Goal: Task Accomplishment & Management: Manage account settings

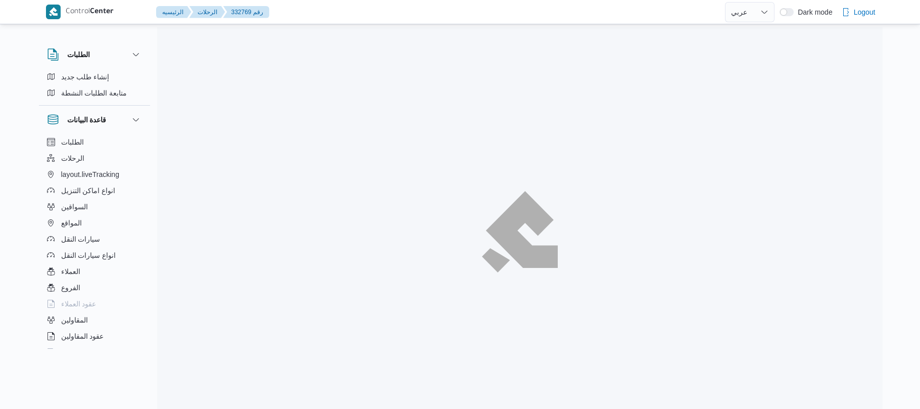
select select "ar"
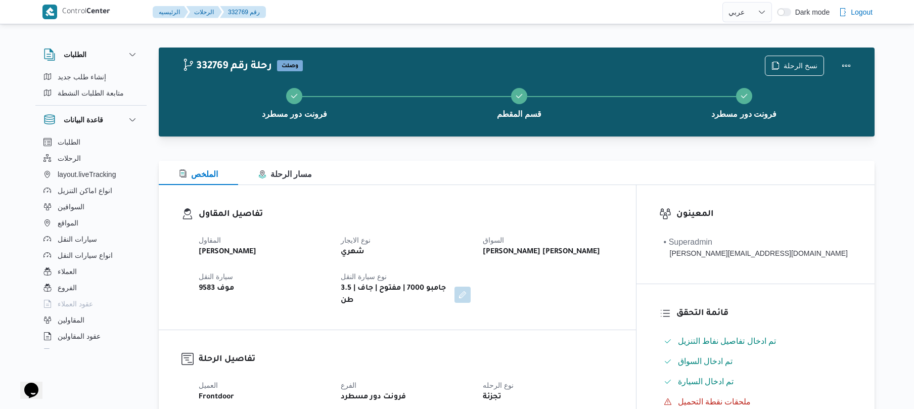
click at [545, 156] on div at bounding box center [517, 155] width 716 height 12
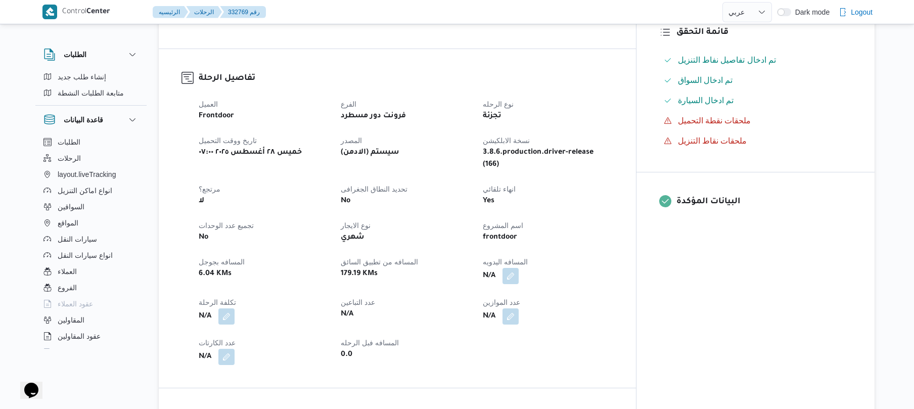
scroll to position [296, 0]
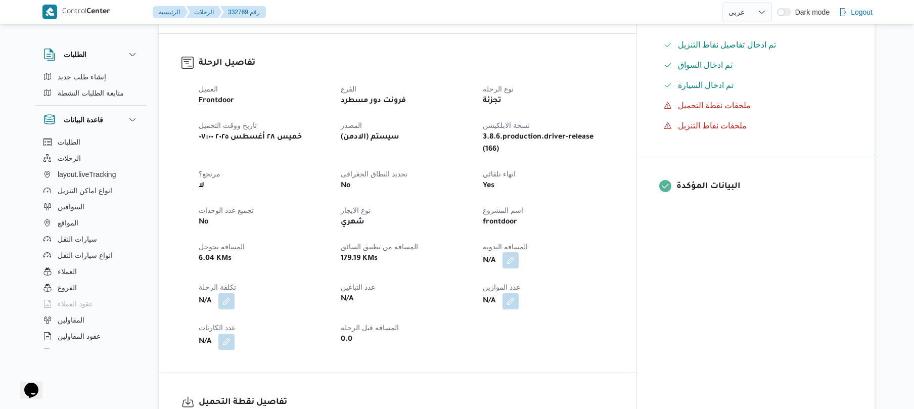
click at [519, 252] on button "button" at bounding box center [510, 260] width 16 height 16
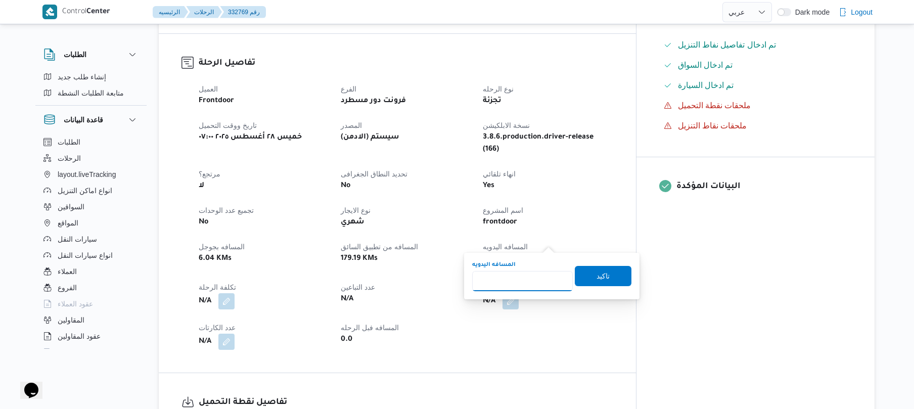
click at [514, 280] on input "المسافه اليدويه" at bounding box center [522, 281] width 101 height 20
type input "120"
click at [597, 271] on span "تاكيد" at bounding box center [602, 275] width 13 height 12
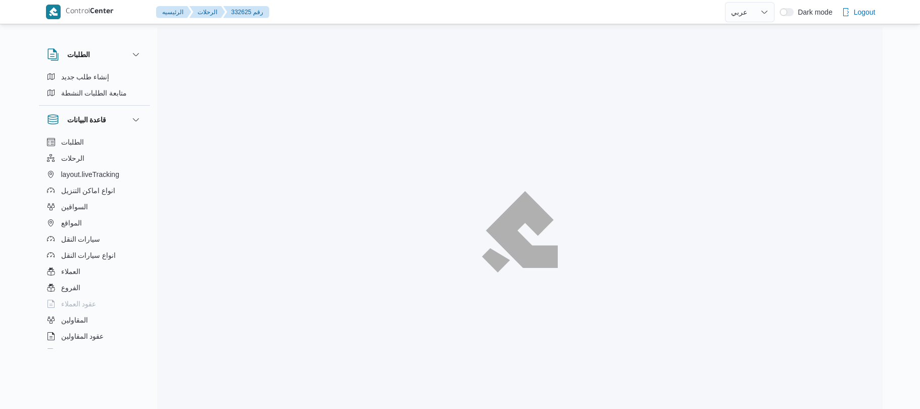
select select "ar"
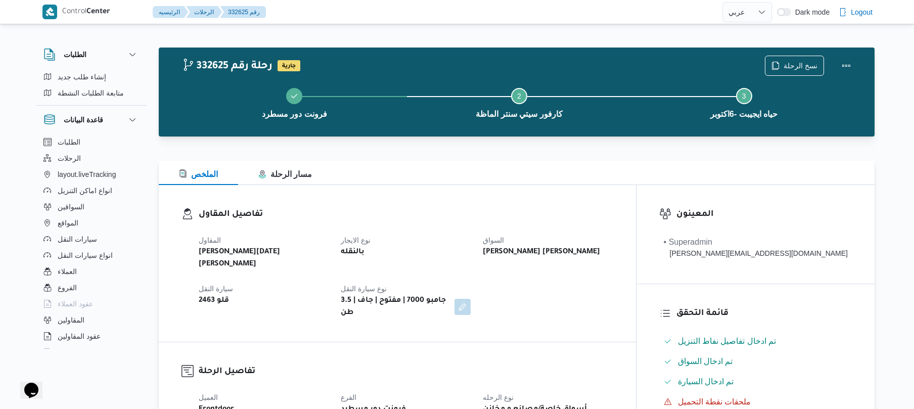
click at [544, 170] on div "الملخص مسار الرحلة" at bounding box center [517, 173] width 716 height 24
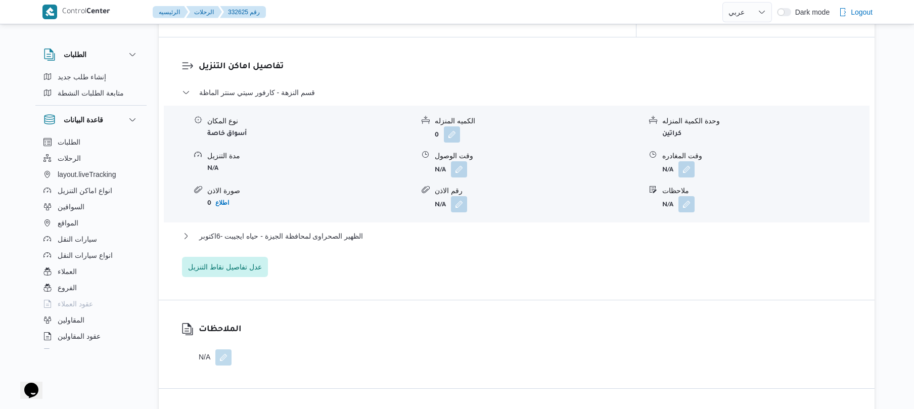
scroll to position [836, 0]
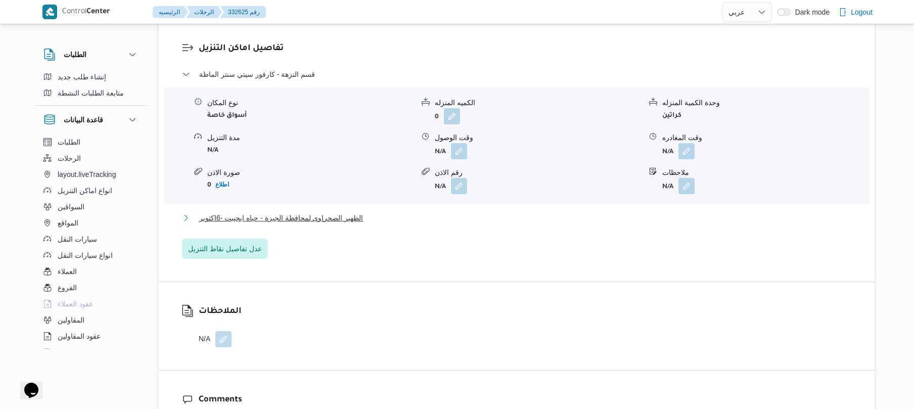
click at [485, 212] on button "الظهير الصحراوى لمحافظة الجيزة - حياه ايجيبت -6اكتوبر" at bounding box center [517, 218] width 670 height 12
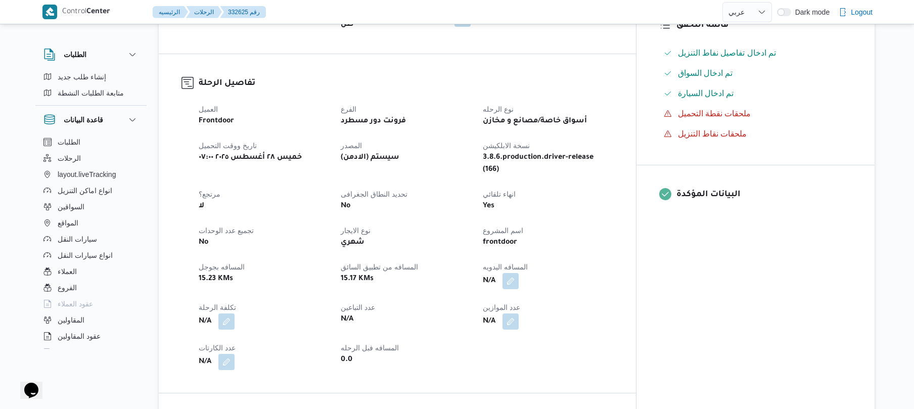
scroll to position [323, 0]
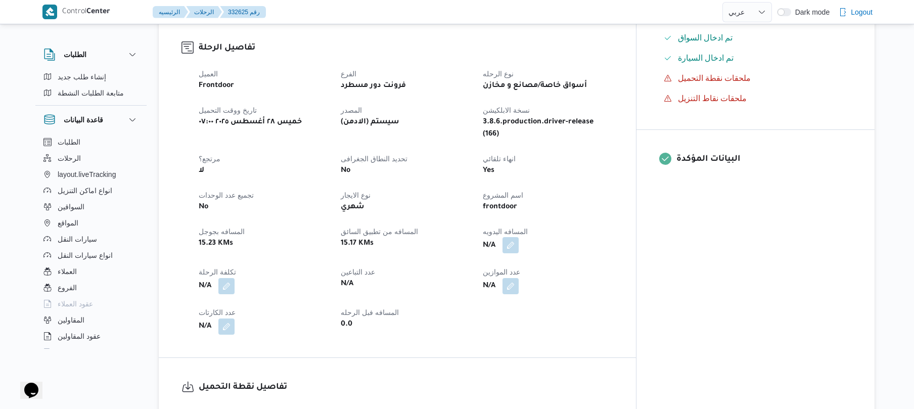
click at [519, 237] on button "button" at bounding box center [510, 245] width 16 height 16
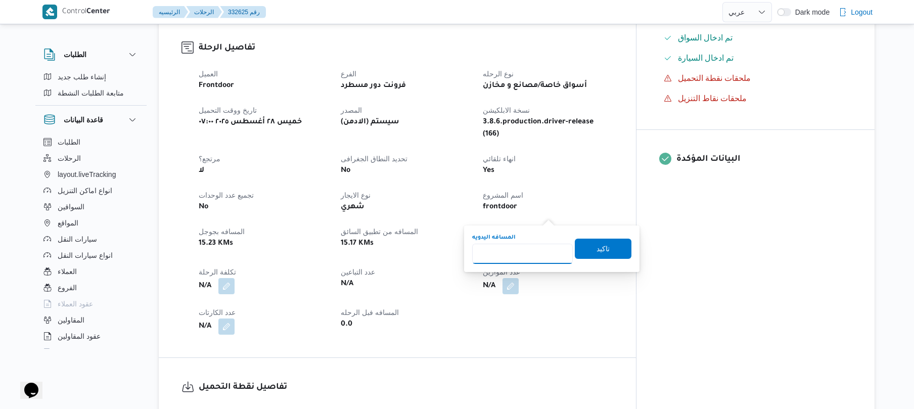
click at [527, 262] on input "المسافه اليدويه" at bounding box center [522, 254] width 101 height 20
type input "65"
click at [586, 259] on div "المسافه اليدويه 65 تاكيد" at bounding box center [551, 249] width 161 height 32
click at [596, 252] on span "تاكيد" at bounding box center [602, 248] width 13 height 12
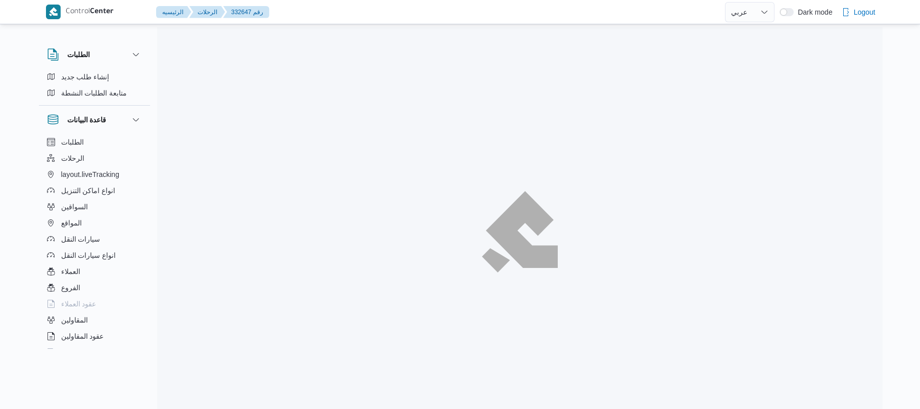
select select "ar"
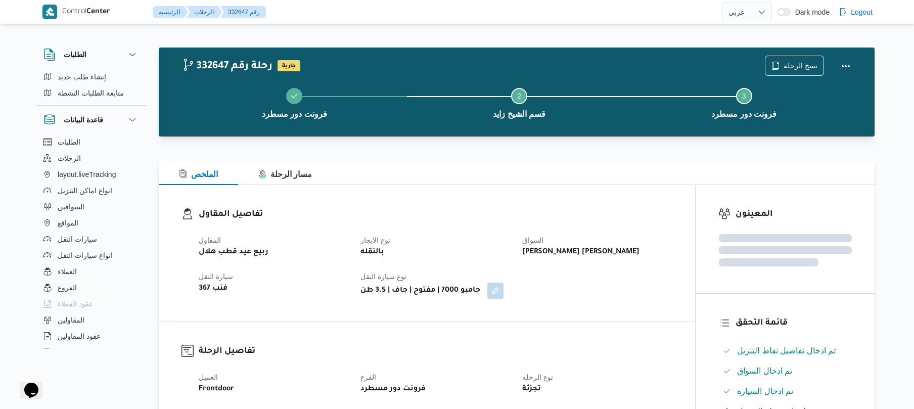
click at [585, 189] on div "تفاصيل المقاول المقاول ربيع عيد قطب هلال نوع الايجار بالنقله السواق خالد الحسين…" at bounding box center [427, 253] width 536 height 136
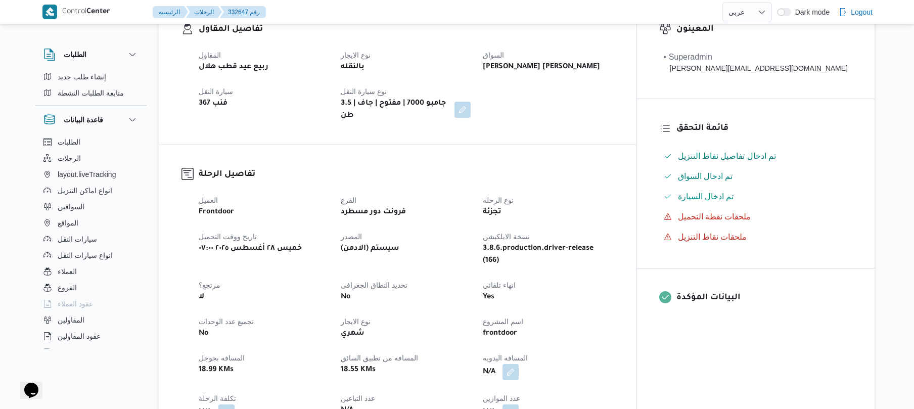
scroll to position [215, 0]
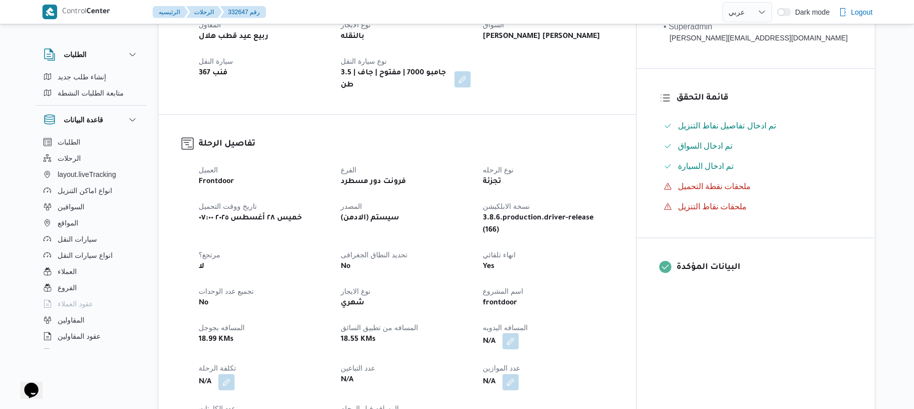
click at [519, 333] on button "button" at bounding box center [510, 341] width 16 height 16
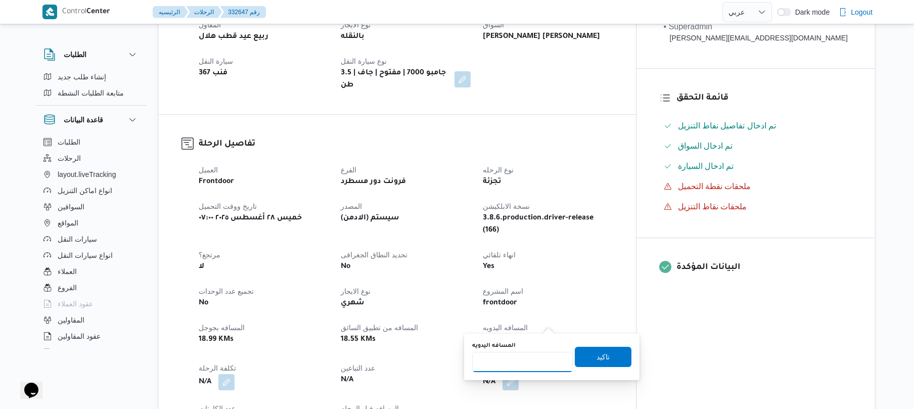
click at [530, 363] on input "المسافه اليدويه" at bounding box center [522, 362] width 101 height 20
type input "130"
click at [601, 359] on span "تاكيد" at bounding box center [602, 356] width 13 height 12
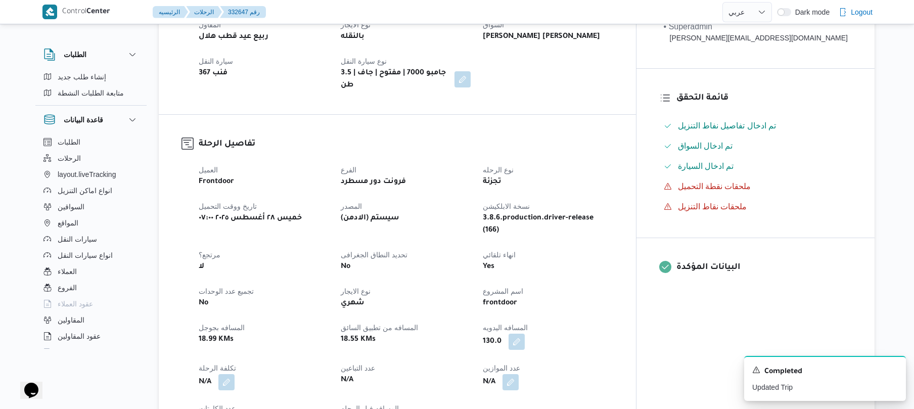
click at [613, 137] on h3 "تفاصيل الرحلة" at bounding box center [406, 144] width 414 height 14
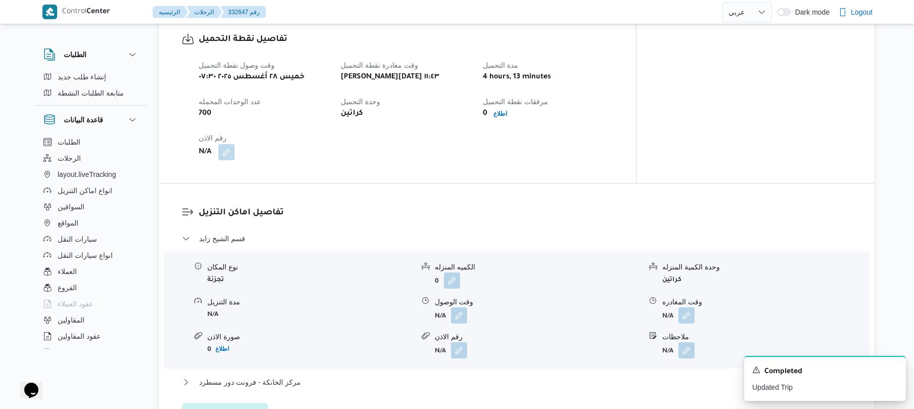
scroll to position [619, 0]
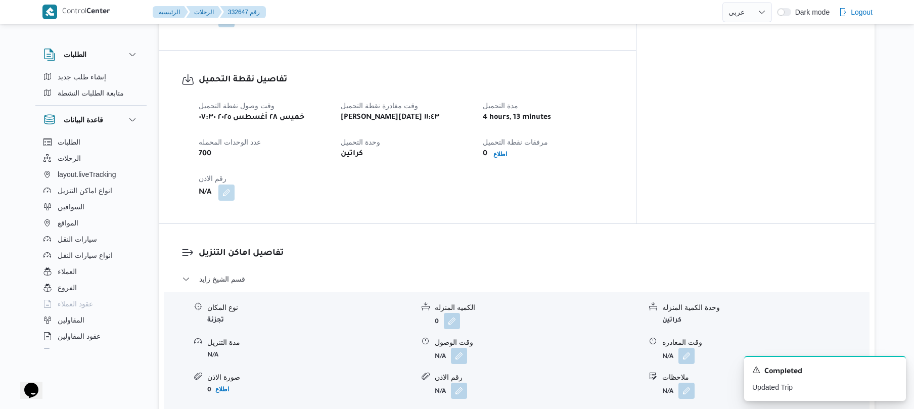
click at [655, 225] on div "تفاصيل اماكن التنزيل قسم الشيخ زايد نوع المكان تجزئة الكميه المنزله 0 وحدة الكم…" at bounding box center [517, 355] width 716 height 262
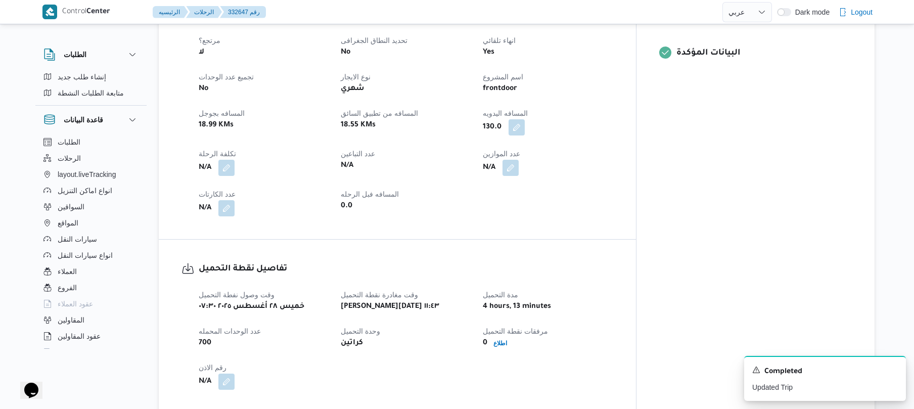
scroll to position [457, 0]
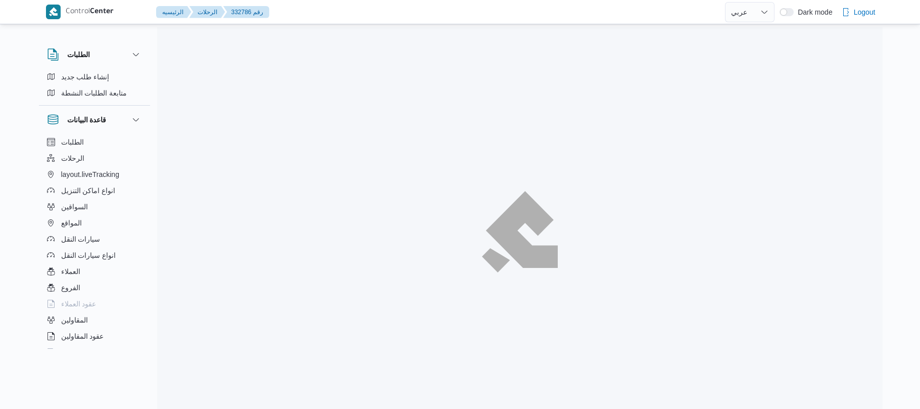
select select "ar"
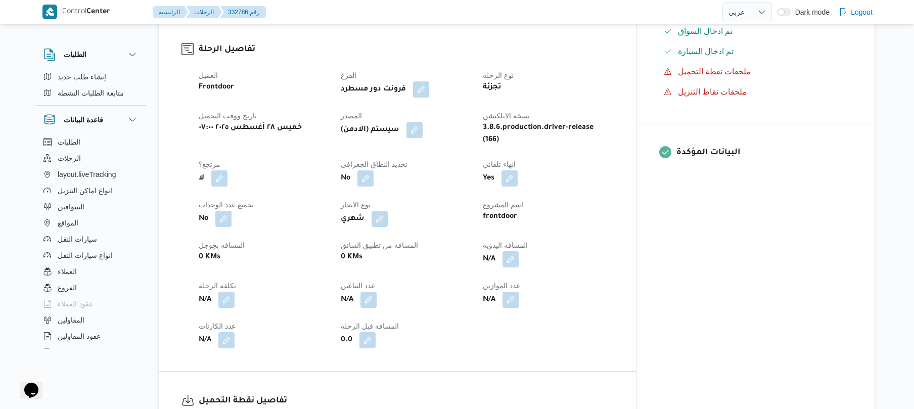
scroll to position [350, 0]
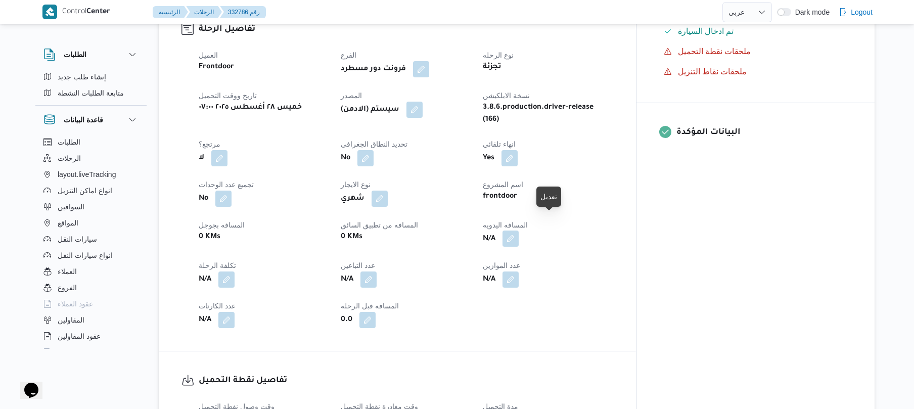
click at [519, 230] on button "button" at bounding box center [510, 238] width 16 height 16
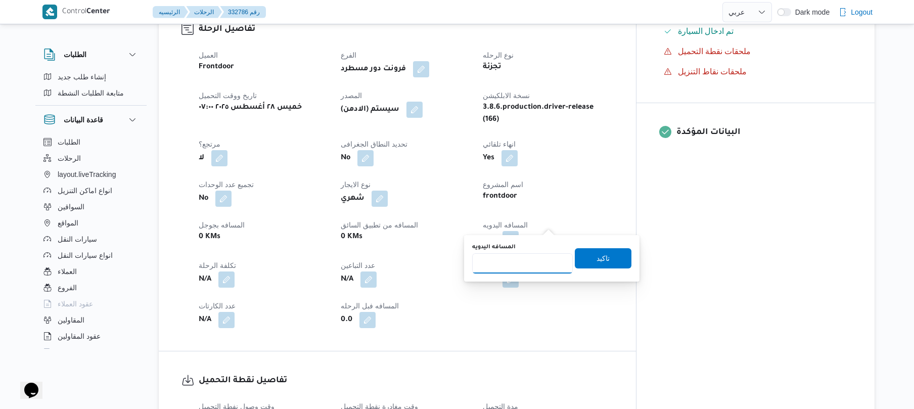
click at [534, 261] on input "المسافه اليدويه" at bounding box center [522, 263] width 101 height 20
type input "120"
click at [601, 256] on span "تاكيد" at bounding box center [602, 258] width 13 height 12
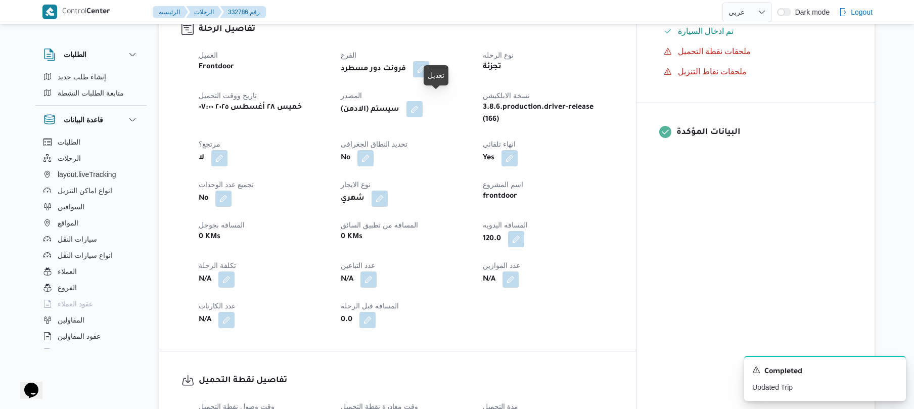
click at [423, 102] on button "button" at bounding box center [414, 109] width 16 height 16
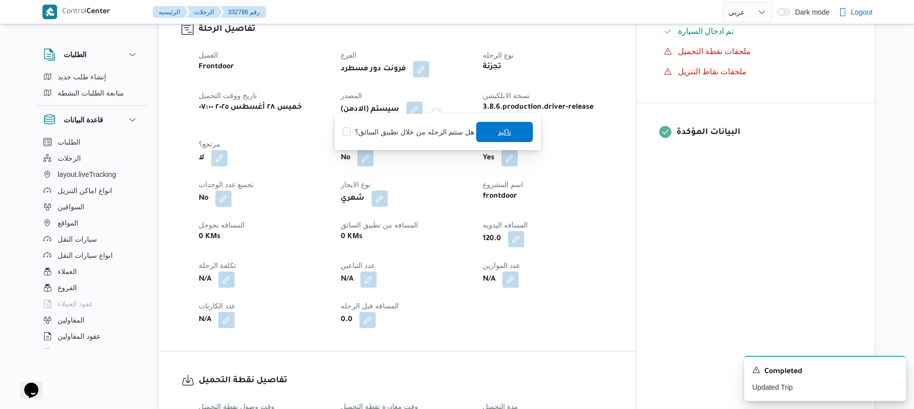
click at [487, 130] on span "تاكيد" at bounding box center [504, 132] width 57 height 20
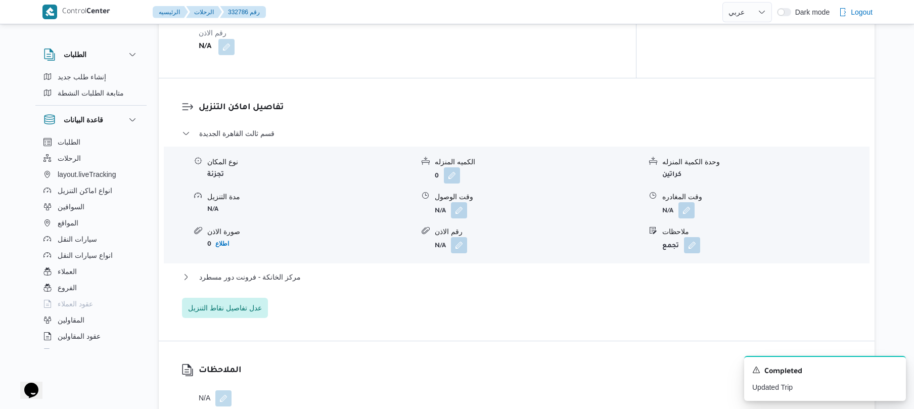
scroll to position [809, 0]
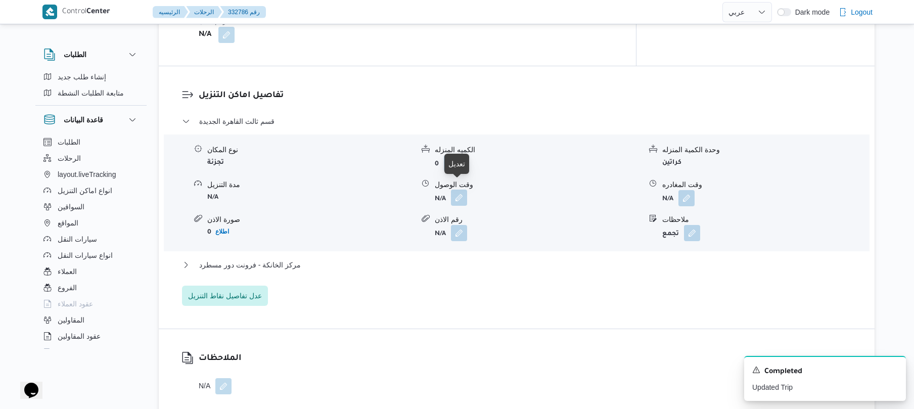
click at [463, 190] on button "button" at bounding box center [459, 198] width 16 height 16
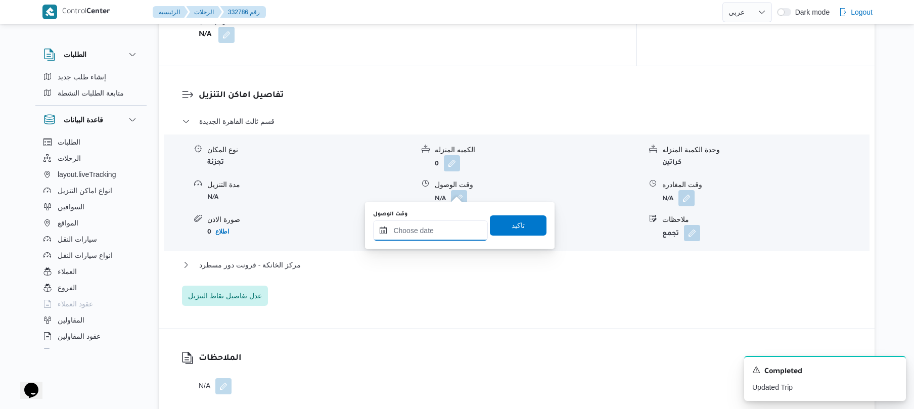
click at [435, 228] on input "وقت الوصول" at bounding box center [430, 230] width 115 height 20
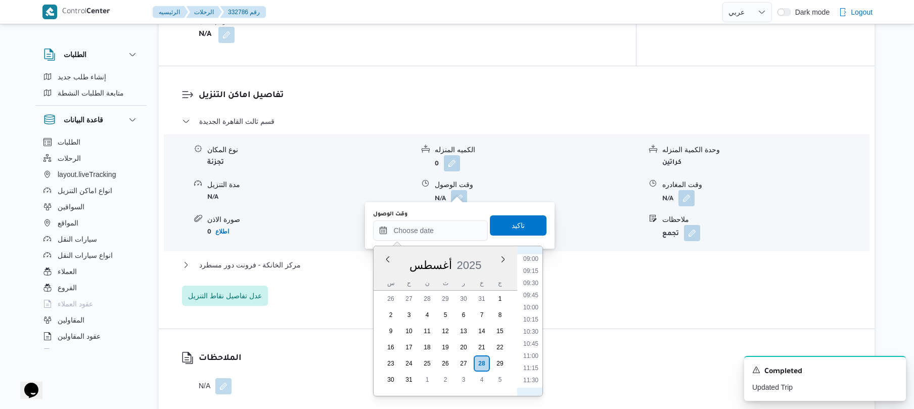
scroll to position [324, 0]
click at [535, 339] on li "08:15" at bounding box center [530, 336] width 23 height 10
type input "٢٨/٠٨/٢٠٢٥ ٠٨:١٥"
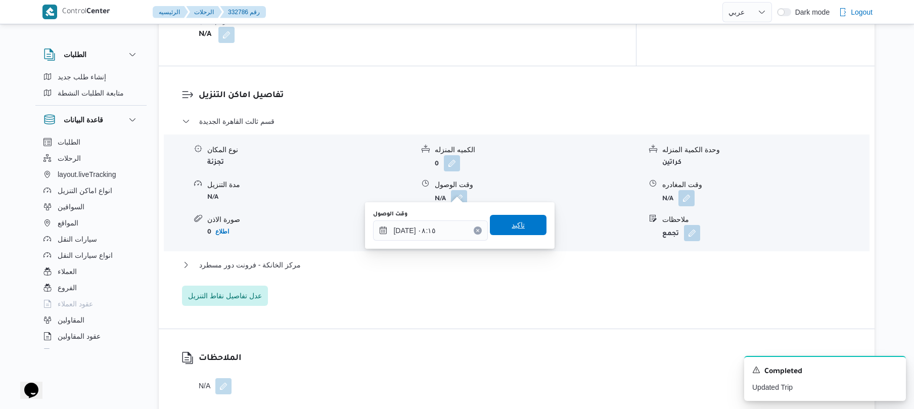
click at [516, 225] on span "تاكيد" at bounding box center [518, 225] width 13 height 12
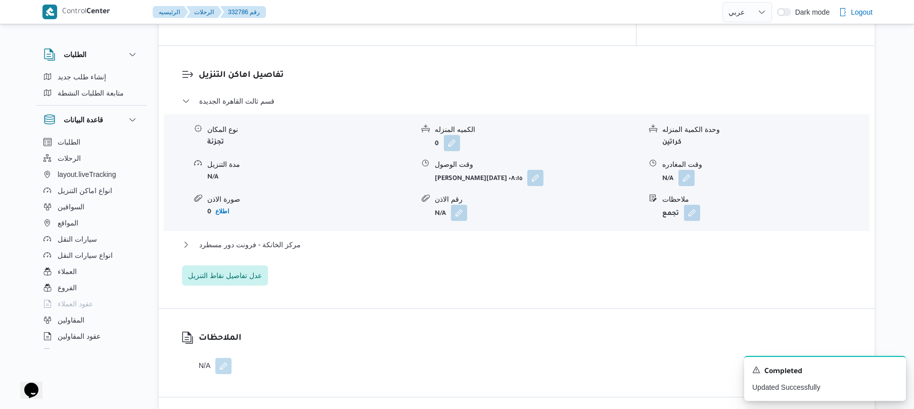
scroll to position [862, 0]
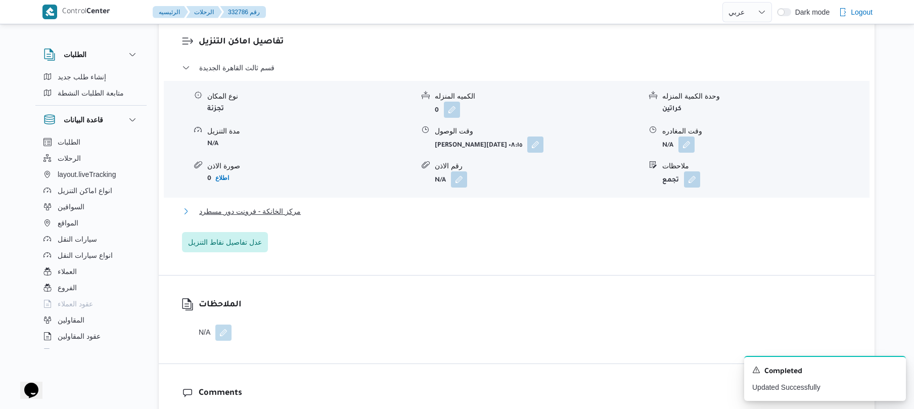
click at [520, 205] on button "مركز الخانكة - فرونت دور مسطرد" at bounding box center [517, 211] width 670 height 12
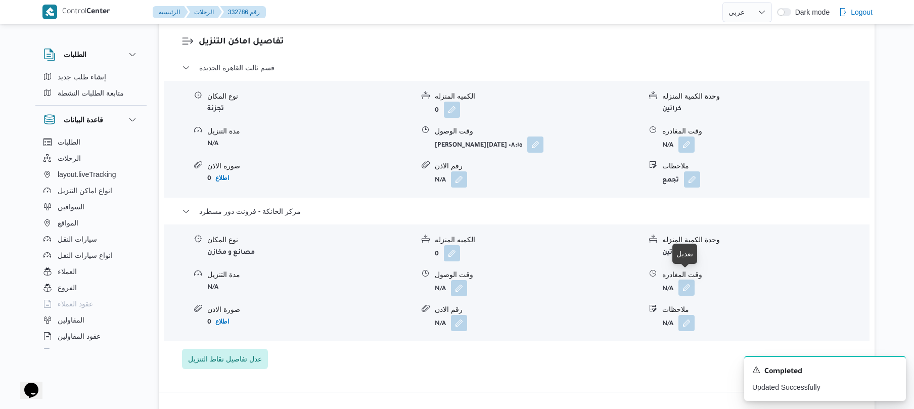
click at [688, 282] on button "button" at bounding box center [686, 288] width 16 height 16
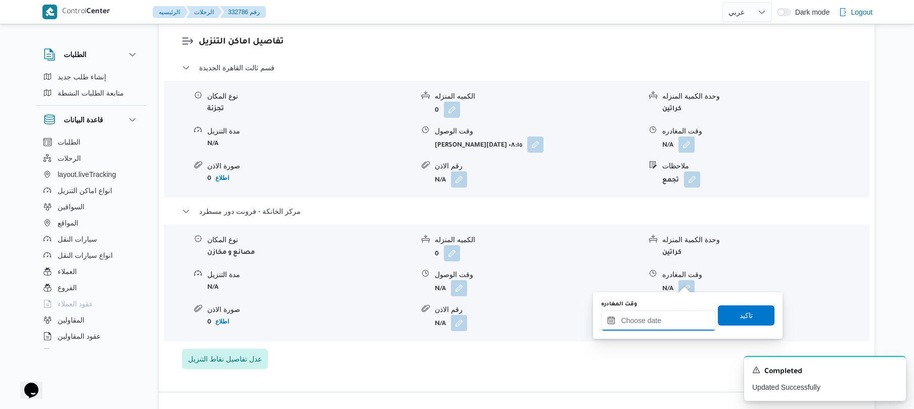
click at [646, 320] on input "وقت المغادره" at bounding box center [658, 320] width 115 height 20
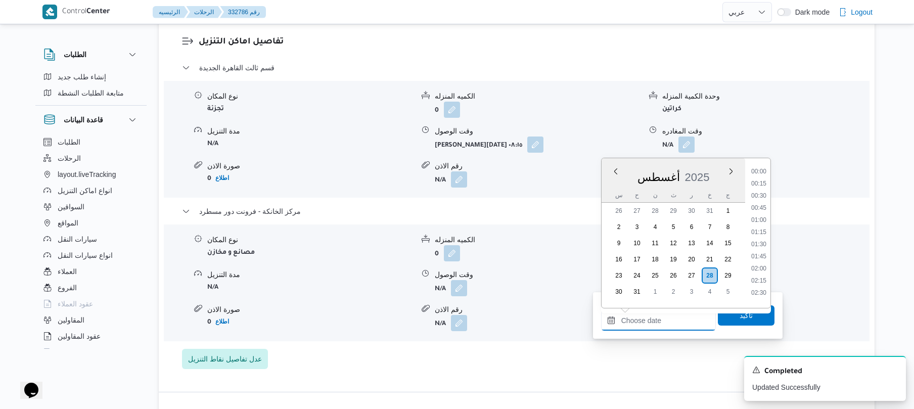
scroll to position [890, 0]
click at [763, 193] on li "18:45" at bounding box center [758, 191] width 23 height 10
type input "[DATE] ١٨:٤٥"
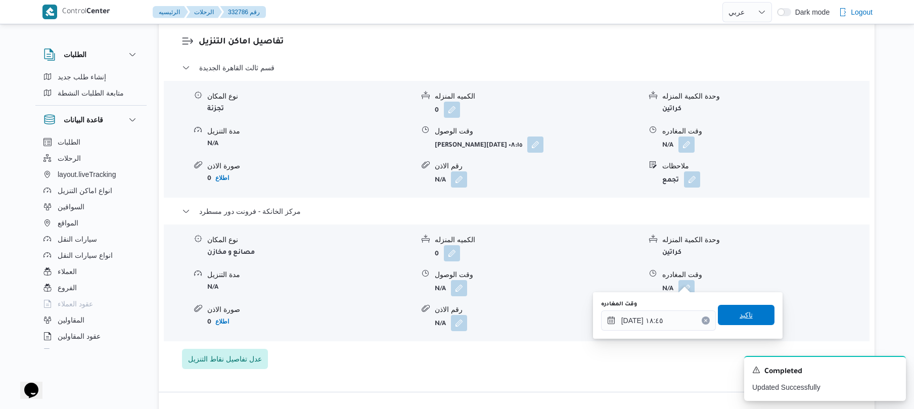
click at [739, 315] on span "تاكيد" at bounding box center [745, 315] width 13 height 12
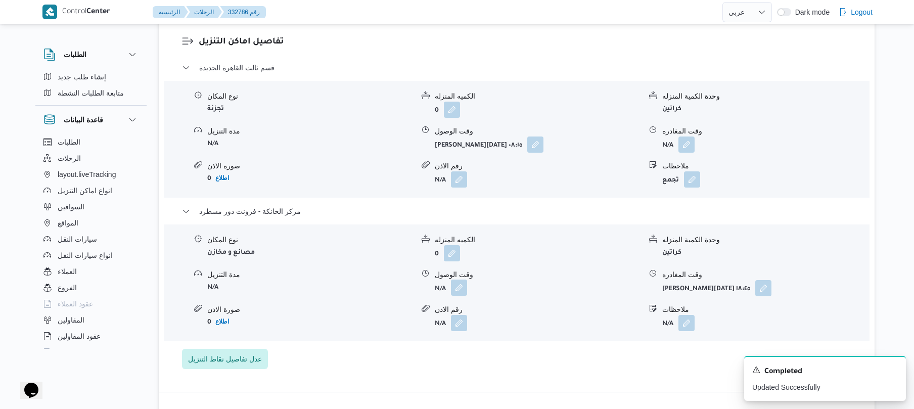
click at [455, 280] on button "button" at bounding box center [459, 288] width 16 height 16
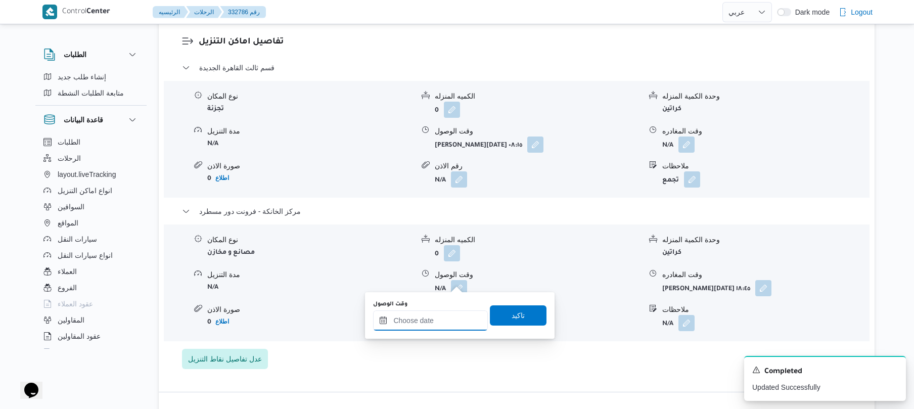
click at [455, 319] on input "وقت الوصول" at bounding box center [430, 320] width 115 height 20
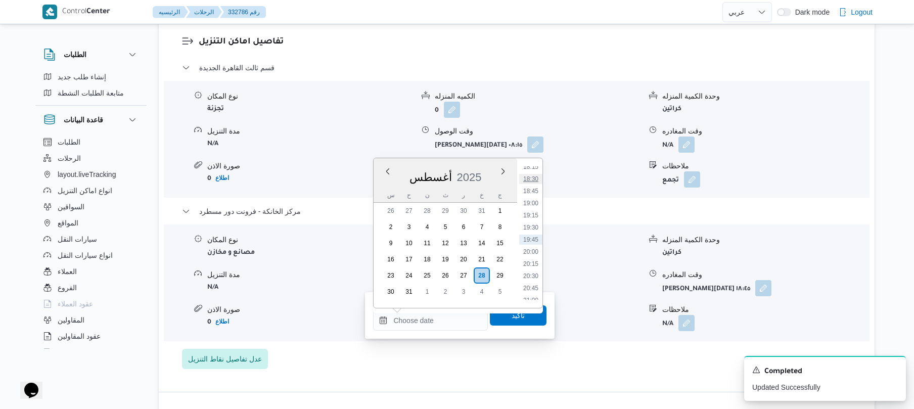
click at [531, 180] on li "18:30" at bounding box center [530, 179] width 23 height 10
type input "٢٨/٠٨/٢٠٢٥ ١٨:٣٠"
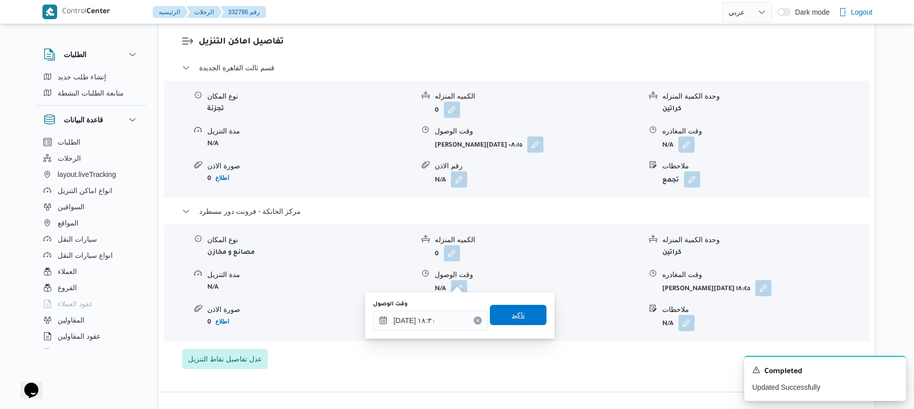
click at [520, 314] on span "تاكيد" at bounding box center [518, 315] width 57 height 20
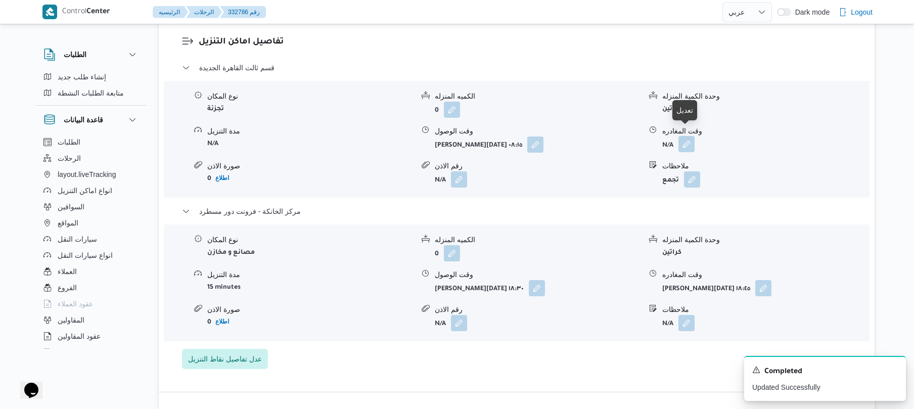
click at [689, 136] on button "button" at bounding box center [686, 144] width 16 height 16
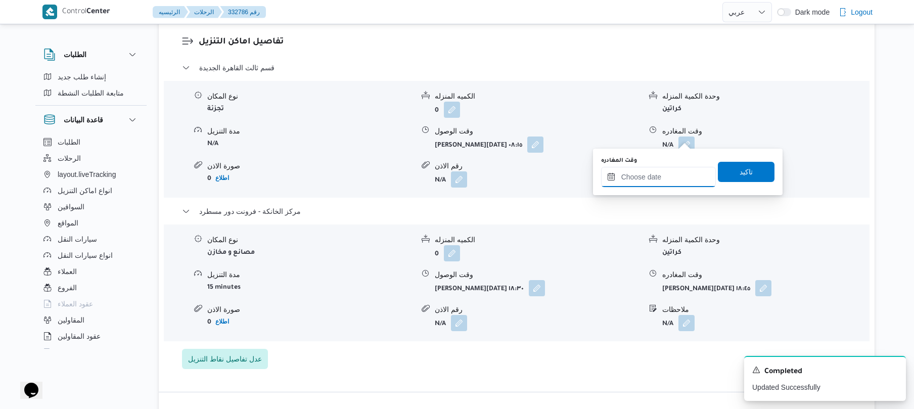
click at [650, 179] on input "وقت المغادره" at bounding box center [658, 177] width 115 height 20
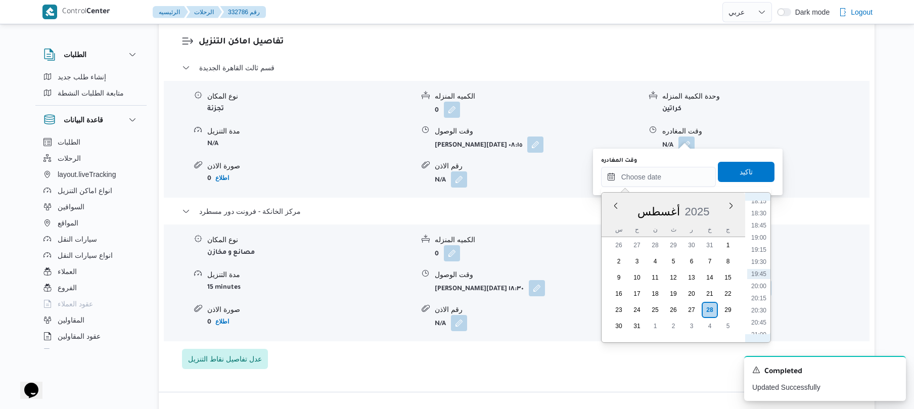
scroll to position [777, 0]
click at [761, 288] on li "17:45" at bounding box center [758, 290] width 23 height 10
type input "[DATE] ١٧:٤٥"
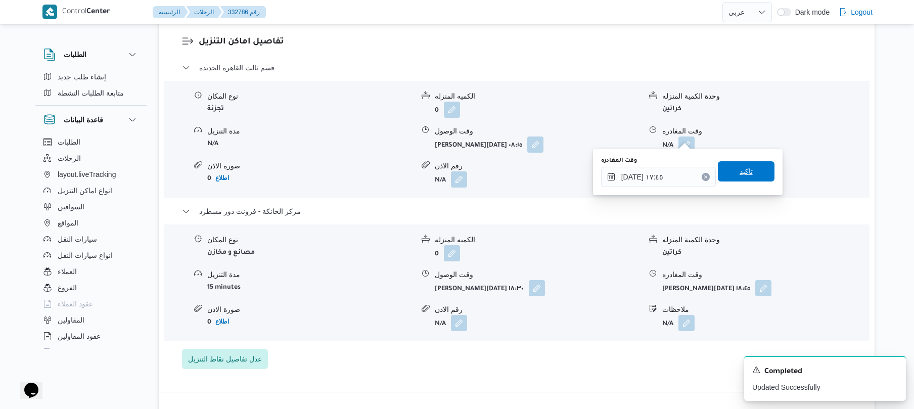
click at [745, 172] on span "تاكيد" at bounding box center [745, 171] width 13 height 12
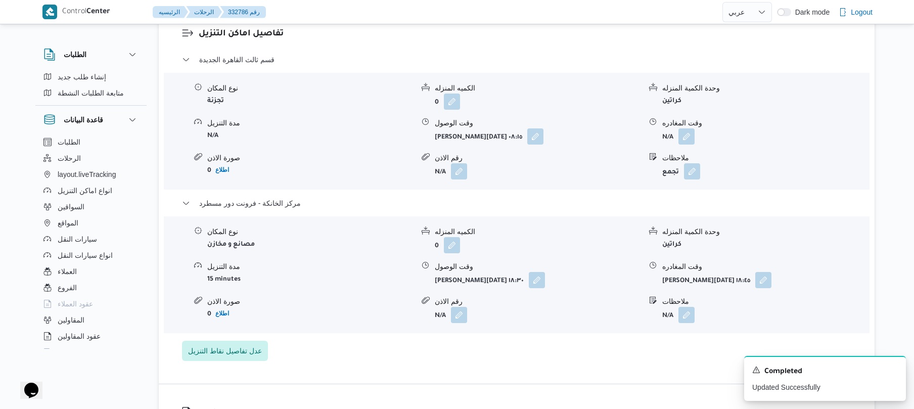
click at [745, 172] on form "تجمع" at bounding box center [765, 171] width 206 height 16
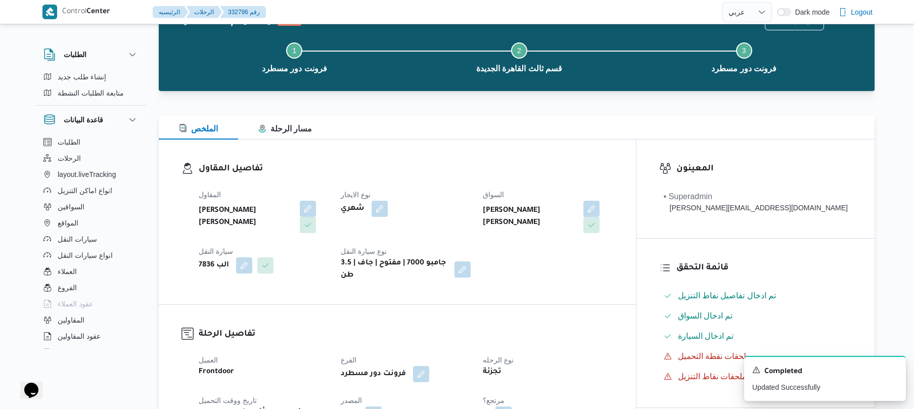
scroll to position [0, 0]
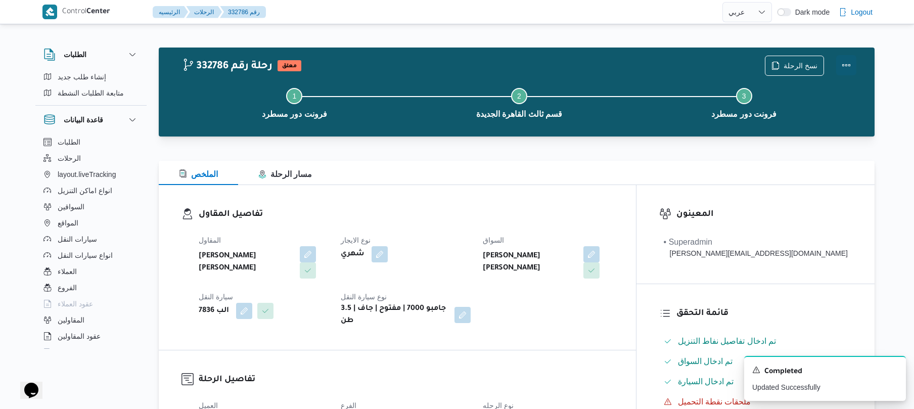
click at [848, 63] on button "Actions" at bounding box center [846, 65] width 20 height 20
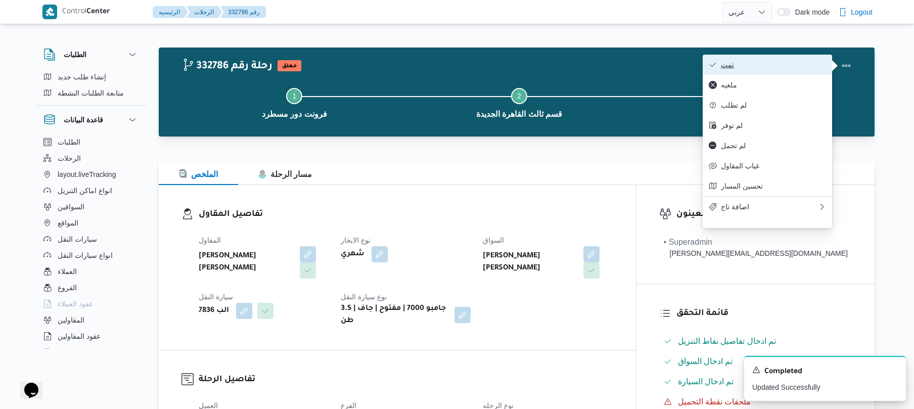
click at [753, 71] on button "تمت" at bounding box center [767, 65] width 129 height 20
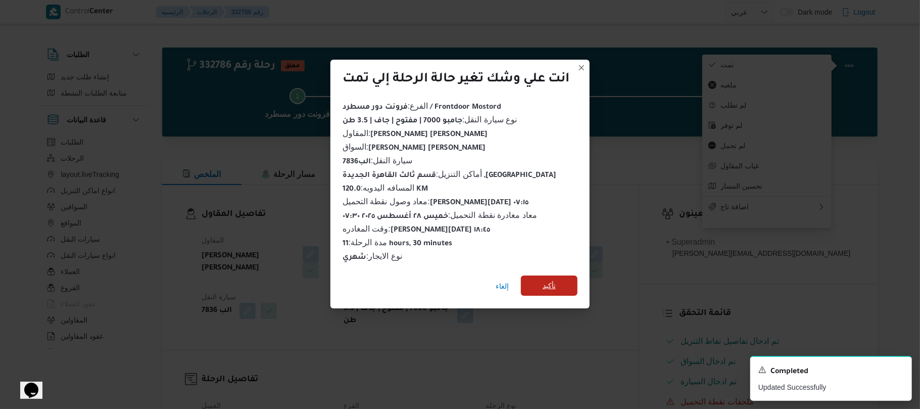
click at [556, 282] on span "تأكيد" at bounding box center [549, 286] width 13 height 12
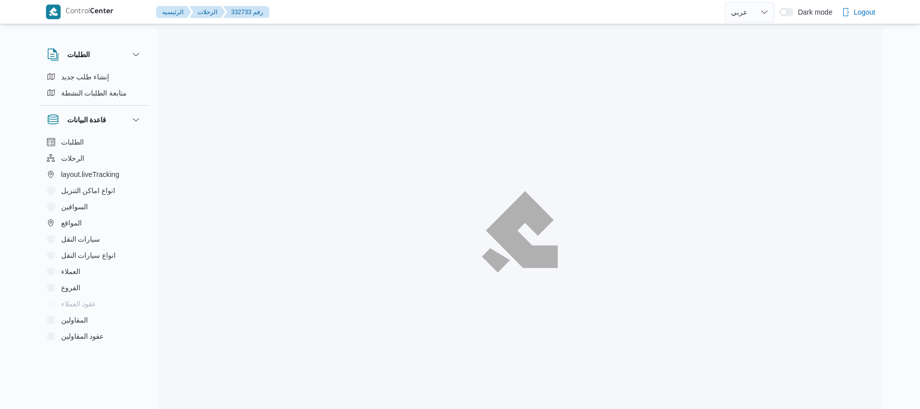
select select "ar"
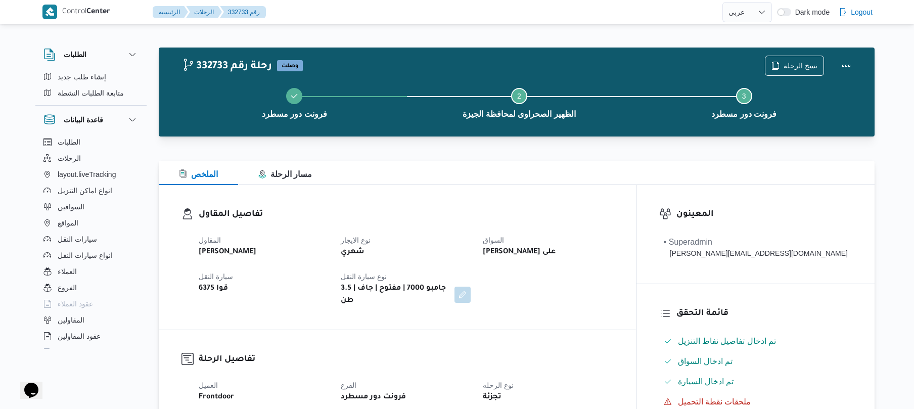
click at [625, 184] on div "الملخص مسار الرحلة" at bounding box center [517, 173] width 716 height 24
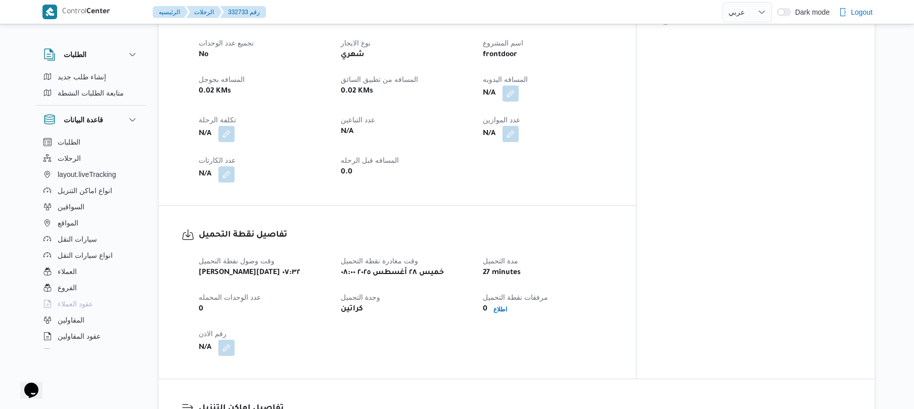
scroll to position [458, 0]
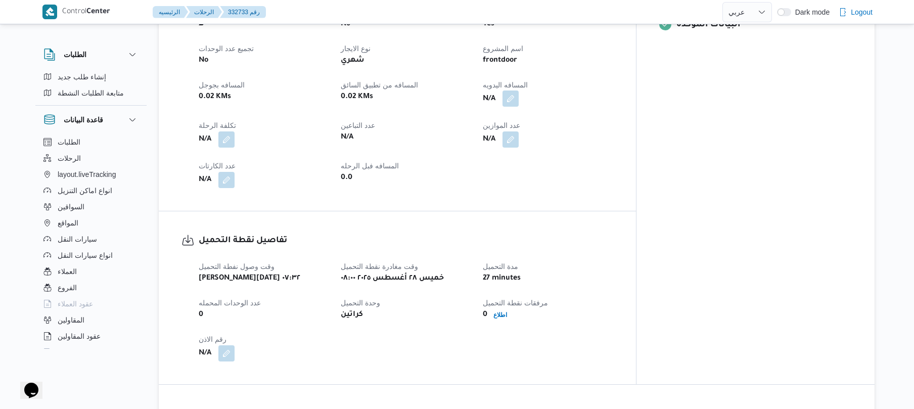
click at [519, 90] on button "button" at bounding box center [510, 98] width 16 height 16
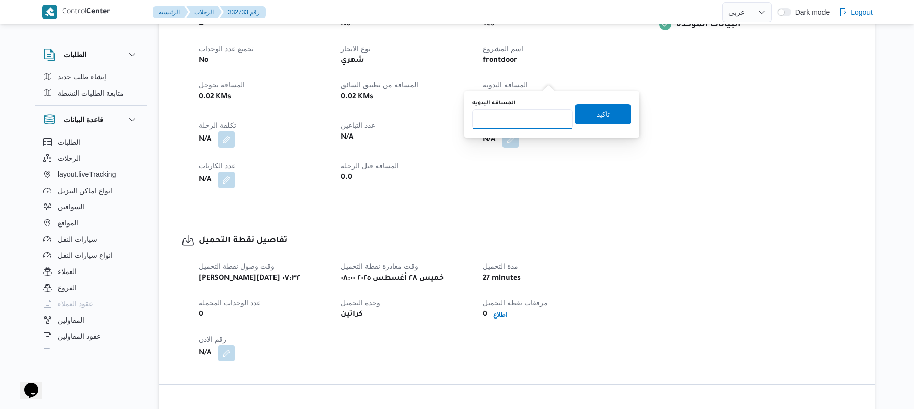
click at [532, 115] on input "المسافه اليدويه" at bounding box center [522, 119] width 101 height 20
type input "130"
click at [596, 118] on span "تاكيد" at bounding box center [602, 114] width 13 height 12
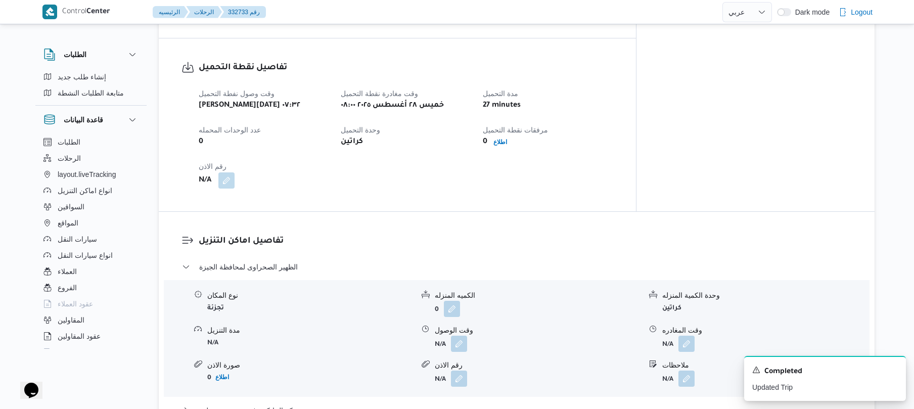
scroll to position [701, 0]
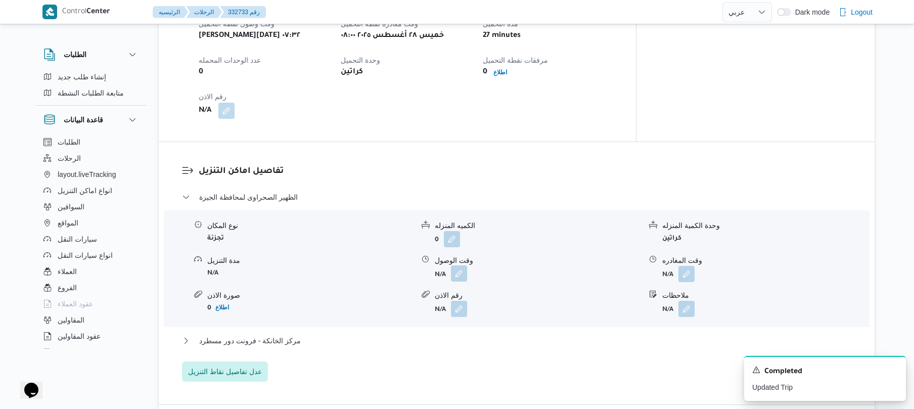
click at [464, 265] on button "button" at bounding box center [459, 273] width 16 height 16
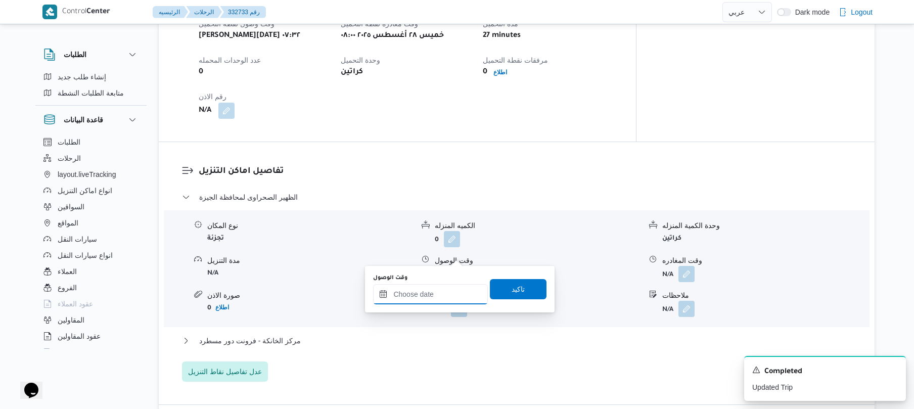
click at [425, 287] on div at bounding box center [430, 294] width 115 height 20
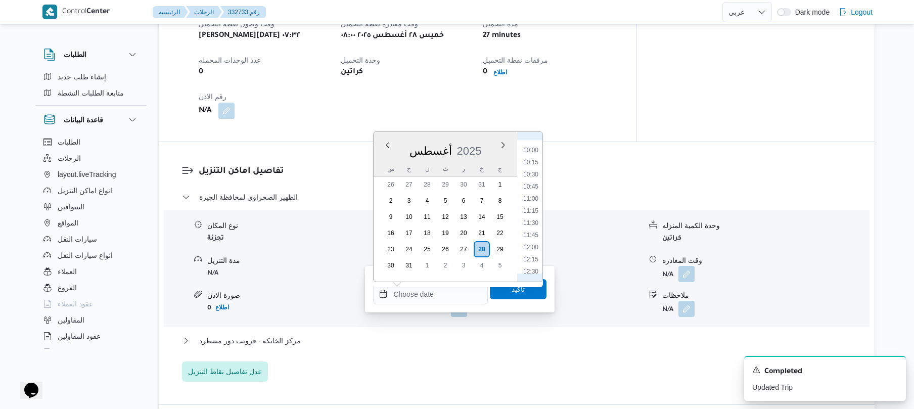
scroll to position [437, 0]
click at [532, 157] on li "09:15" at bounding box center [530, 157] width 23 height 10
type input "[DATE] ٠٩:١٥"
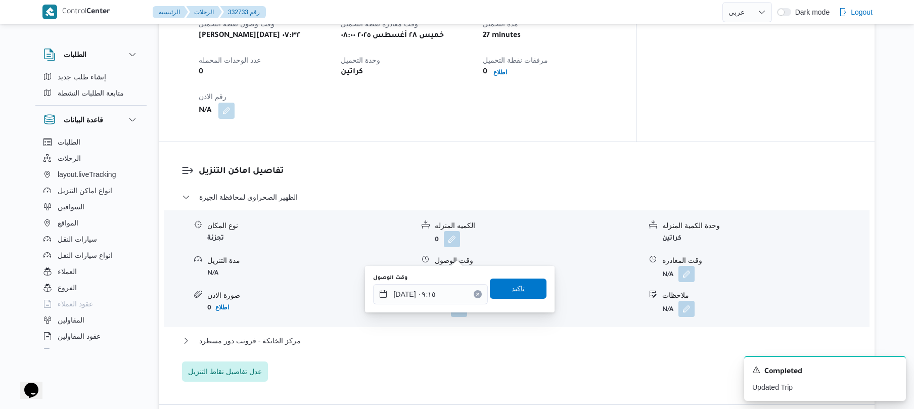
click at [512, 292] on span "تاكيد" at bounding box center [518, 289] width 13 height 12
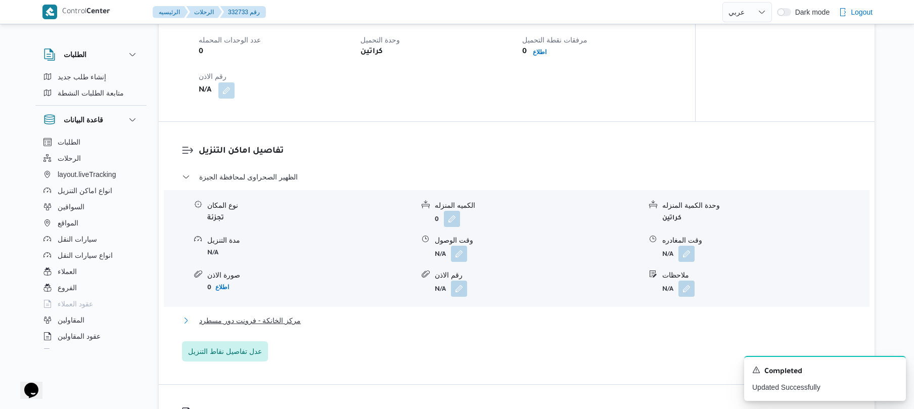
click at [458, 321] on button "مركز الخانكة - فرونت دور مسطرد" at bounding box center [517, 320] width 670 height 12
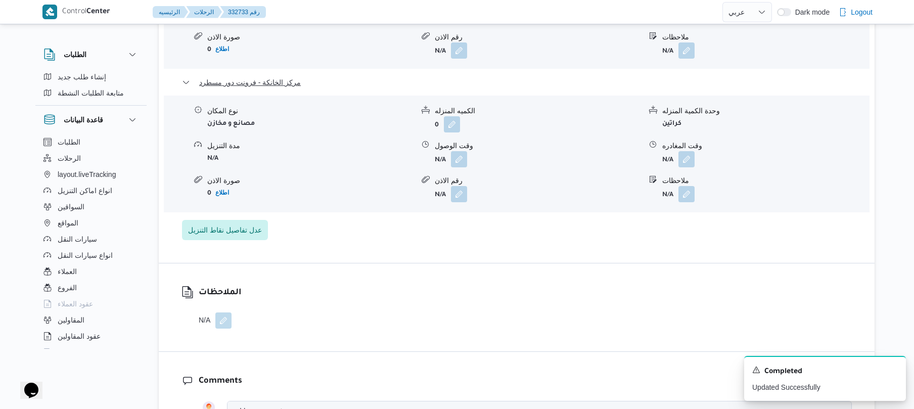
scroll to position [970, 0]
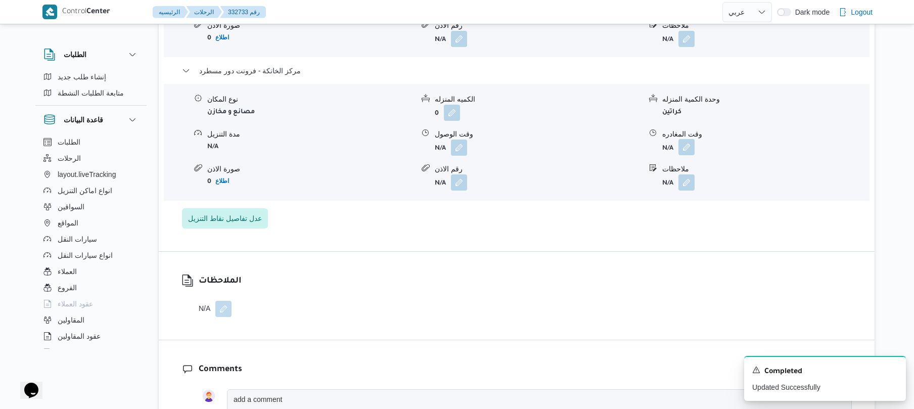
click at [692, 139] on button "button" at bounding box center [686, 147] width 16 height 16
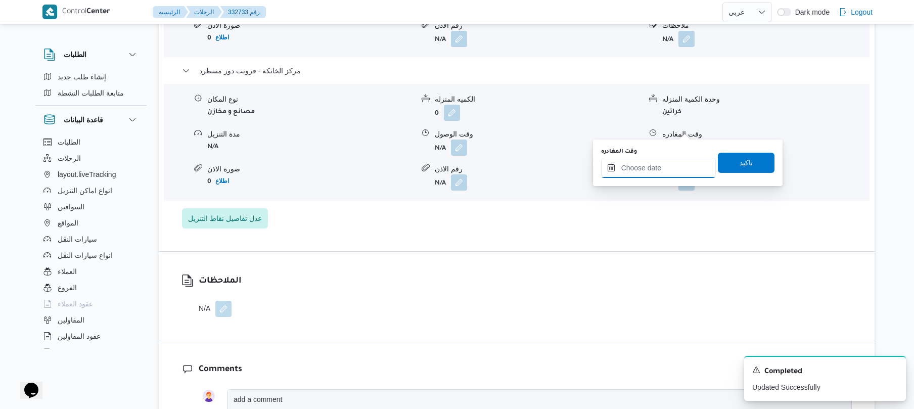
click at [647, 171] on input "وقت المغادره" at bounding box center [658, 168] width 115 height 20
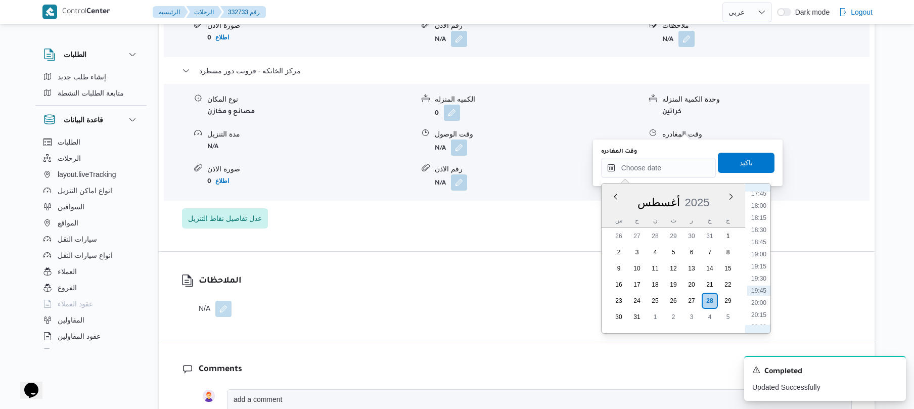
scroll to position [890, 0]
click at [760, 227] on li "19:00" at bounding box center [758, 228] width 23 height 10
type input "٢٨/٠٨/٢٠٢٥ ١٩:٠٠"
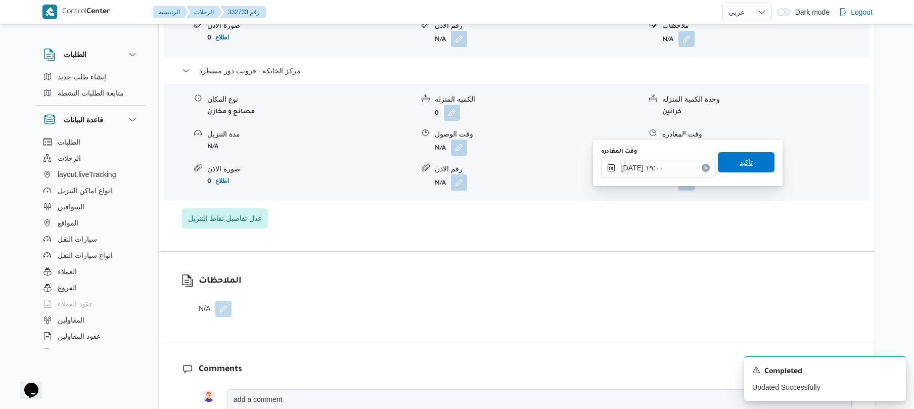
click at [726, 162] on span "تاكيد" at bounding box center [746, 162] width 57 height 20
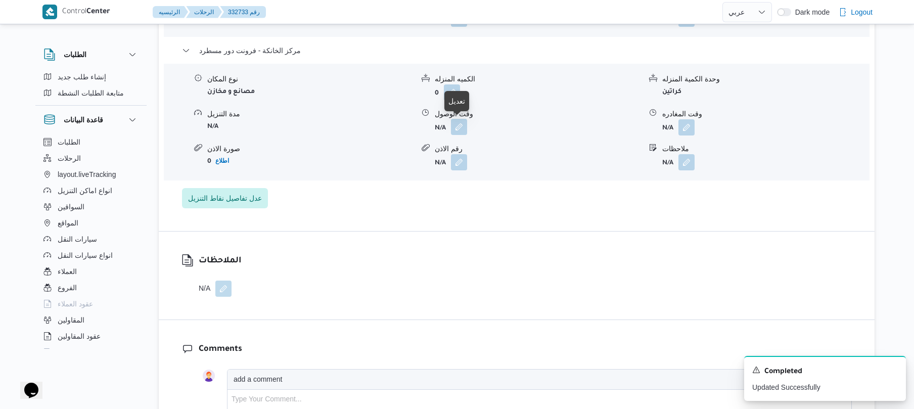
click at [458, 128] on button "button" at bounding box center [459, 127] width 16 height 16
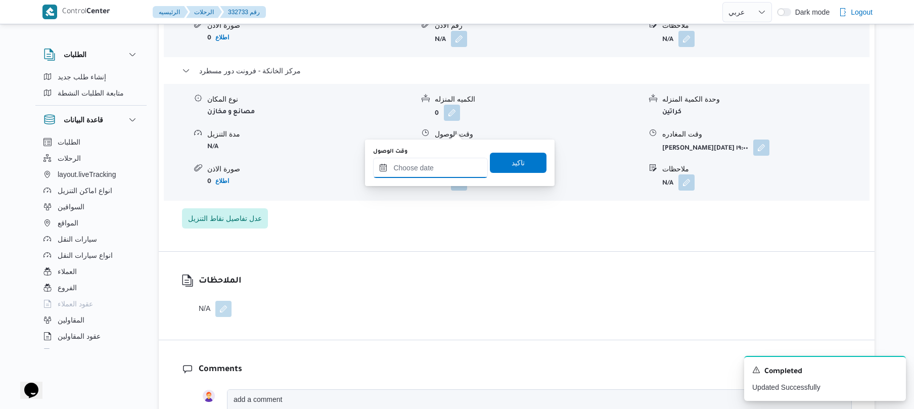
click at [437, 165] on input "وقت الوصول" at bounding box center [430, 168] width 115 height 20
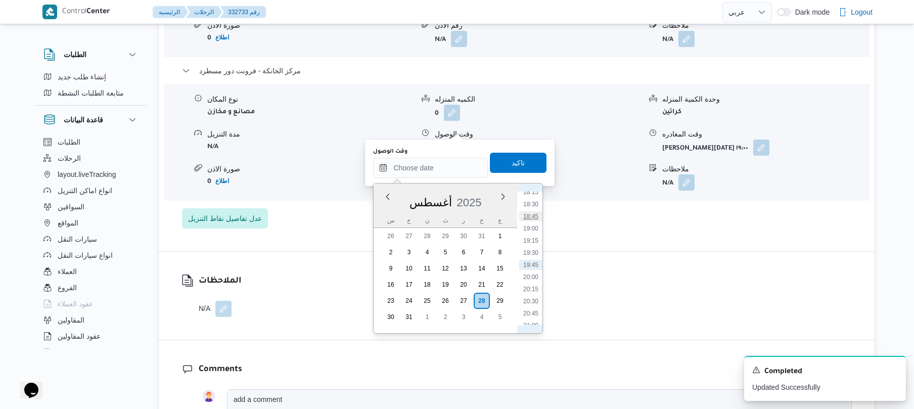
click at [534, 216] on li "18:45" at bounding box center [530, 216] width 23 height 10
type input "٢٨/٠٨/٢٠٢٥ ١٨:٤٥"
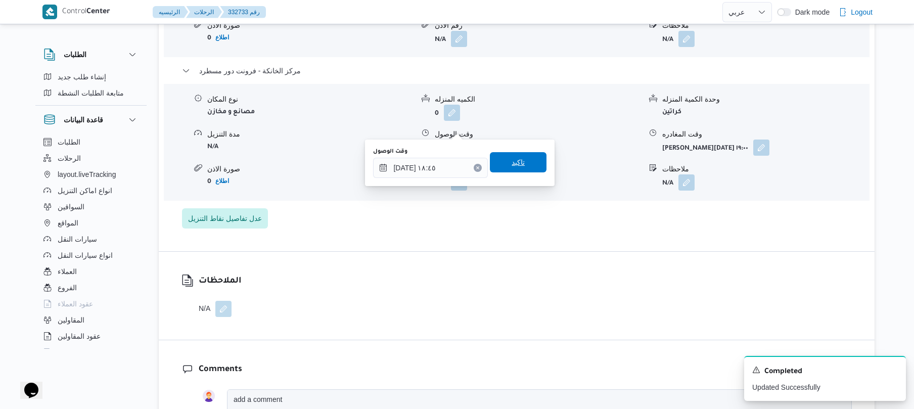
click at [525, 168] on span "تاكيد" at bounding box center [518, 162] width 57 height 20
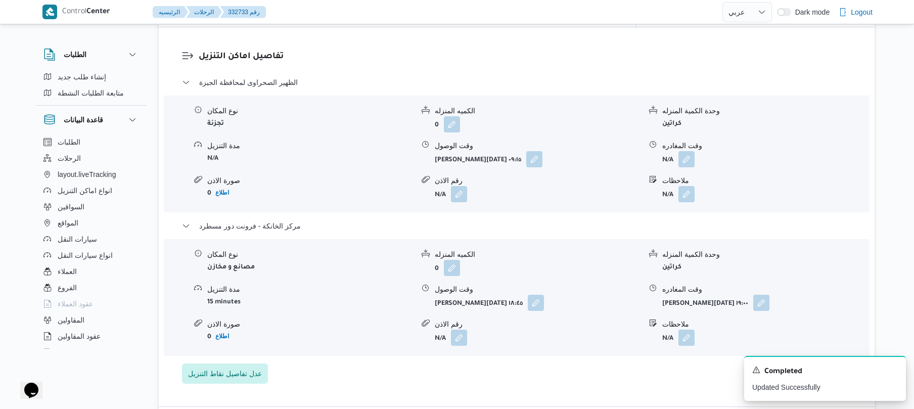
scroll to position [809, 0]
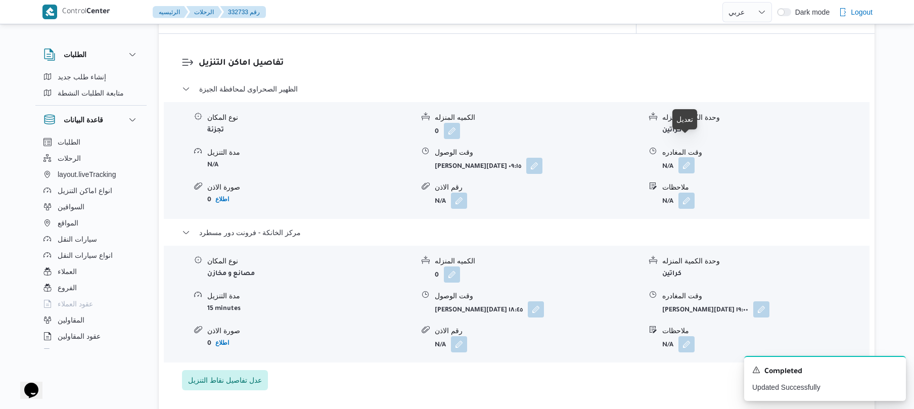
click at [686, 157] on button "button" at bounding box center [686, 165] width 16 height 16
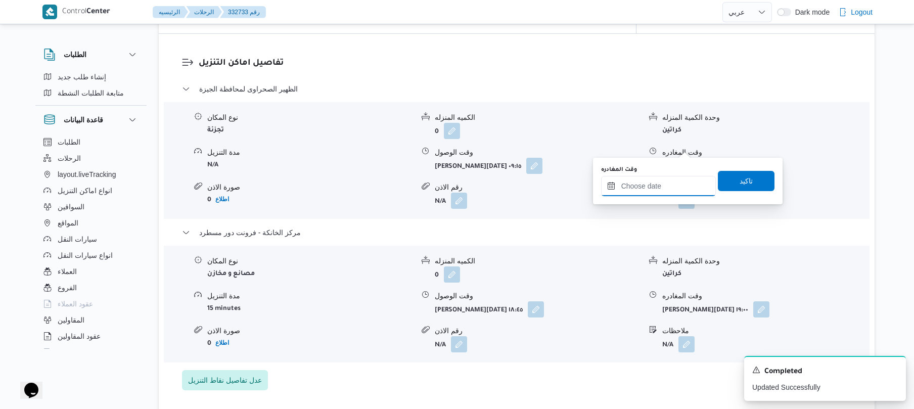
click at [658, 180] on input "وقت المغادره" at bounding box center [658, 186] width 115 height 20
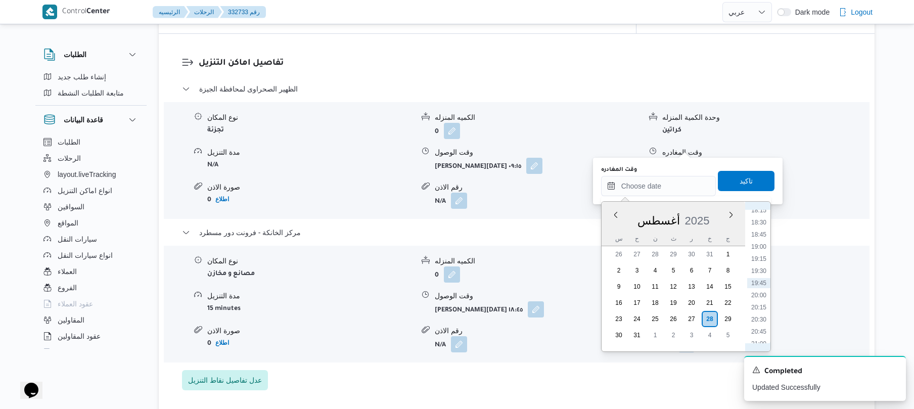
scroll to position [777, 0]
click at [756, 301] on li "17:45" at bounding box center [758, 299] width 23 height 10
type input "[DATE] ١٧:٤٥"
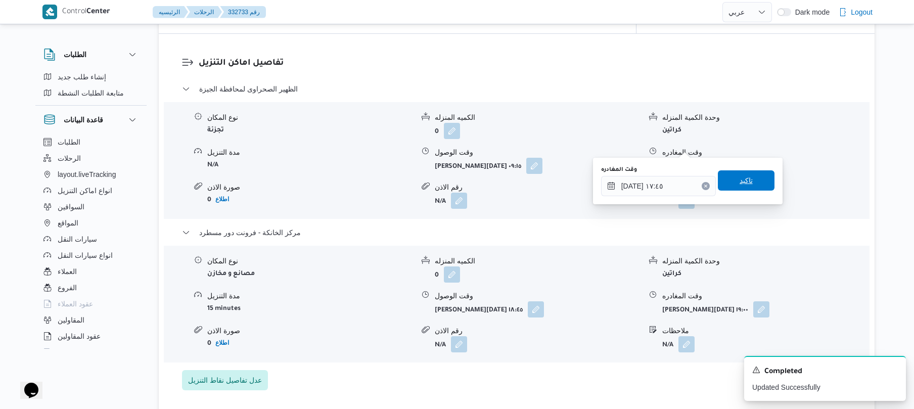
click at [754, 184] on span "تاكيد" at bounding box center [746, 180] width 57 height 20
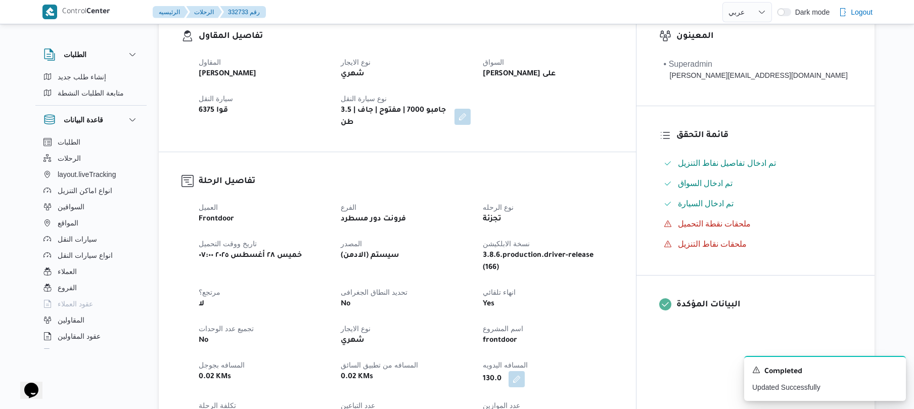
scroll to position [0, 0]
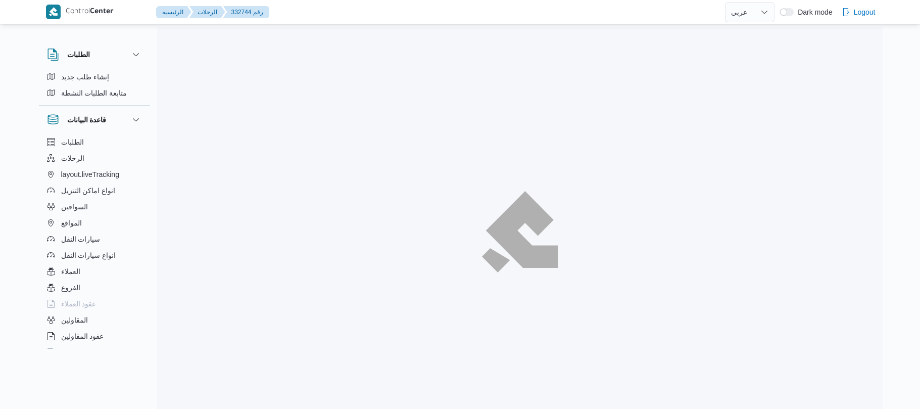
select select "ar"
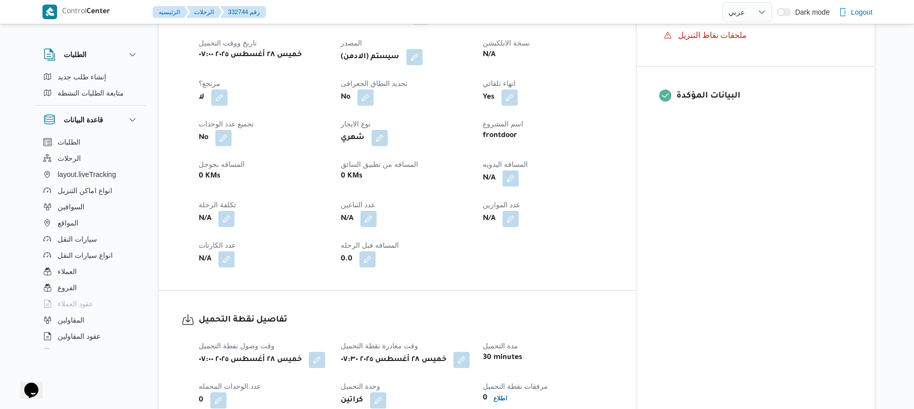
scroll to position [404, 0]
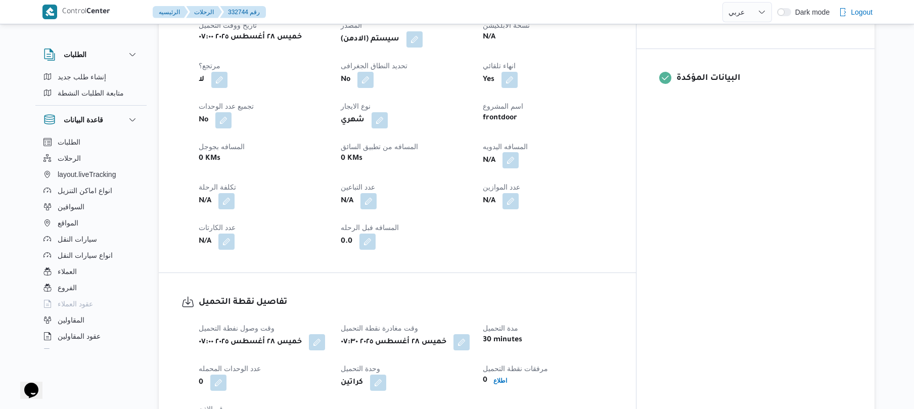
click at [519, 168] on button "button" at bounding box center [510, 160] width 16 height 16
click at [518, 203] on input "المسافه اليدويه" at bounding box center [522, 209] width 101 height 20
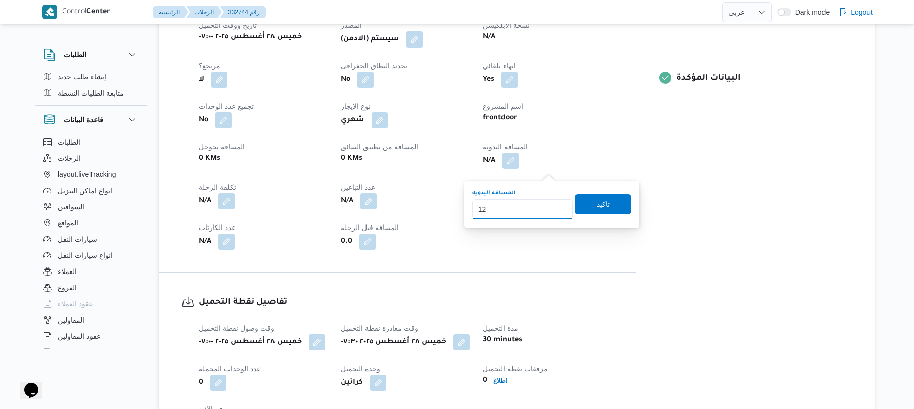
type input "120"
click at [596, 206] on span "تاكيد" at bounding box center [602, 204] width 13 height 12
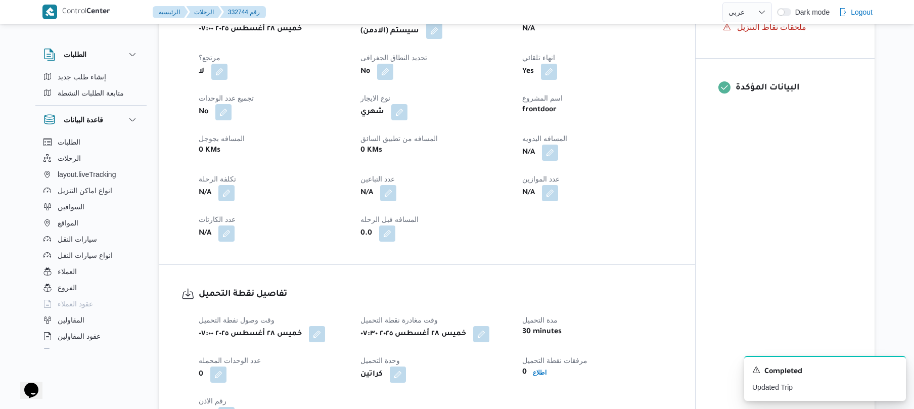
click at [439, 39] on button "button" at bounding box center [434, 31] width 16 height 16
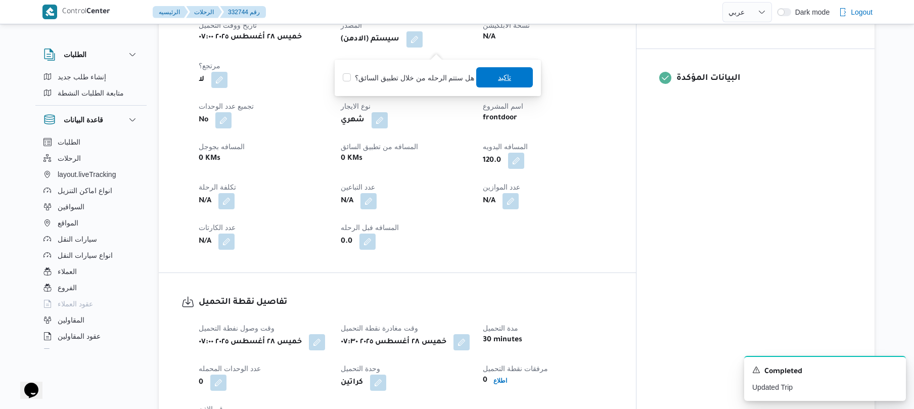
click at [491, 78] on span "تاكيد" at bounding box center [504, 77] width 57 height 20
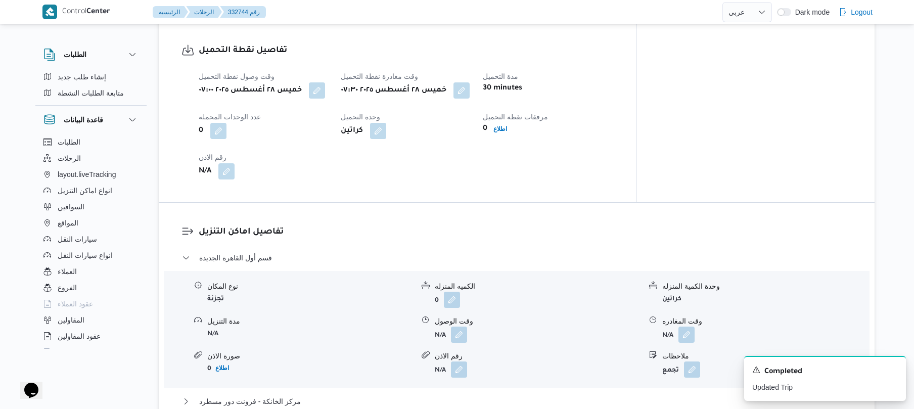
scroll to position [674, 0]
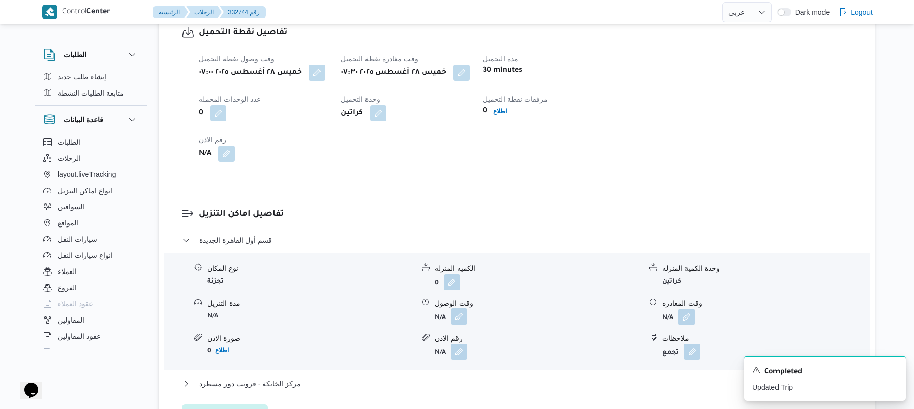
click at [466, 324] on button "button" at bounding box center [459, 316] width 16 height 16
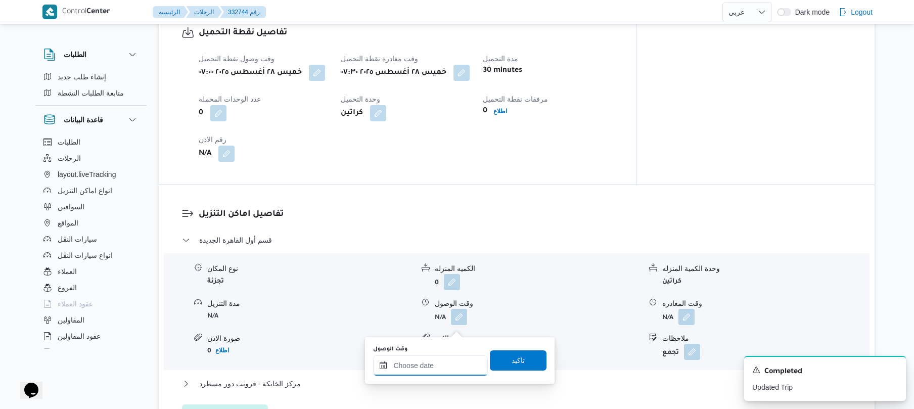
click at [428, 364] on input "وقت الوصول" at bounding box center [430, 365] width 115 height 20
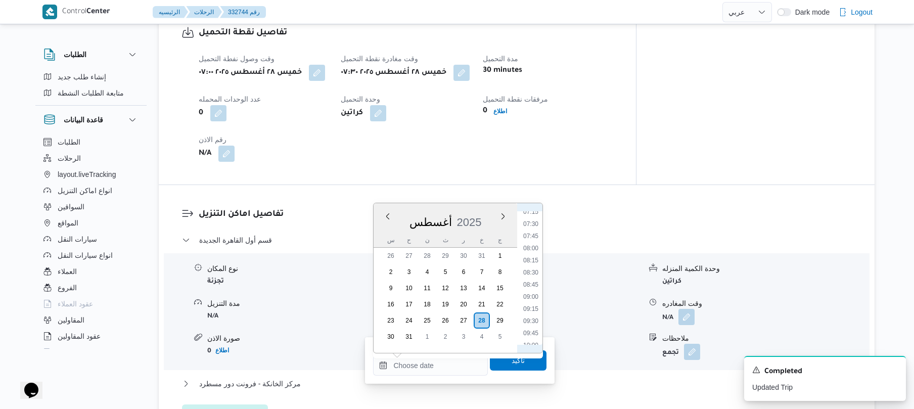
scroll to position [324, 0]
click at [532, 289] on li "08:15" at bounding box center [530, 293] width 23 height 10
type input "٢٨/٠٨/٢٠٢٥ ٠٨:١٥"
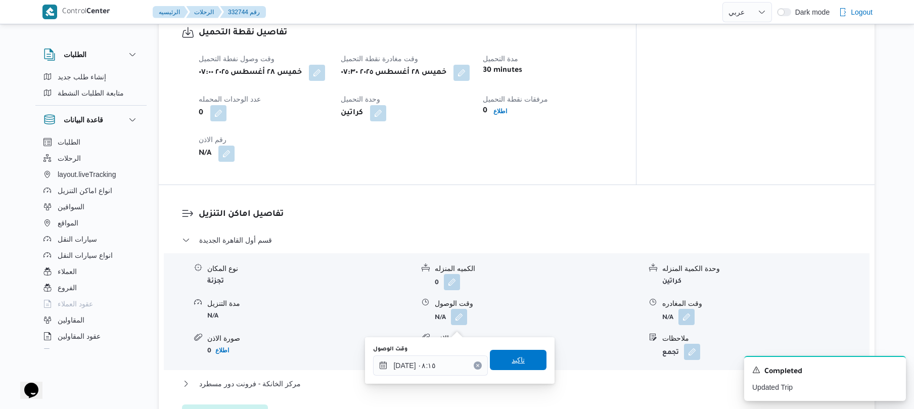
click at [518, 358] on span "تاكيد" at bounding box center [518, 360] width 13 height 12
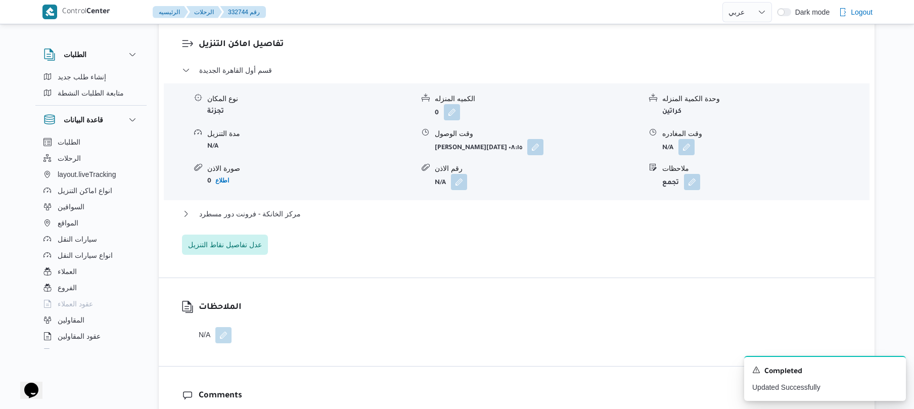
scroll to position [916, 0]
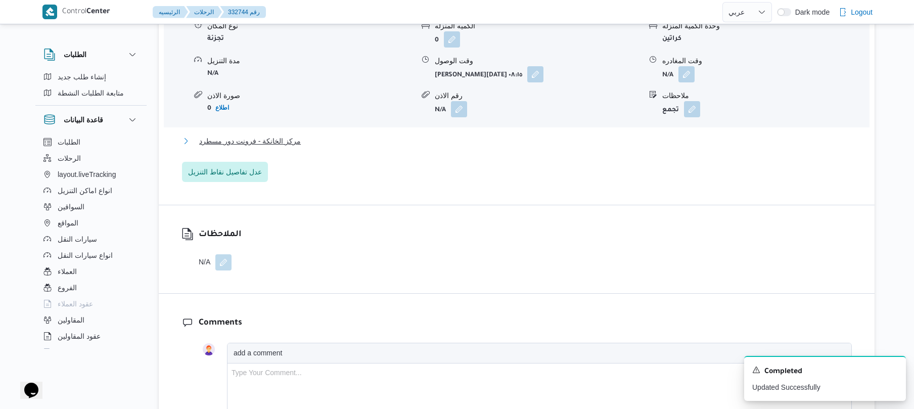
click at [470, 147] on button "مركز الخانكة - فرونت دور مسطرد" at bounding box center [517, 141] width 670 height 12
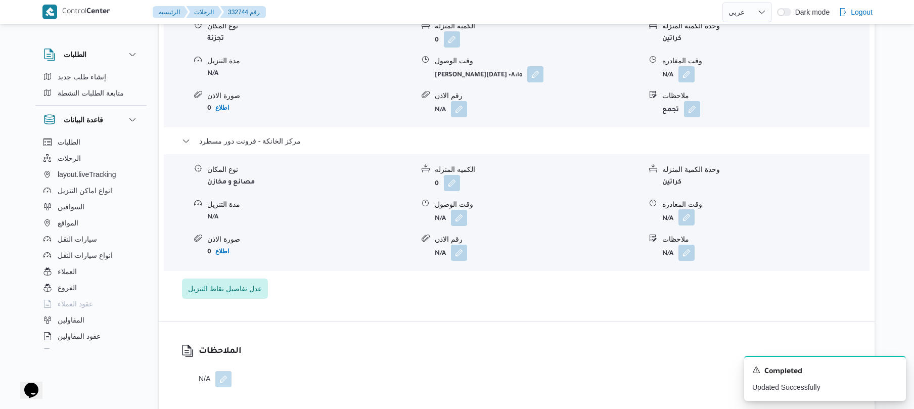
click at [683, 225] on button "button" at bounding box center [686, 217] width 16 height 16
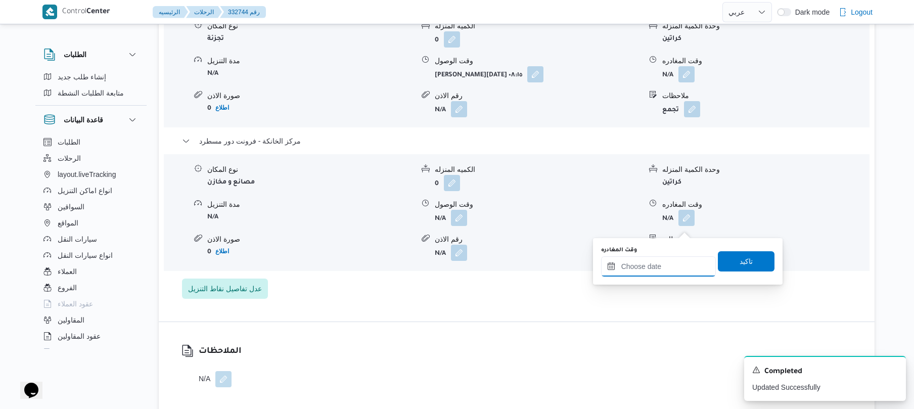
click at [648, 275] on input "وقت المغادره" at bounding box center [658, 266] width 115 height 20
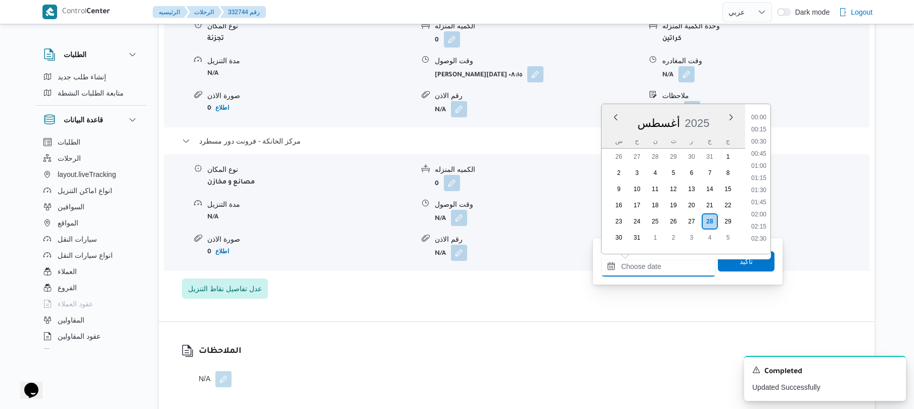
scroll to position [890, 0]
click at [761, 126] on li "18:30" at bounding box center [758, 125] width 23 height 10
type input "٢٨/٠٨/٢٠٢٥ ١٨:٣٠"
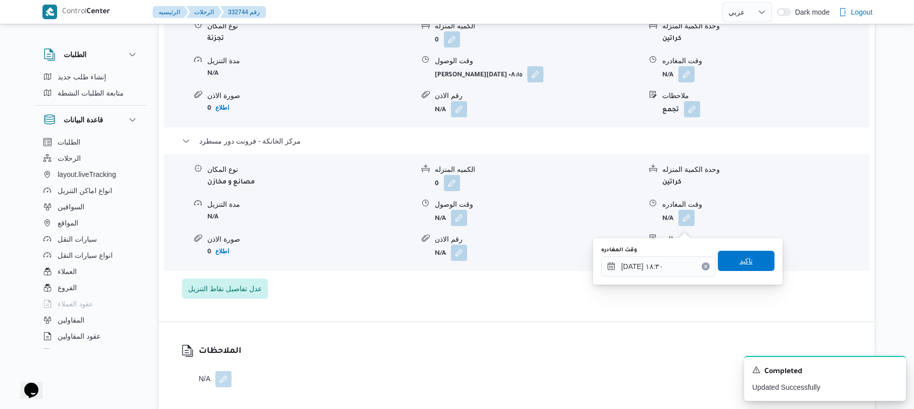
click at [739, 261] on span "تاكيد" at bounding box center [745, 261] width 13 height 12
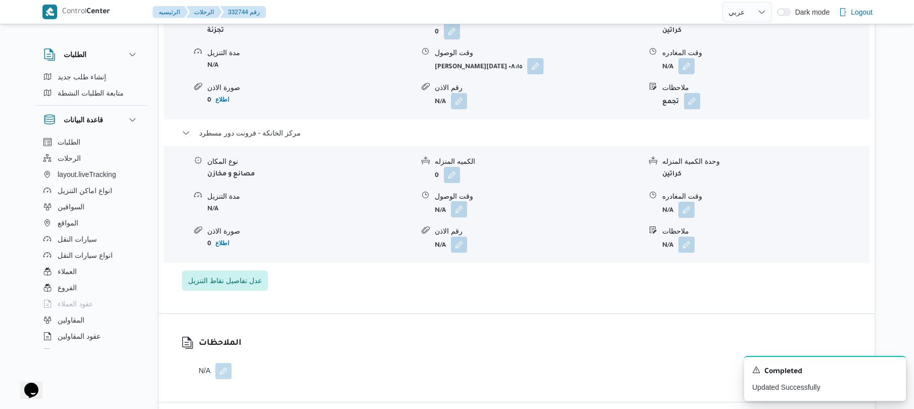
click at [461, 217] on button "button" at bounding box center [459, 209] width 16 height 16
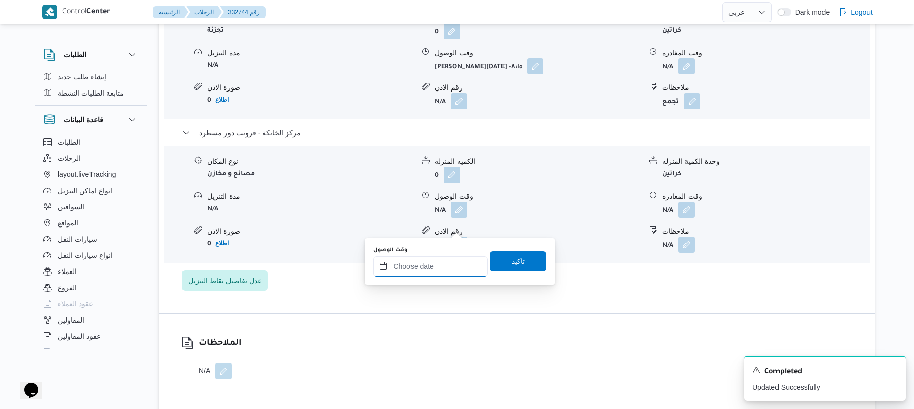
click at [433, 267] on input "وقت الوصول" at bounding box center [430, 266] width 115 height 20
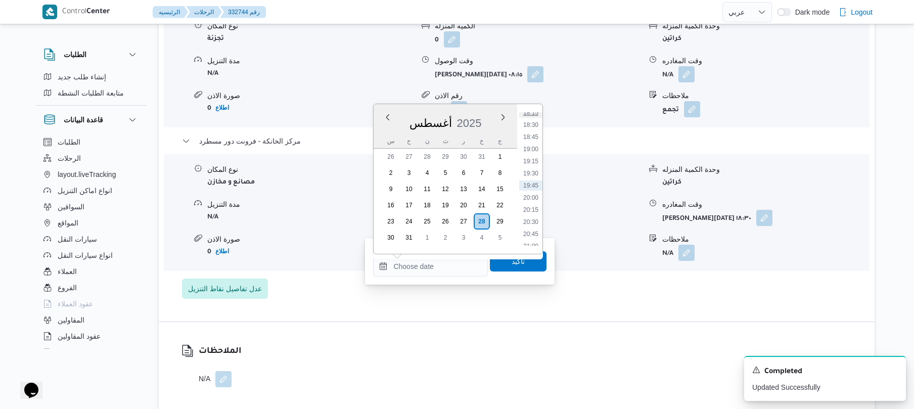
click at [529, 112] on li "18:15" at bounding box center [530, 113] width 23 height 10
type input "٢٨/٠٨/٢٠٢٥ ١٨:١٥"
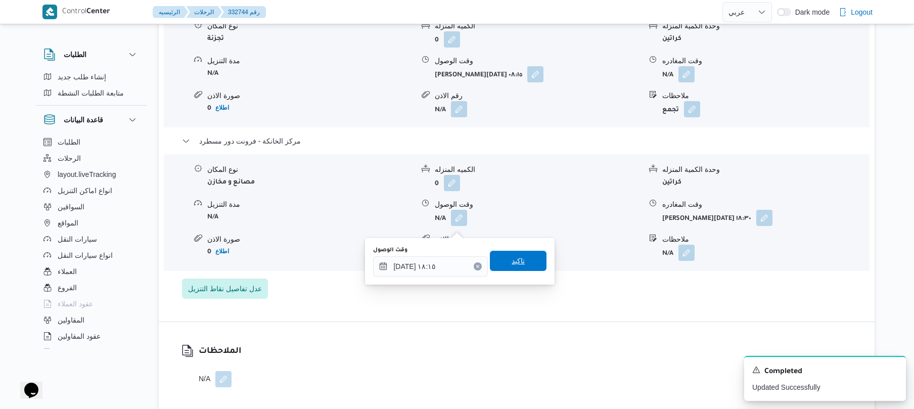
click at [525, 259] on span "تاكيد" at bounding box center [518, 261] width 57 height 20
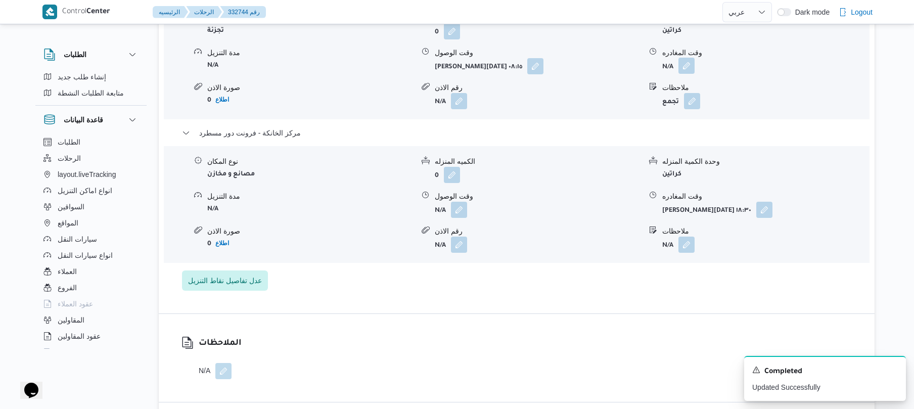
click at [682, 74] on button "button" at bounding box center [686, 66] width 16 height 16
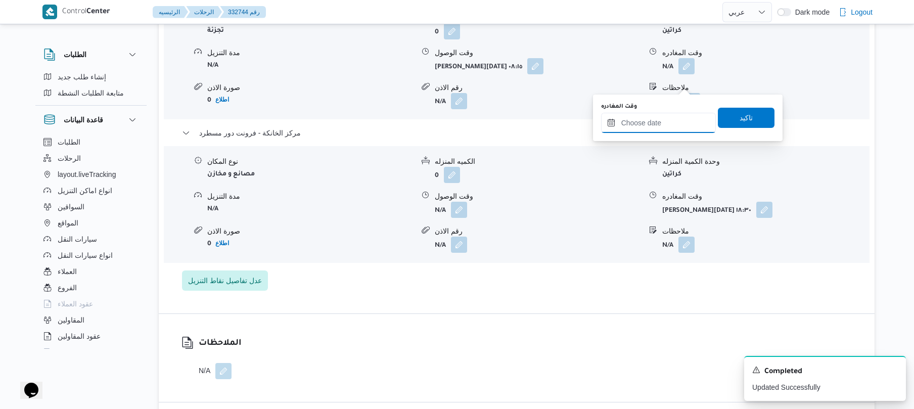
click at [652, 122] on input "وقت المغادره" at bounding box center [658, 123] width 115 height 20
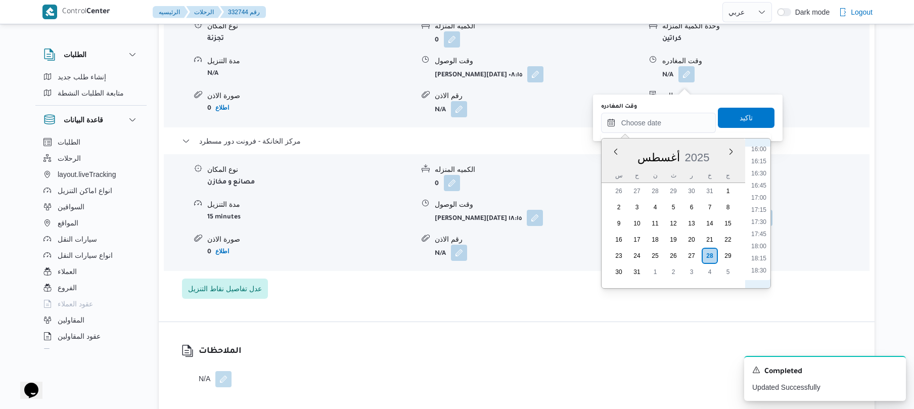
scroll to position [777, 0]
click at [761, 221] on li "17:30" at bounding box center [758, 224] width 23 height 10
type input "٢٨/٠٨/٢٠٢٥ ١٧:٣٠"
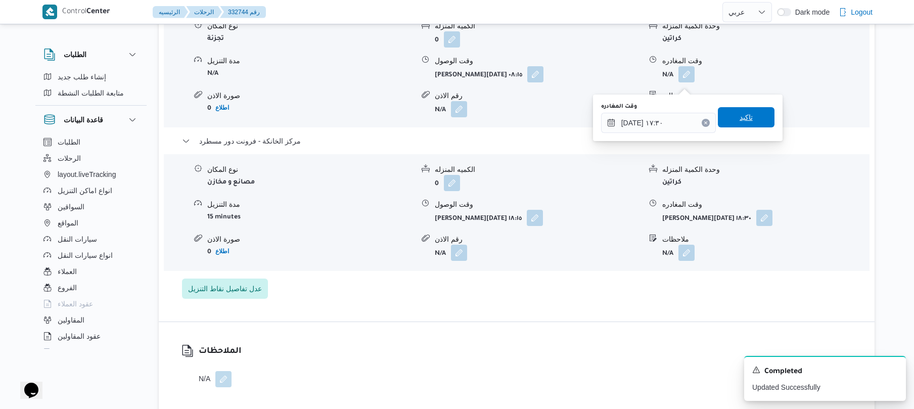
click at [751, 122] on span "تاكيد" at bounding box center [746, 117] width 57 height 20
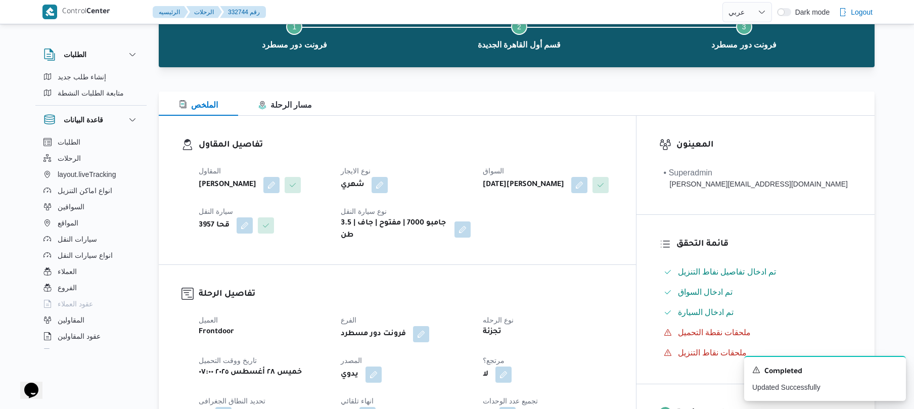
scroll to position [0, 0]
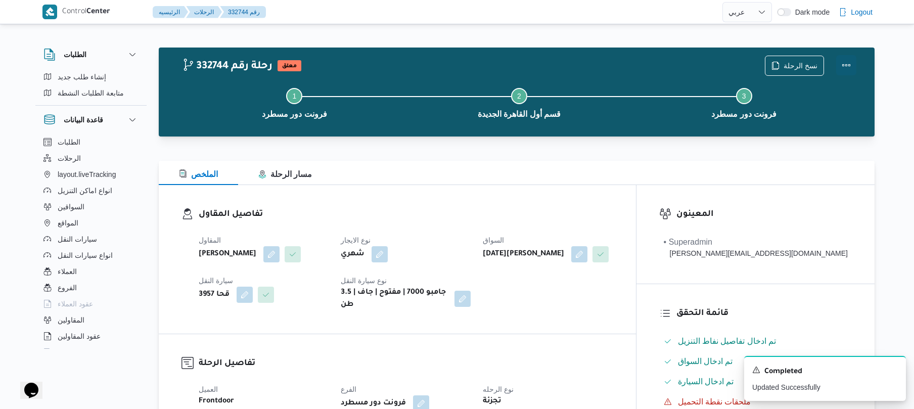
click at [842, 68] on button "Actions" at bounding box center [846, 65] width 20 height 20
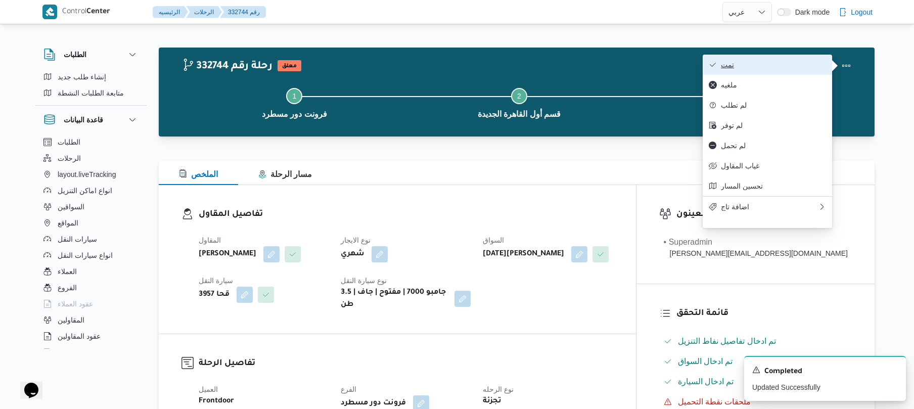
click at [799, 70] on button "تمت" at bounding box center [767, 65] width 129 height 20
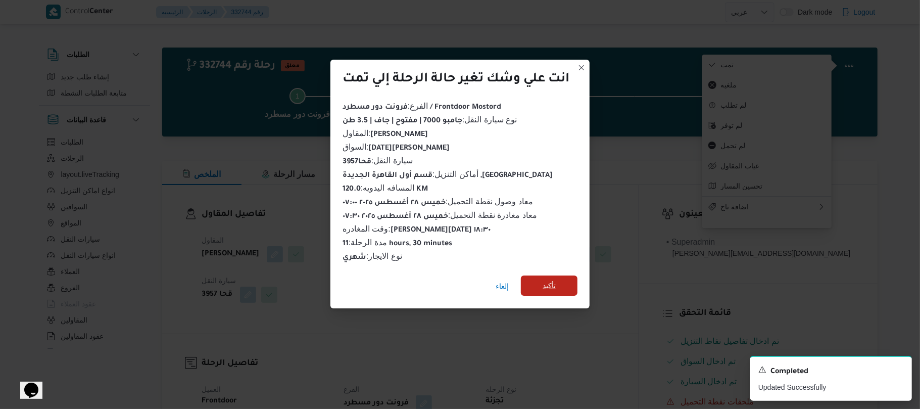
click at [561, 283] on span "تأكيد" at bounding box center [549, 285] width 57 height 20
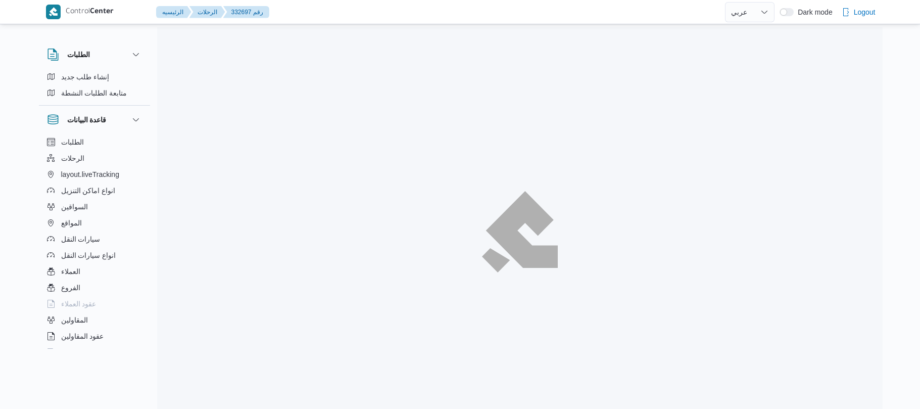
select select "ar"
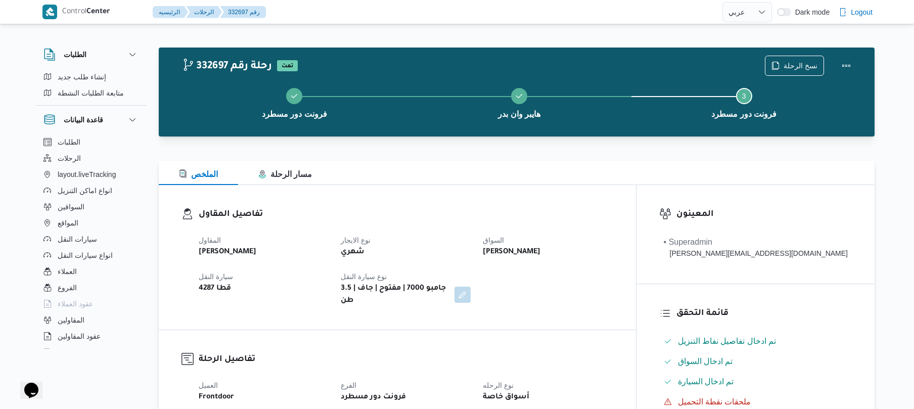
click at [470, 197] on div "تفاصيل المقاول المقاول [PERSON_NAME] [PERSON_NAME] نوع الايجار شهري السواق [PER…" at bounding box center [397, 257] width 477 height 145
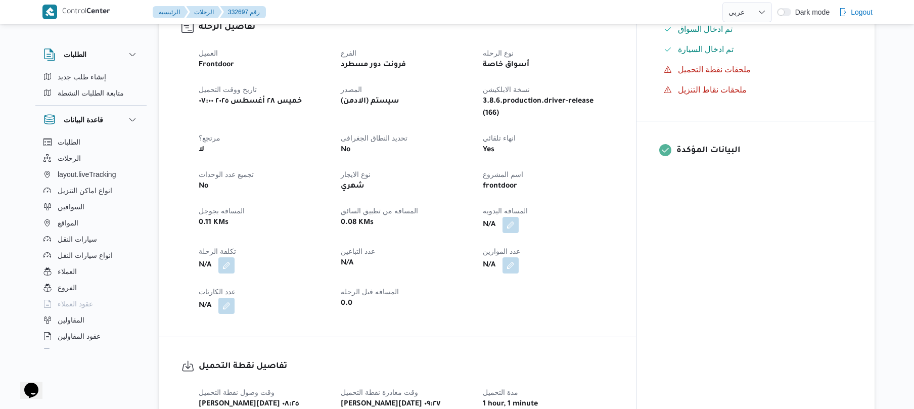
scroll to position [350, 0]
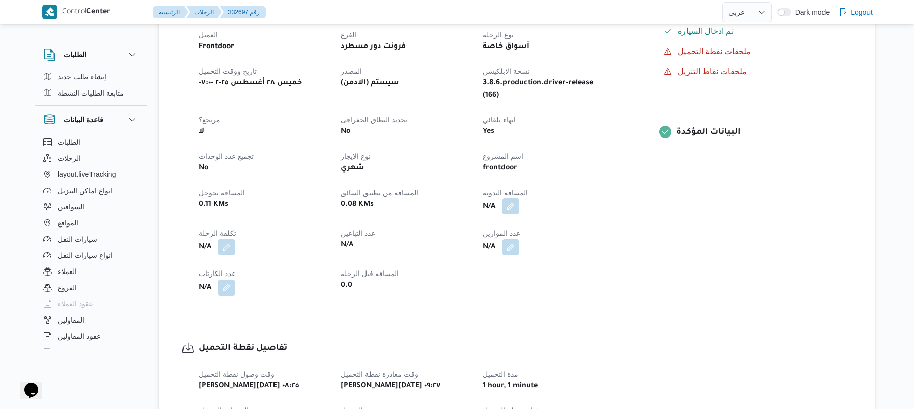
click at [519, 198] on button "button" at bounding box center [510, 206] width 16 height 16
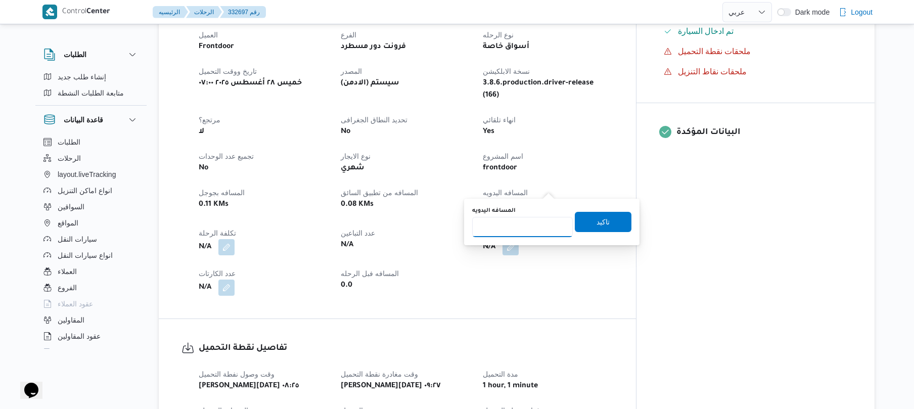
click at [521, 231] on input "المسافه اليدويه" at bounding box center [522, 227] width 101 height 20
type input "130"
click at [597, 228] on span "تاكيد" at bounding box center [603, 222] width 57 height 20
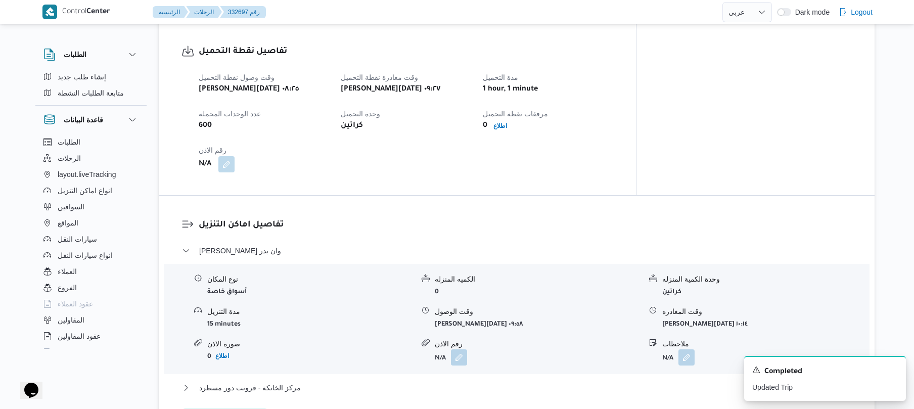
scroll to position [674, 0]
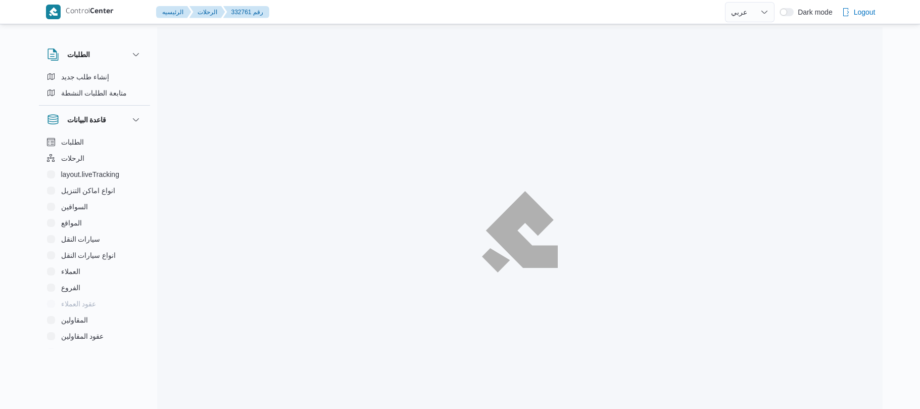
select select "ar"
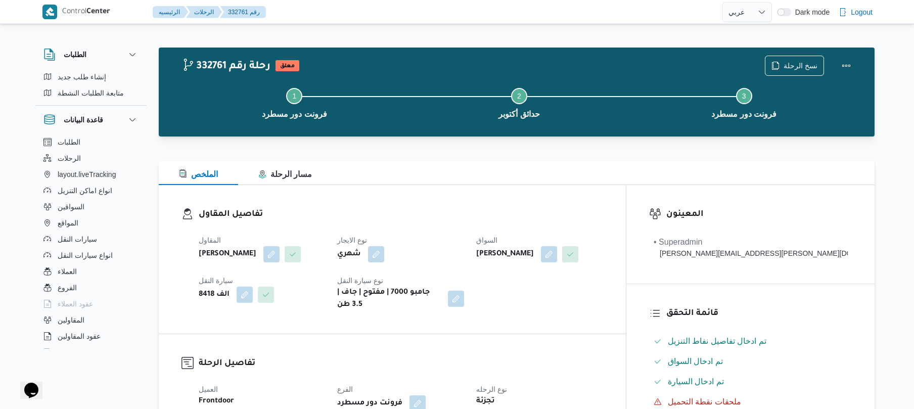
click at [578, 184] on div "الملخص مسار الرحلة" at bounding box center [517, 173] width 716 height 24
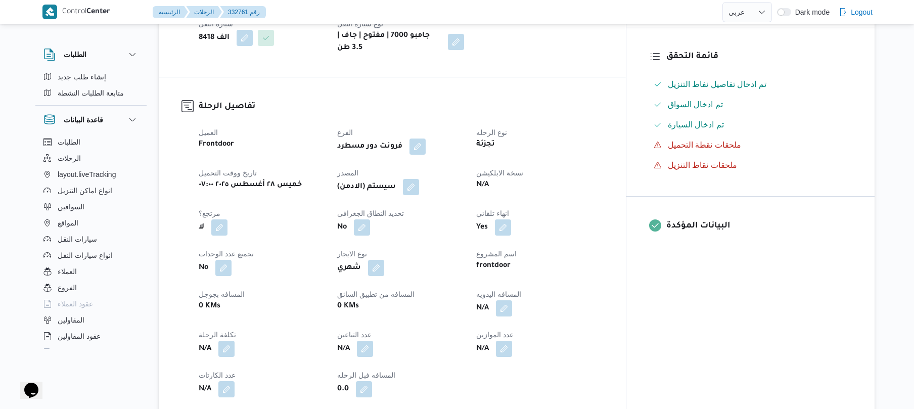
scroll to position [296, 0]
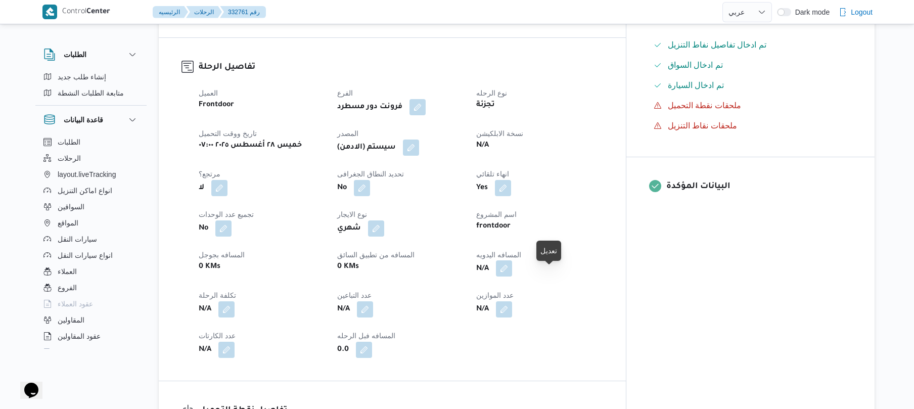
click at [512, 276] on button "button" at bounding box center [504, 268] width 16 height 16
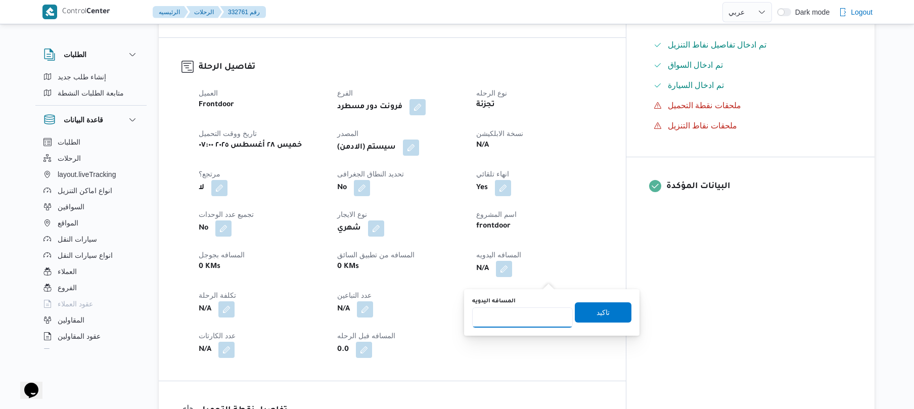
click at [530, 319] on input "المسافه اليدويه" at bounding box center [522, 317] width 101 height 20
type input "130"
click at [596, 311] on span "تاكيد" at bounding box center [602, 312] width 13 height 12
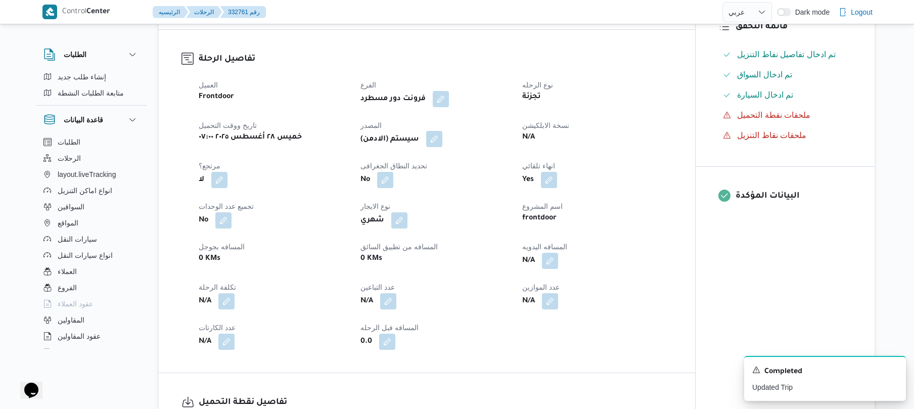
click at [439, 147] on button "button" at bounding box center [434, 139] width 16 height 16
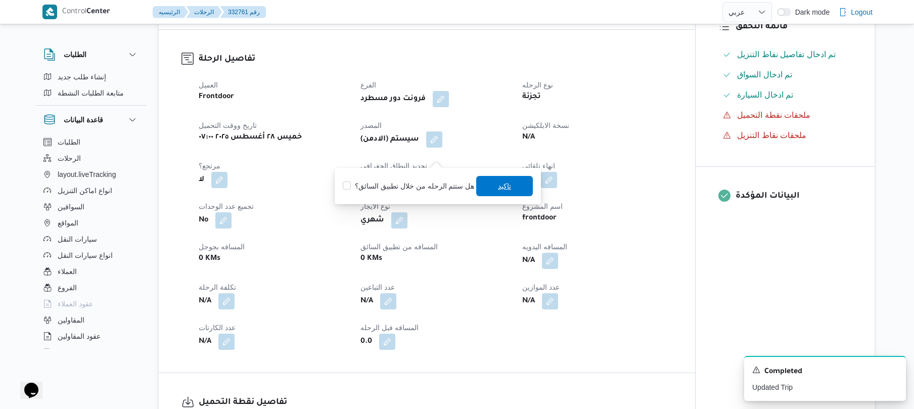
click at [488, 187] on span "تاكيد" at bounding box center [504, 186] width 57 height 20
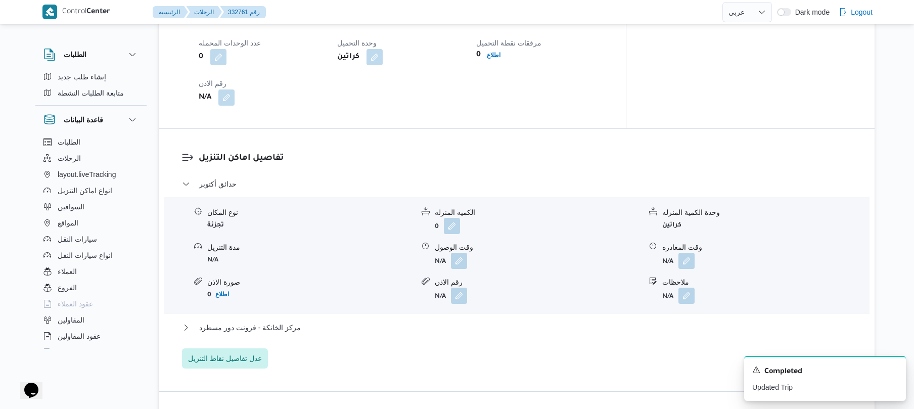
scroll to position [809, 0]
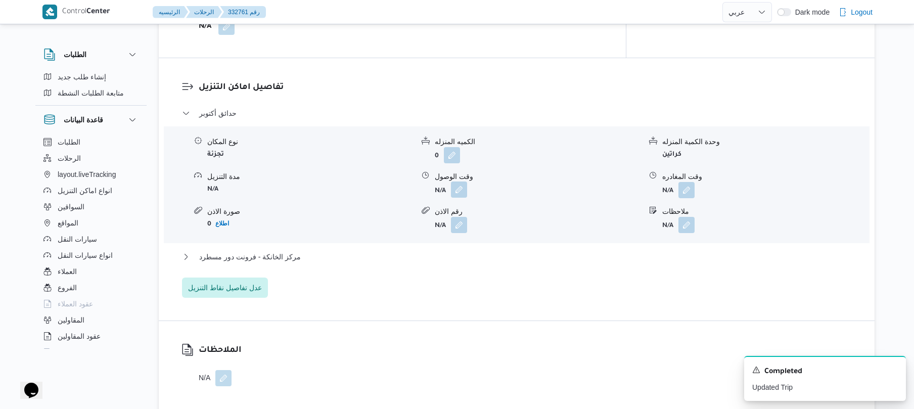
click at [458, 187] on button "button" at bounding box center [459, 189] width 16 height 16
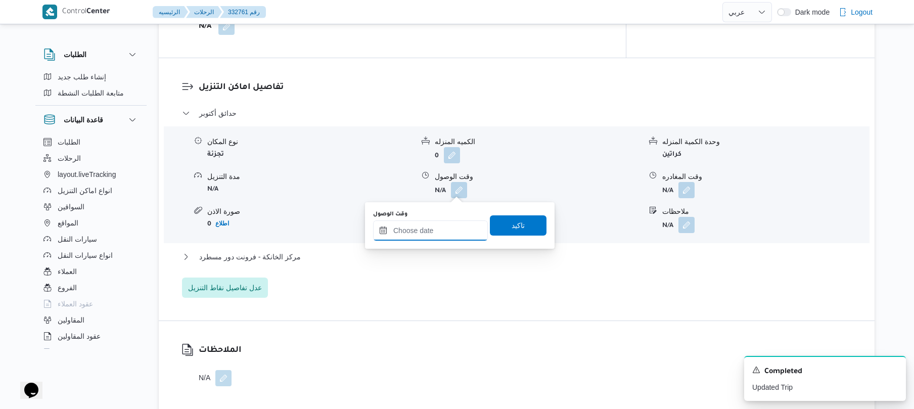
click at [431, 235] on input "وقت الوصول" at bounding box center [430, 230] width 115 height 20
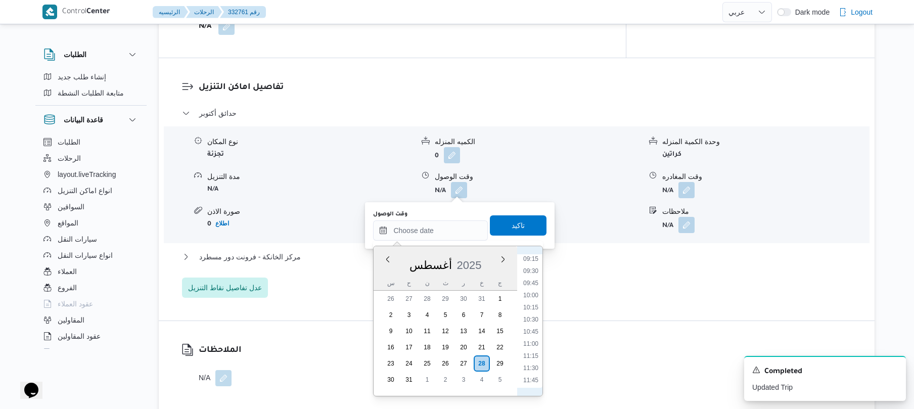
scroll to position [336, 0]
click at [531, 349] on li "08:45" at bounding box center [530, 348] width 23 height 10
type input "٢٨/٠٨/٢٠٢٥ ٠٨:٤٥"
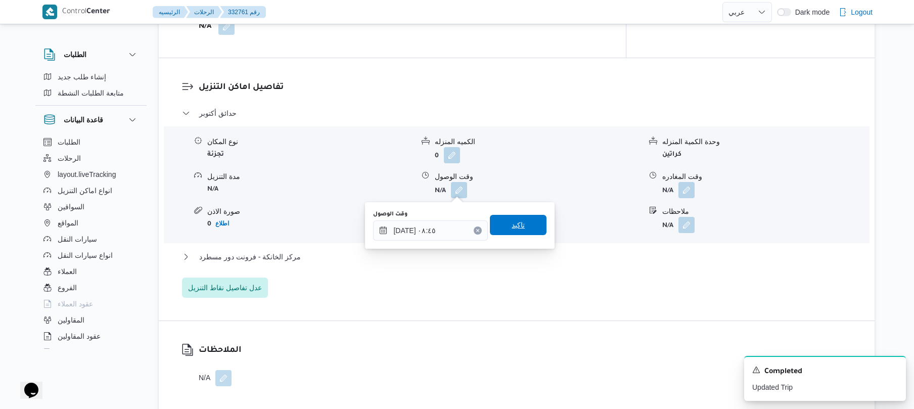
click at [516, 229] on span "تاكيد" at bounding box center [518, 225] width 13 height 12
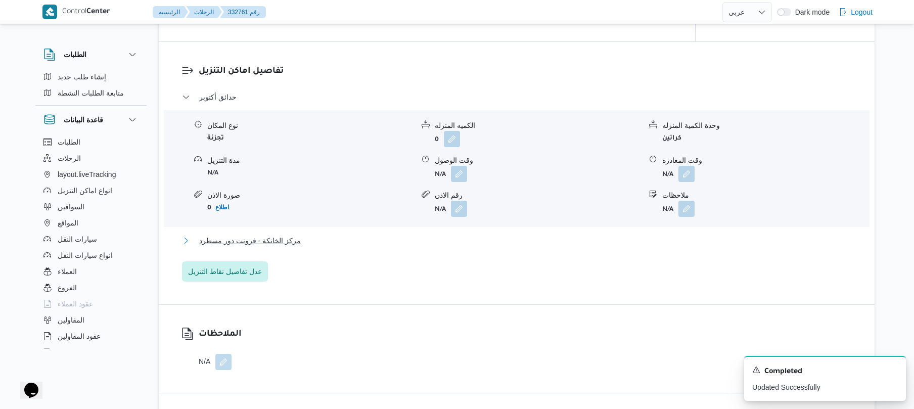
click at [484, 247] on button "مركز الخانكة - فرونت دور مسطرد" at bounding box center [517, 241] width 670 height 12
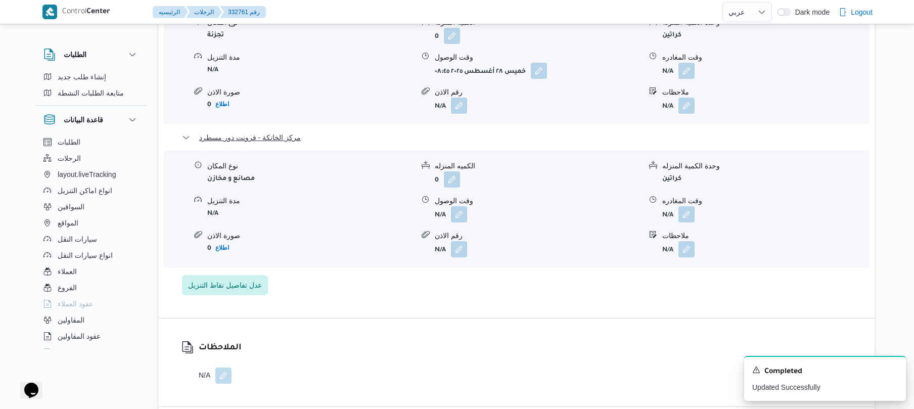
scroll to position [943, 0]
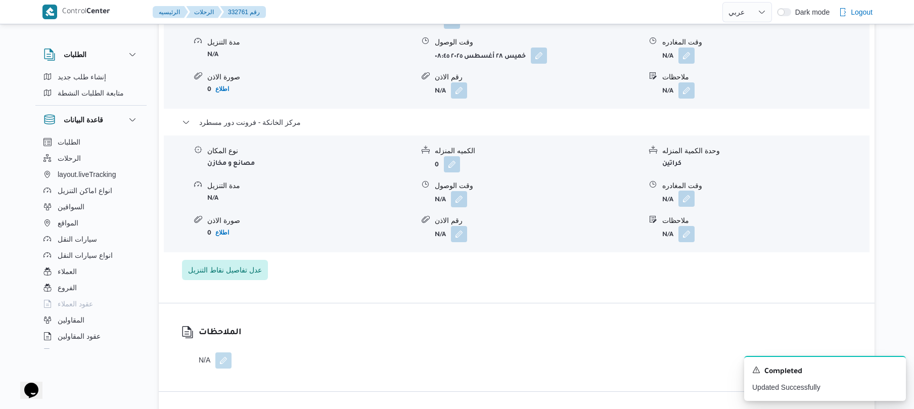
click at [682, 196] on button "button" at bounding box center [686, 199] width 16 height 16
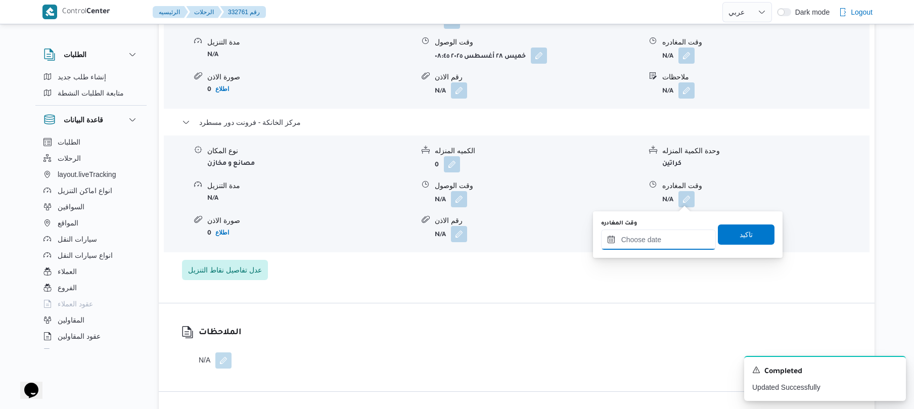
click at [647, 242] on input "وقت المغادره" at bounding box center [658, 239] width 115 height 20
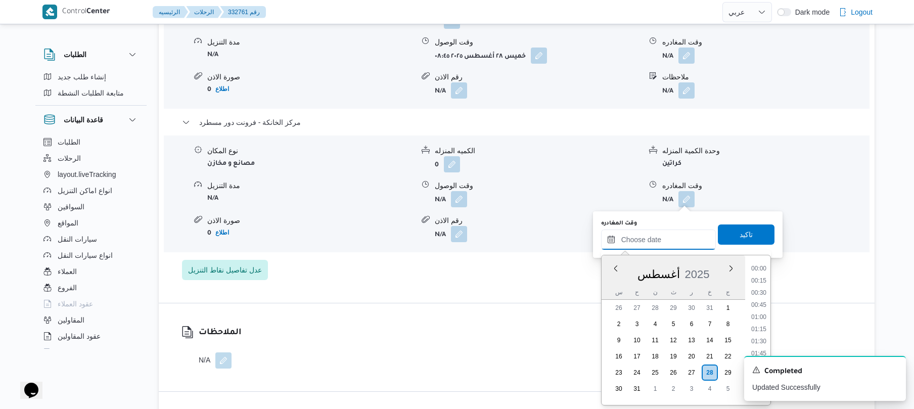
scroll to position [902, 0]
click at [760, 277] on li "18:45" at bounding box center [758, 276] width 23 height 10
type input "٢٨/٠٨/٢٠٢٥ ١٨:٤٥"
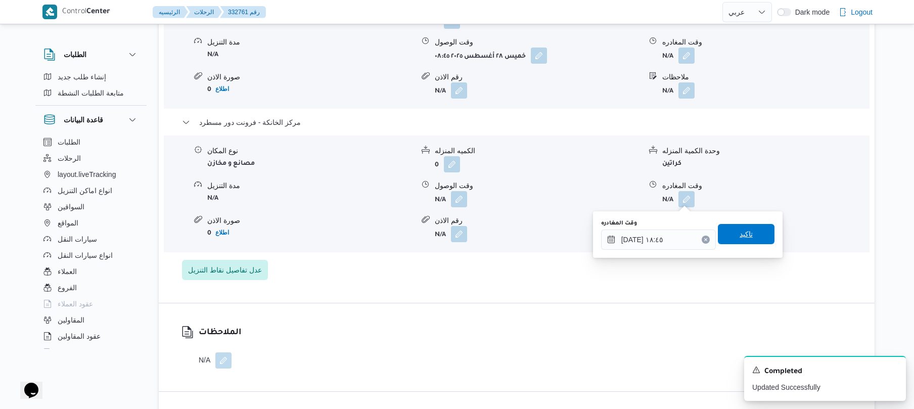
click at [732, 234] on span "تاكيد" at bounding box center [746, 234] width 57 height 20
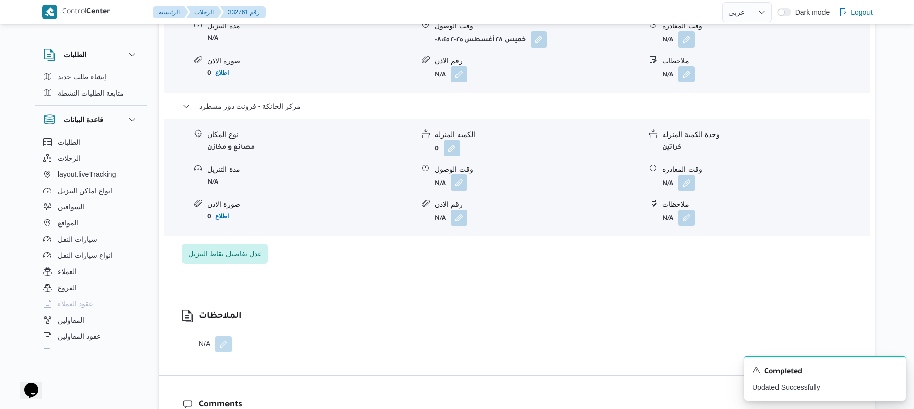
click at [457, 191] on button "button" at bounding box center [459, 182] width 16 height 16
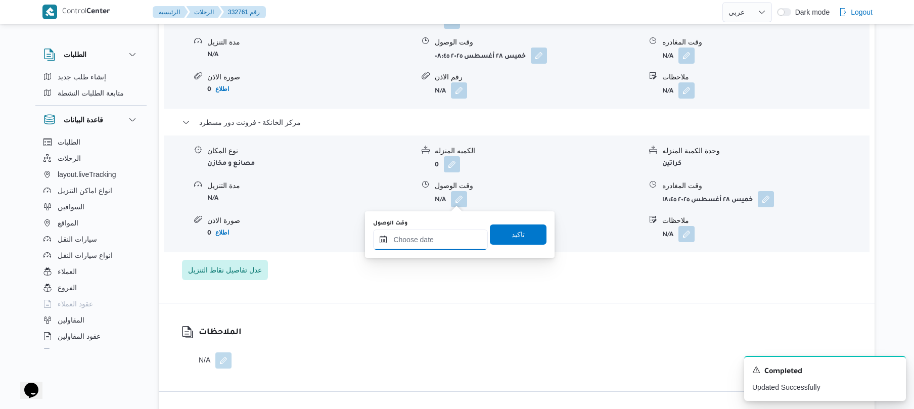
click at [447, 233] on input "وقت الوصول" at bounding box center [430, 239] width 115 height 20
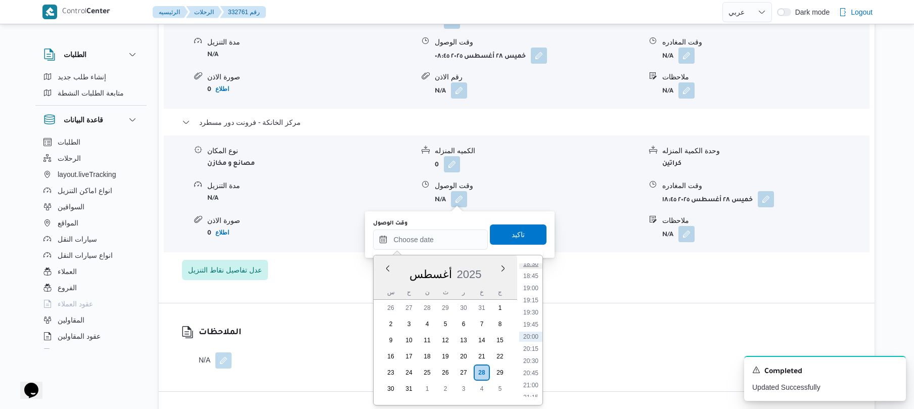
click at [535, 266] on li "18:30" at bounding box center [530, 264] width 23 height 10
type input "٢٨/٠٨/٢٠٢٥ ١٨:٣٠"
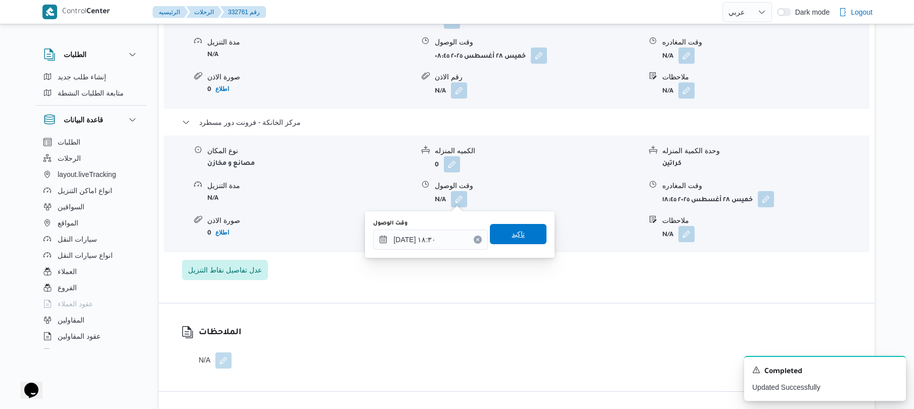
click at [522, 241] on span "تاكيد" at bounding box center [518, 234] width 57 height 20
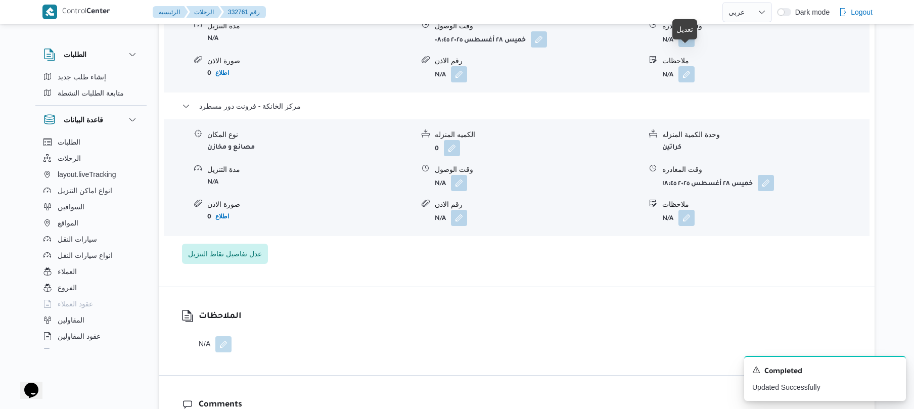
click at [685, 47] on button "button" at bounding box center [686, 39] width 16 height 16
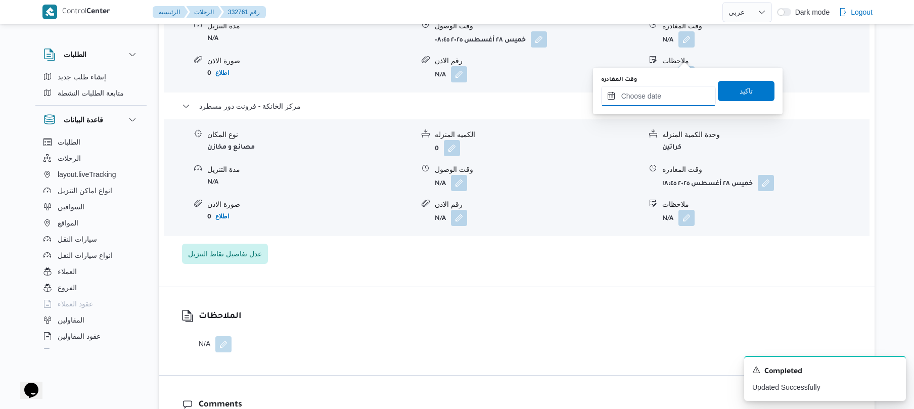
click at [662, 96] on input "وقت المغادره" at bounding box center [658, 96] width 115 height 20
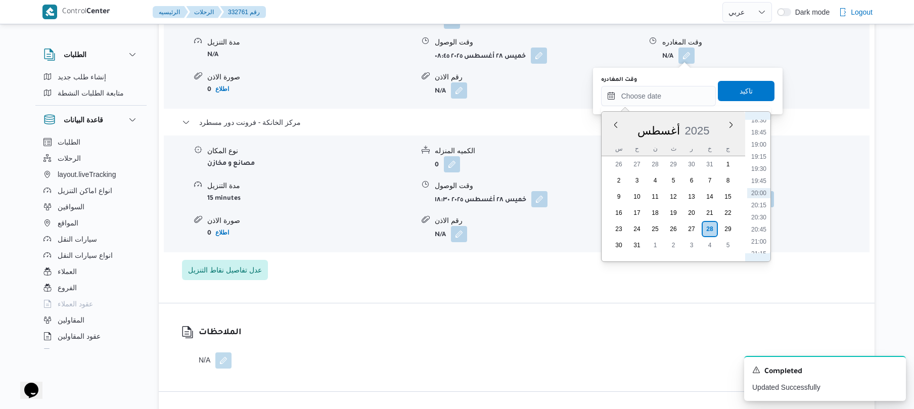
scroll to position [789, 0]
click at [759, 186] on li "17:30" at bounding box center [758, 185] width 23 height 10
type input "٢٨/٠٨/٢٠٢٥ ١٧:٣٠"
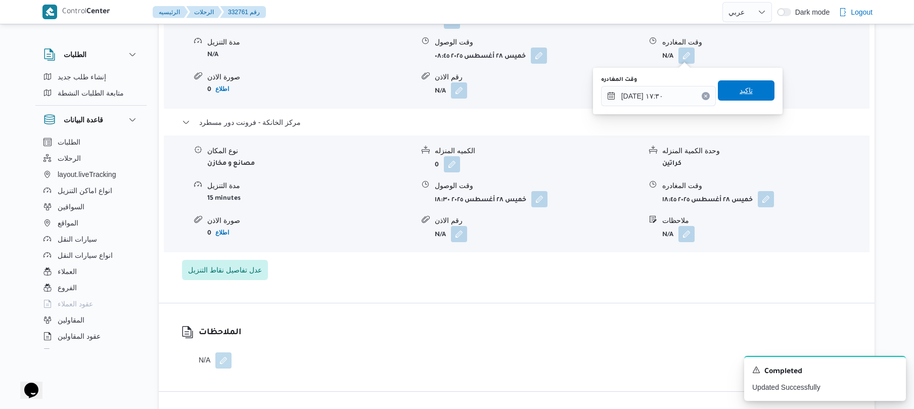
click at [740, 93] on span "تاكيد" at bounding box center [745, 90] width 13 height 12
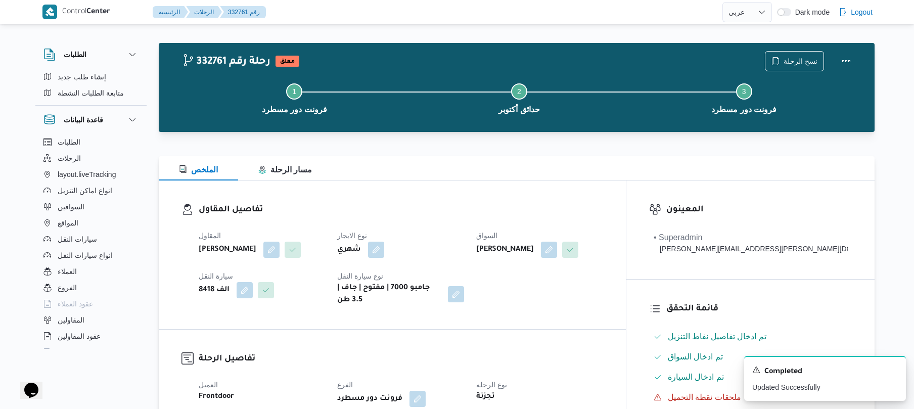
scroll to position [0, 0]
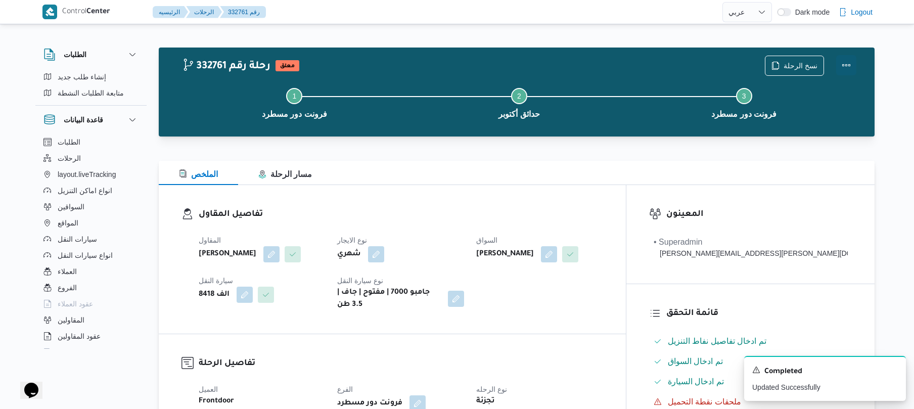
click at [840, 64] on button "Actions" at bounding box center [846, 65] width 20 height 20
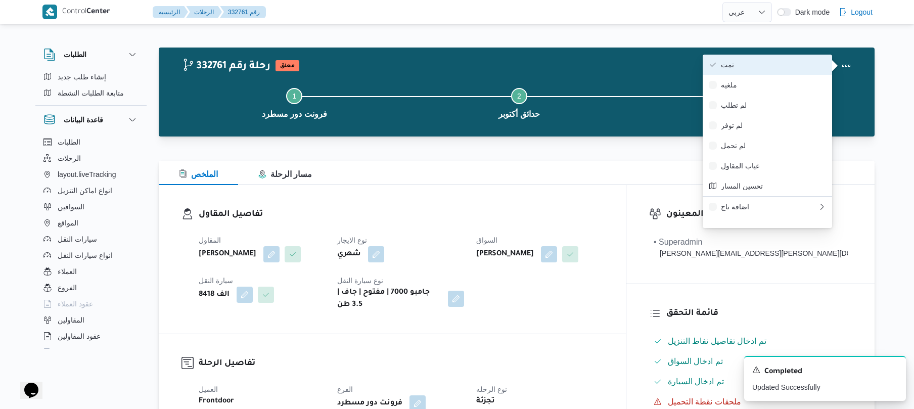
click at [785, 67] on span "تمت" at bounding box center [773, 65] width 105 height 8
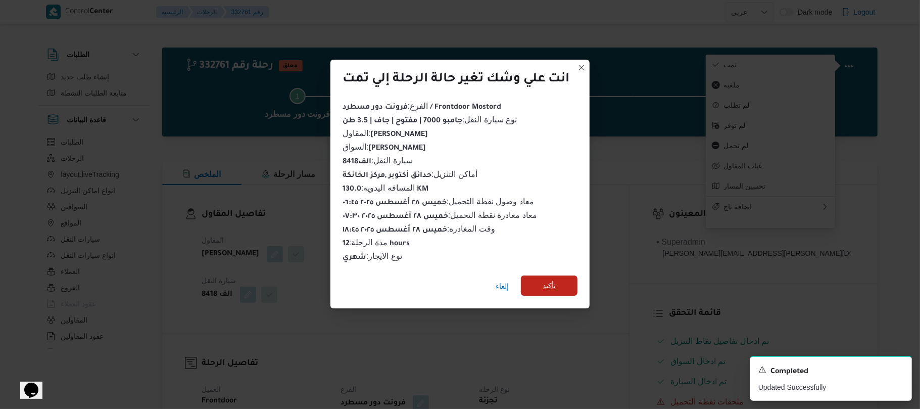
click at [565, 282] on span "تأكيد" at bounding box center [549, 285] width 57 height 20
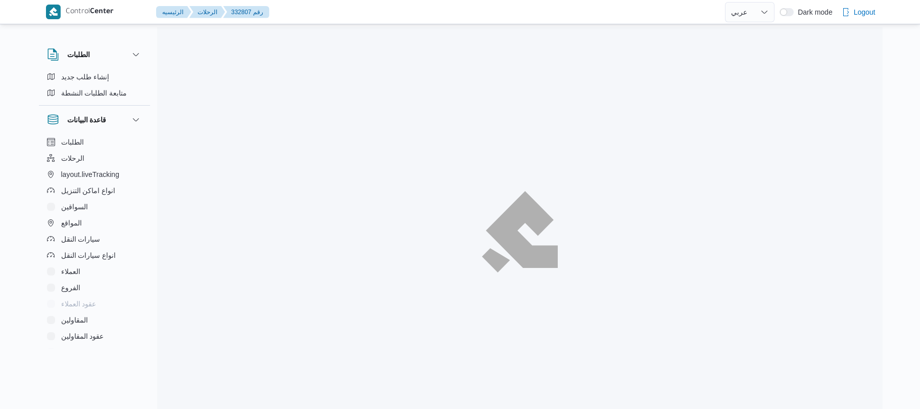
select select "ar"
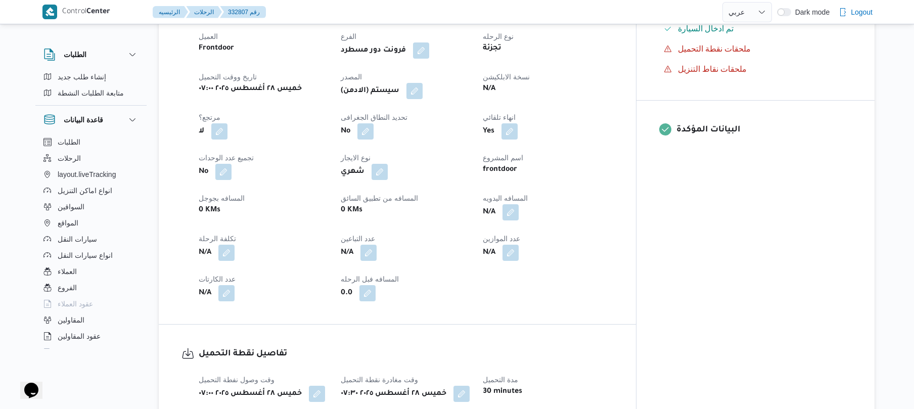
scroll to position [404, 0]
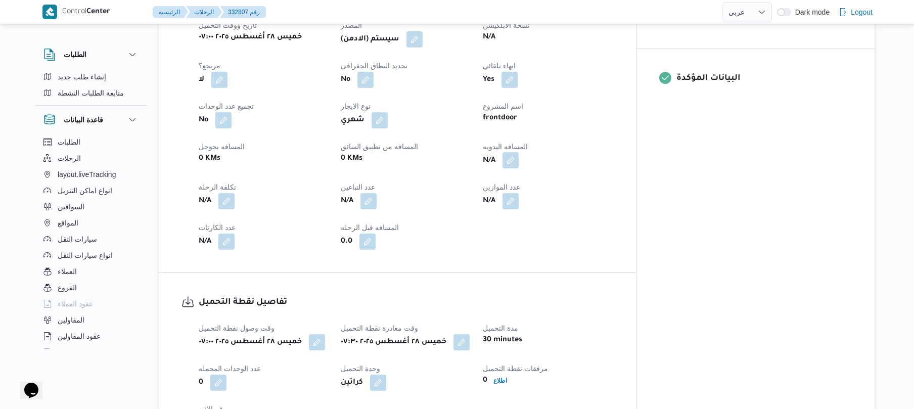
click at [519, 168] on button "button" at bounding box center [510, 160] width 16 height 16
click at [528, 211] on input "المسافه اليدويه" at bounding box center [522, 209] width 101 height 20
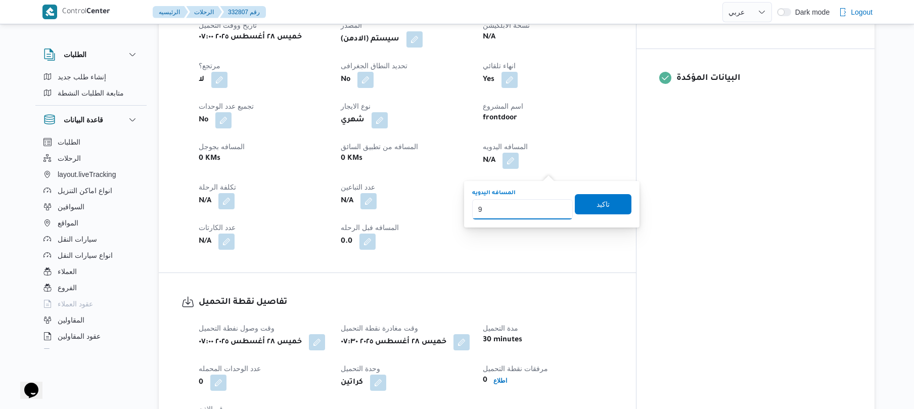
type input "90"
click at [605, 201] on span "تاكيد" at bounding box center [603, 204] width 57 height 20
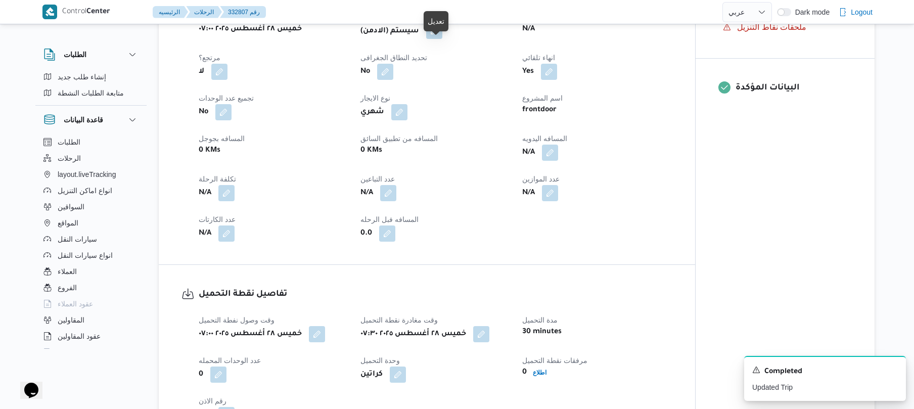
click at [437, 39] on button "button" at bounding box center [434, 31] width 16 height 16
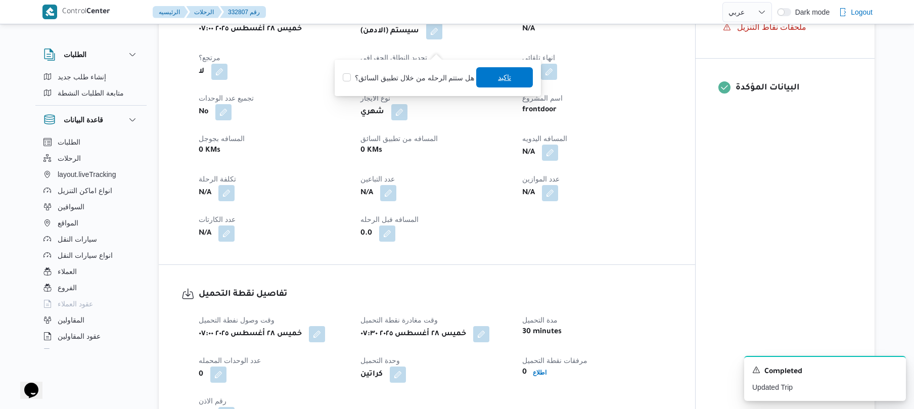
click at [490, 83] on span "تاكيد" at bounding box center [504, 77] width 57 height 20
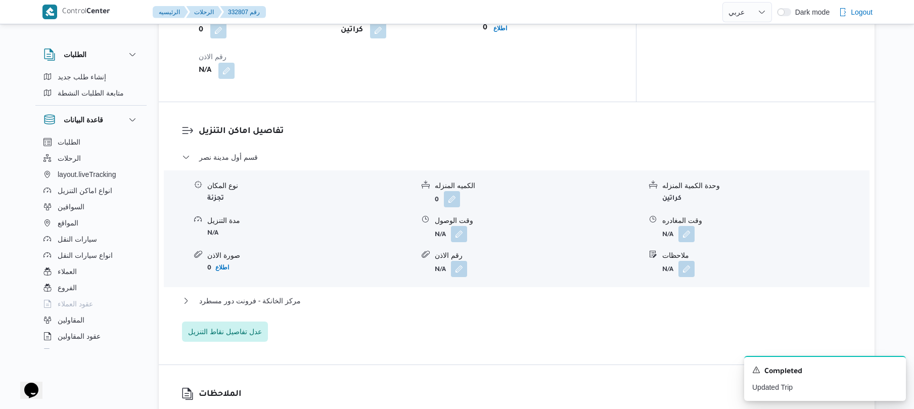
scroll to position [781, 0]
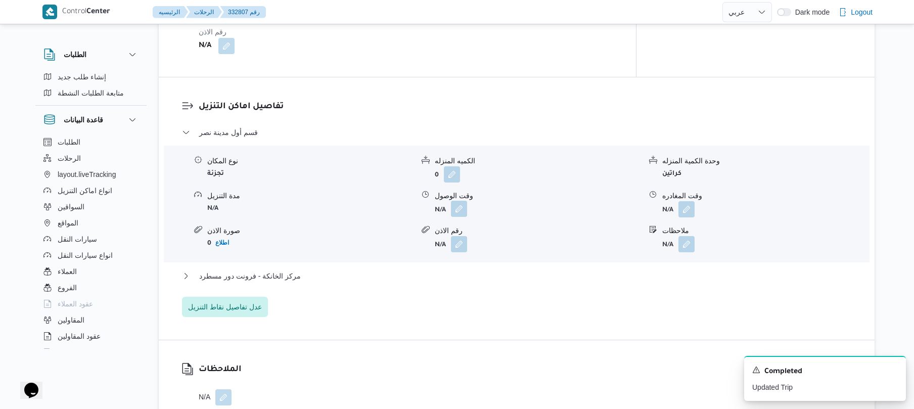
click at [463, 215] on button "button" at bounding box center [459, 209] width 16 height 16
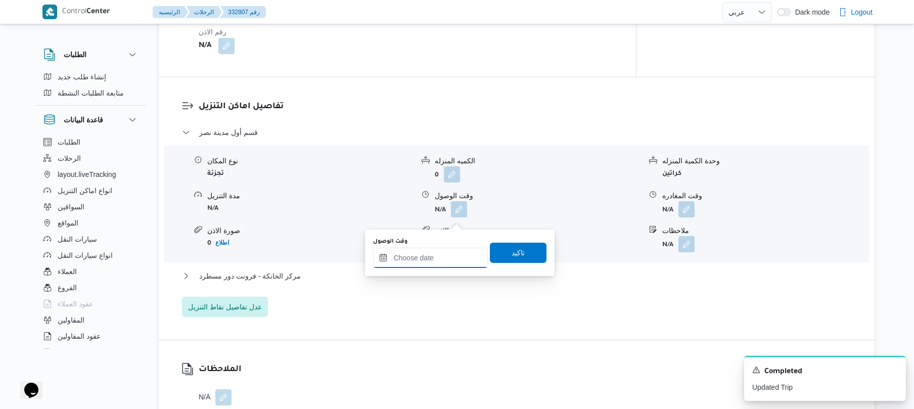
click at [427, 255] on input "وقت الوصول" at bounding box center [430, 258] width 115 height 20
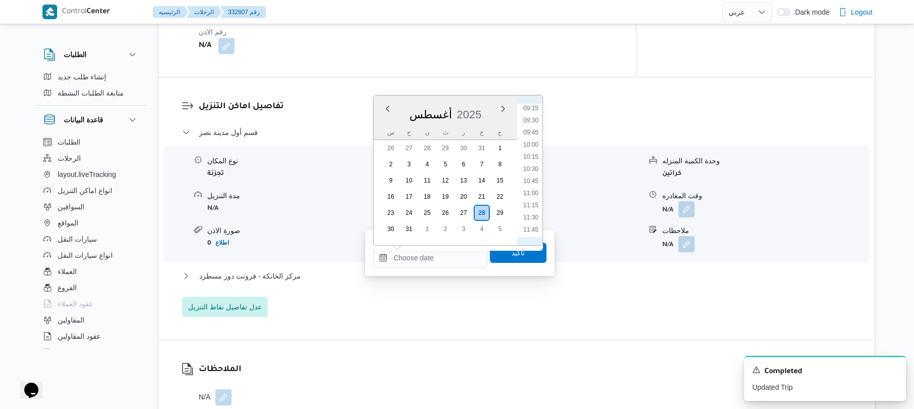
scroll to position [336, 0]
click at [530, 173] on li "08:15" at bounding box center [530, 173] width 23 height 10
type input "٢٨/٠٨/٢٠٢٥ ٠٨:١٥"
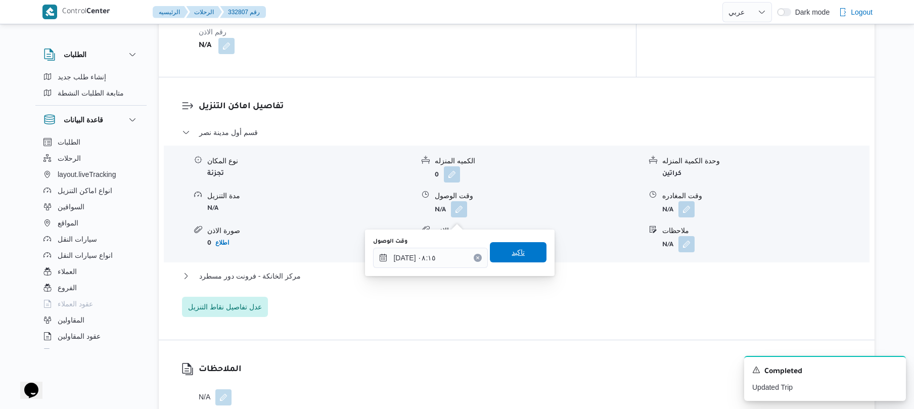
click at [512, 249] on span "تاكيد" at bounding box center [518, 252] width 13 height 12
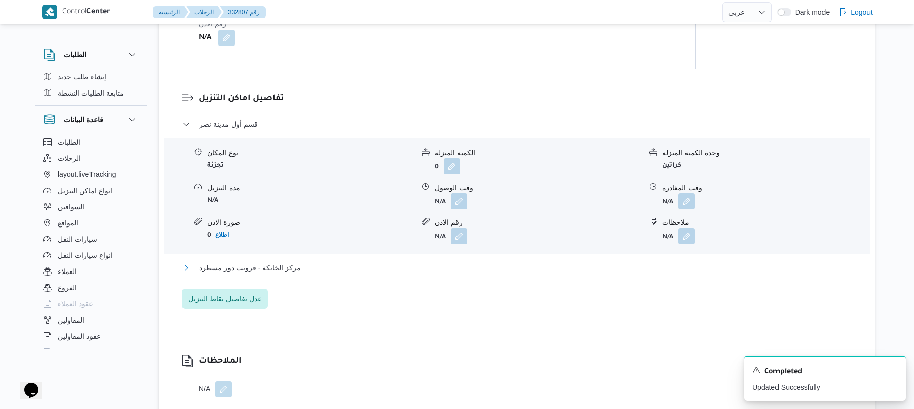
click at [449, 274] on button "مركز الخانكة - فرونت دور مسطرد" at bounding box center [517, 268] width 670 height 12
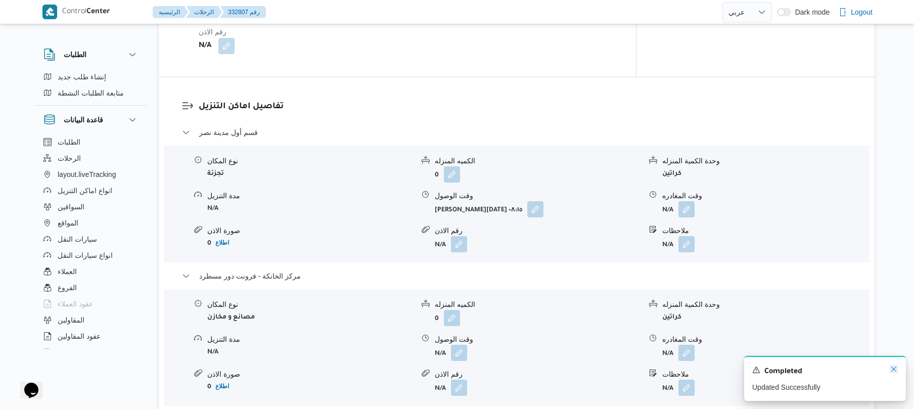
click at [892, 371] on icon "Dismiss toast" at bounding box center [893, 368] width 5 height 5
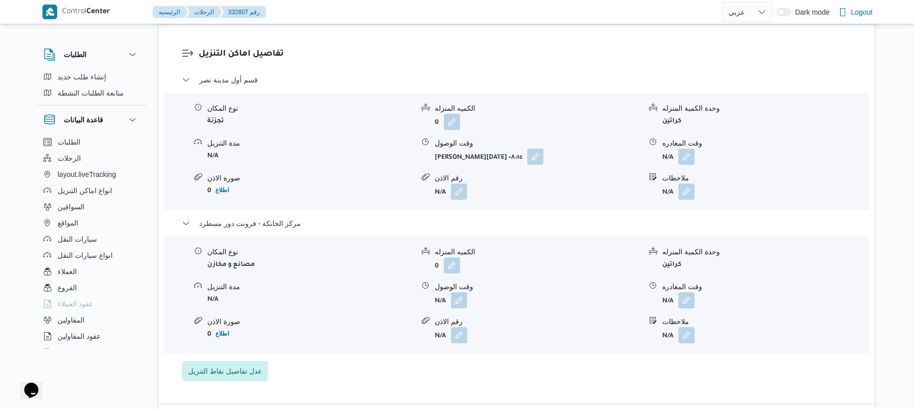
scroll to position [836, 0]
click at [687, 306] on button "button" at bounding box center [686, 298] width 16 height 16
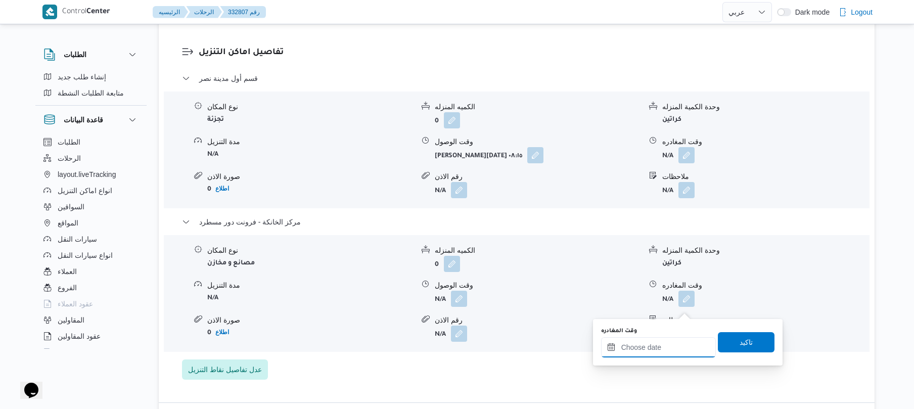
click at [661, 345] on input "وقت المغادره" at bounding box center [658, 347] width 115 height 20
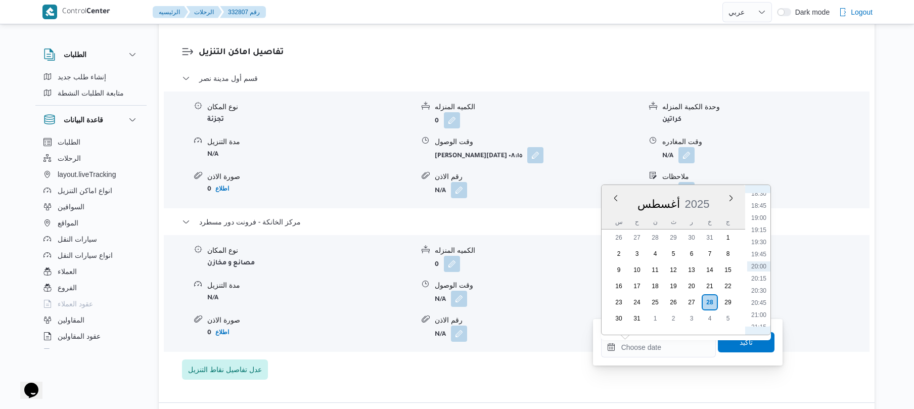
scroll to position [789, 0]
click at [758, 277] on li "18:00" at bounding box center [758, 282] width 23 height 10
type input "٢٨/٠٨/٢٠٢٥ ١٨:٠٠"
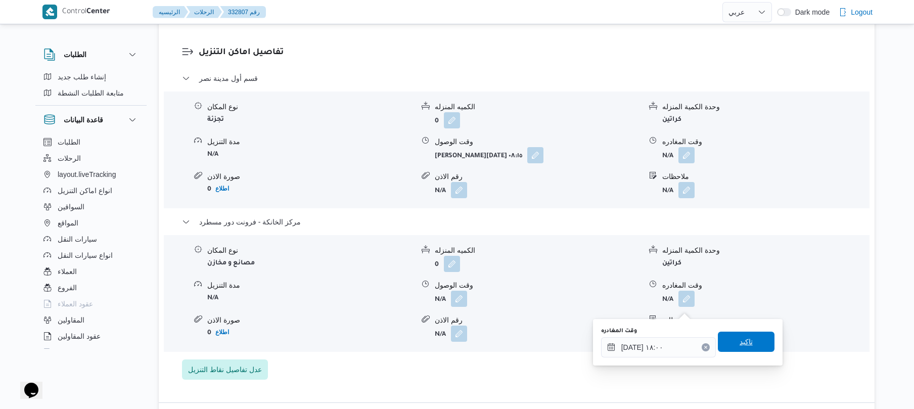
click at [739, 341] on span "تاكيد" at bounding box center [745, 342] width 13 height 12
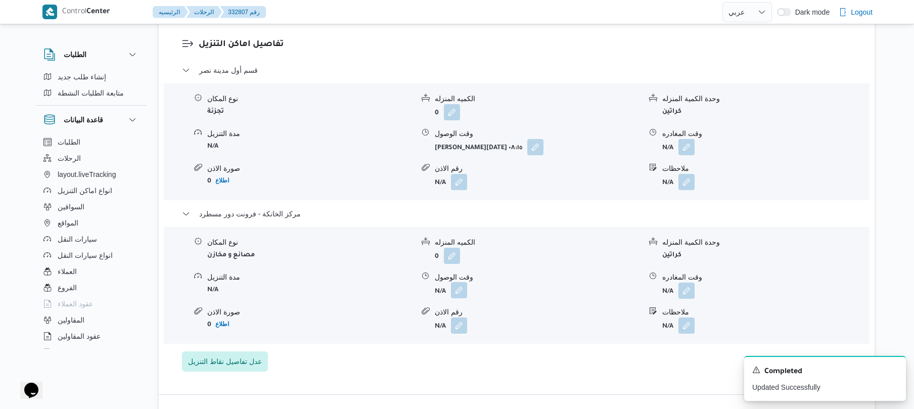
click at [458, 298] on button "button" at bounding box center [459, 290] width 16 height 16
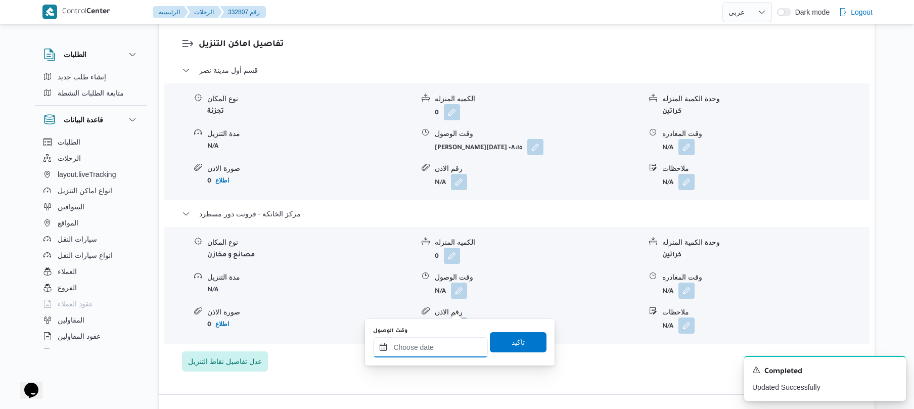
click at [445, 352] on input "وقت الوصول" at bounding box center [430, 347] width 115 height 20
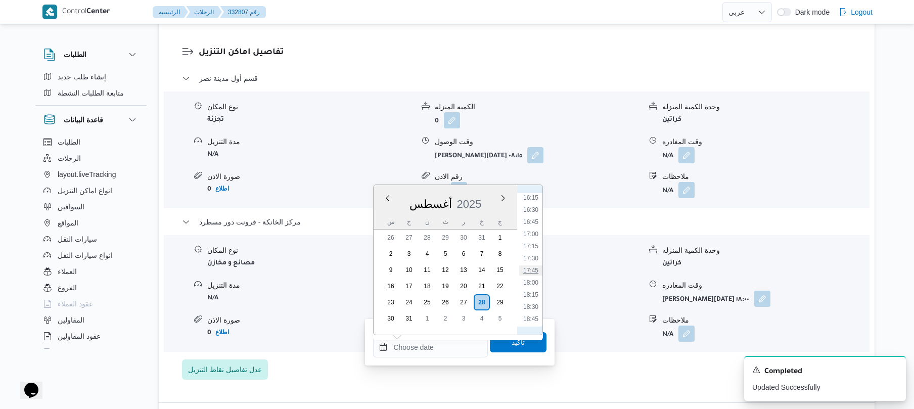
click at [528, 271] on li "17:45" at bounding box center [530, 270] width 23 height 10
type input "٢٨/٠٨/٢٠٢٥ ١٧:٤٥"
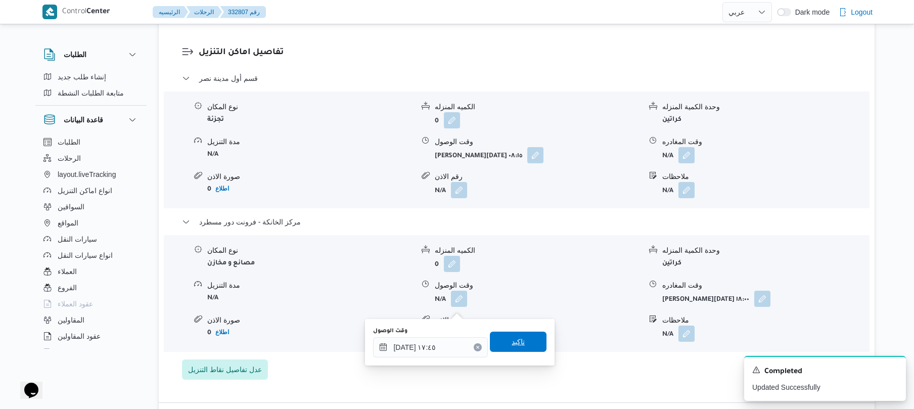
click at [517, 340] on span "تاكيد" at bounding box center [518, 342] width 13 height 12
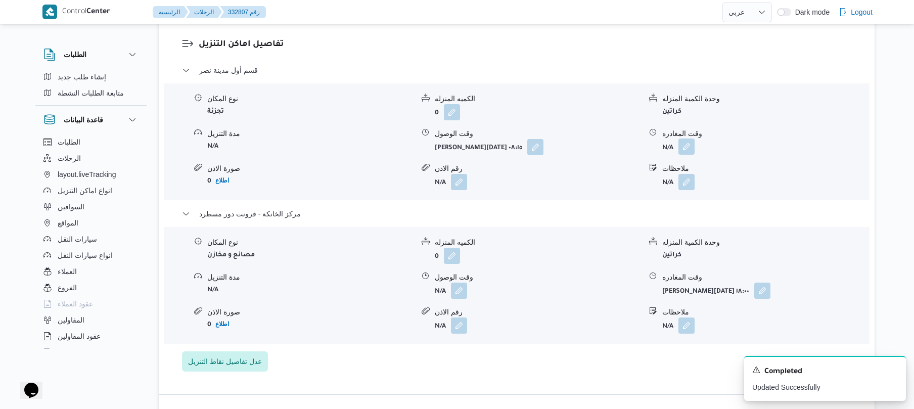
click at [686, 155] on button "button" at bounding box center [686, 146] width 16 height 16
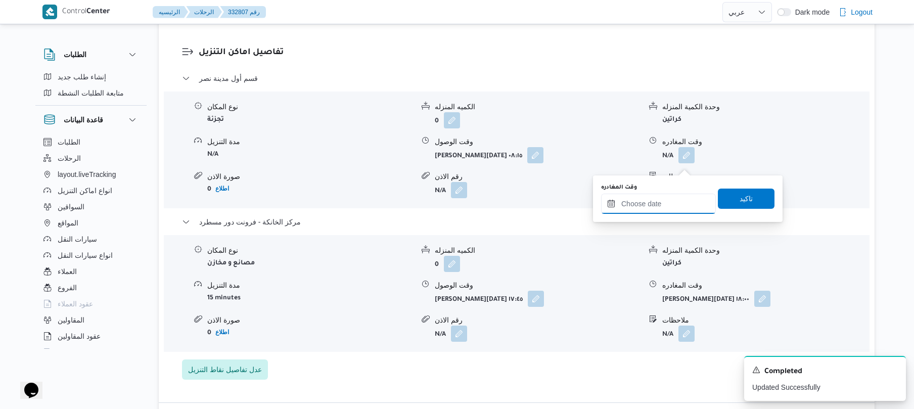
click at [649, 207] on input "وقت المغادره" at bounding box center [658, 204] width 115 height 20
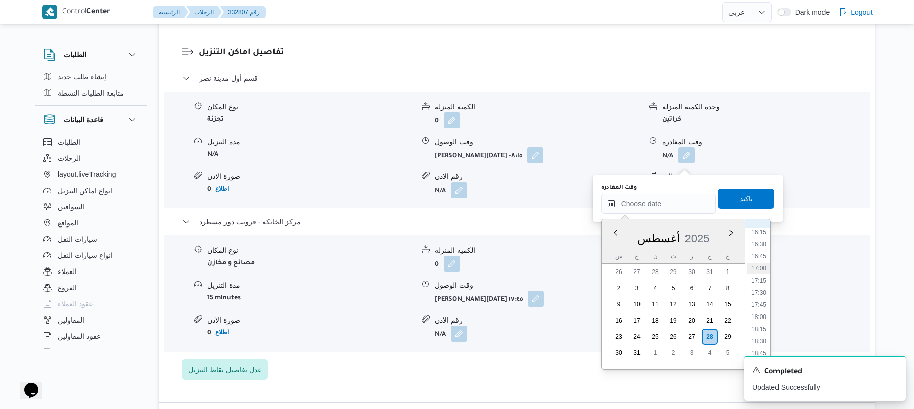
click at [762, 266] on li "17:00" at bounding box center [758, 268] width 23 height 10
type input "٢٨/٠٨/٢٠٢٥ ١٧:٠٠"
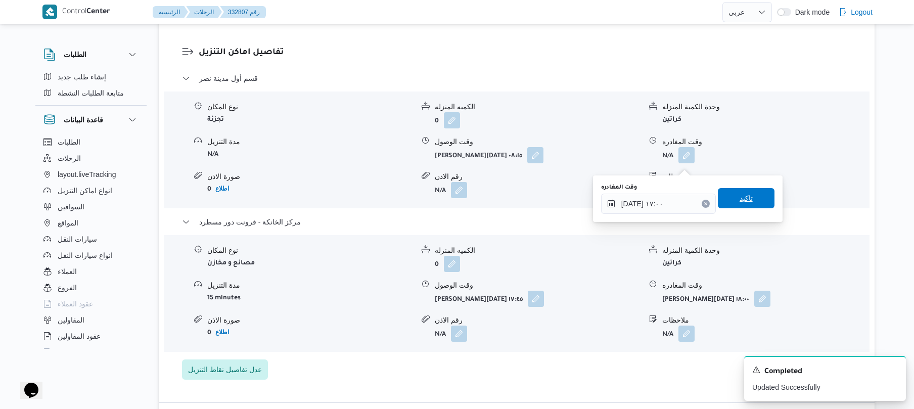
click at [744, 203] on span "تاكيد" at bounding box center [745, 198] width 13 height 12
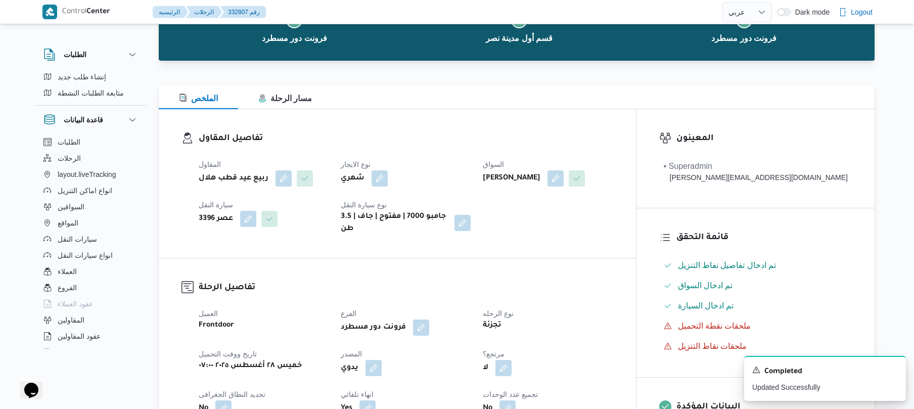
scroll to position [0, 0]
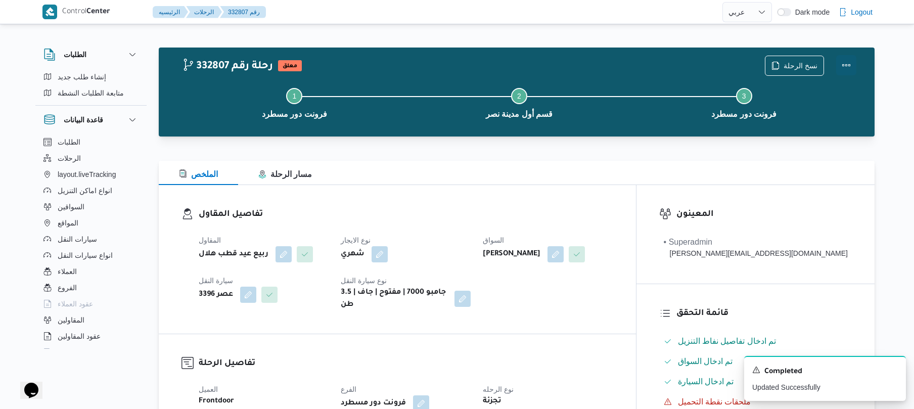
click at [844, 61] on button "Actions" at bounding box center [846, 65] width 20 height 20
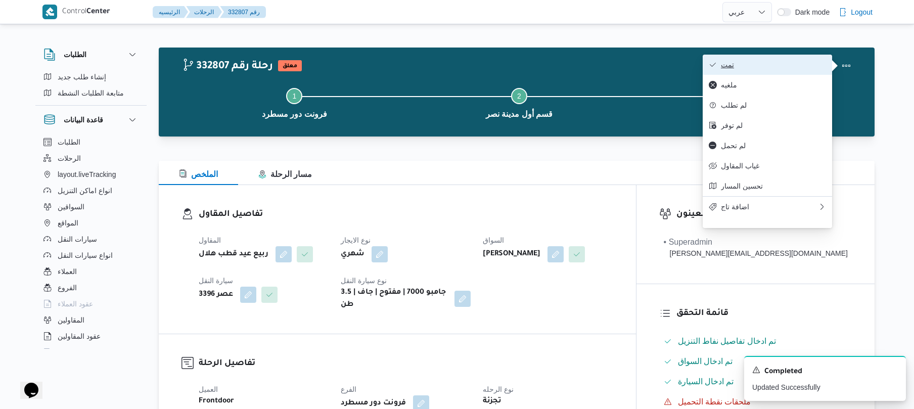
click at [786, 63] on span "تمت" at bounding box center [773, 65] width 105 height 8
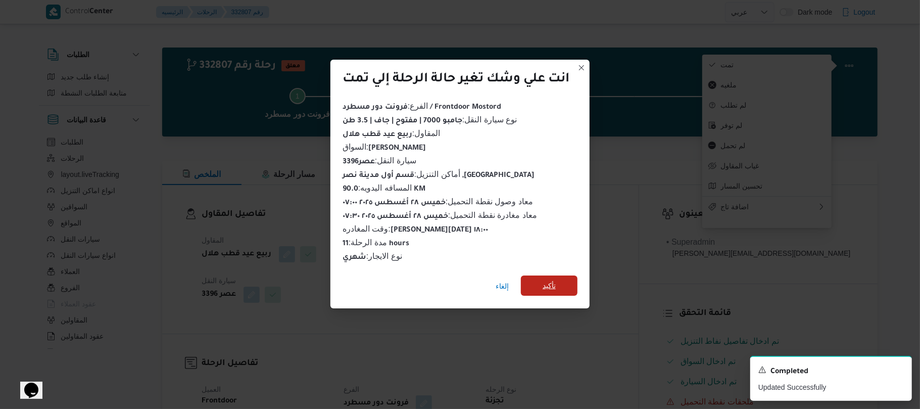
click at [554, 282] on span "تأكيد" at bounding box center [549, 286] width 13 height 12
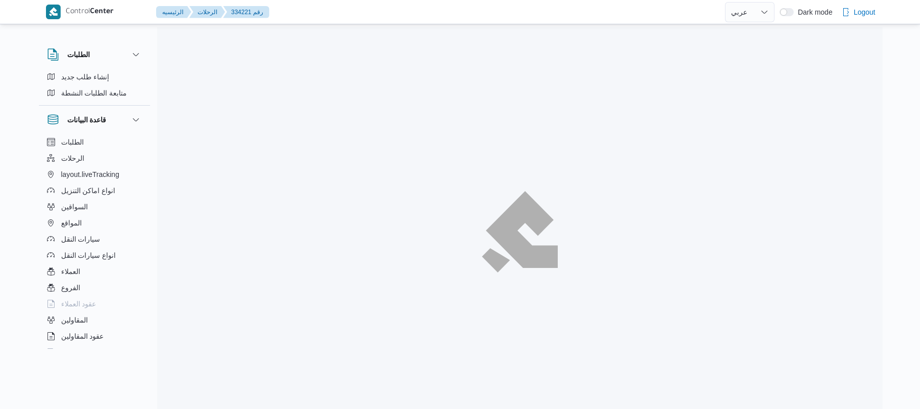
select select "ar"
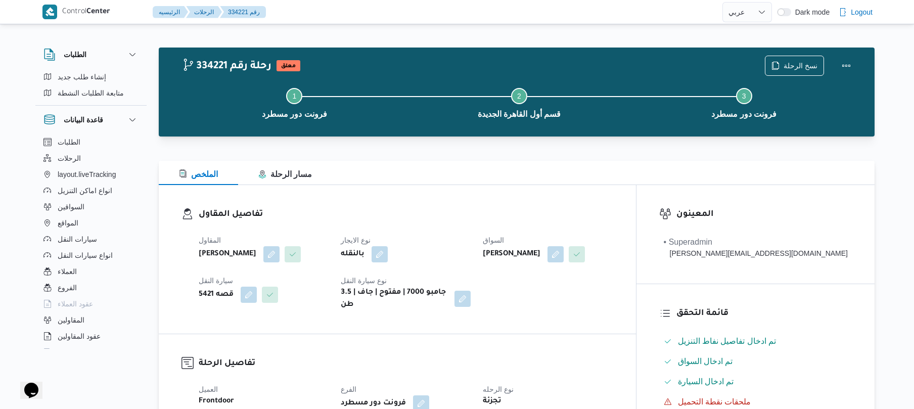
click at [517, 192] on div "تفاصيل المقاول المقاول عبدالواحد محمد احمد مسعد نوع الايجار بالنقله السواق عبدا…" at bounding box center [397, 259] width 477 height 149
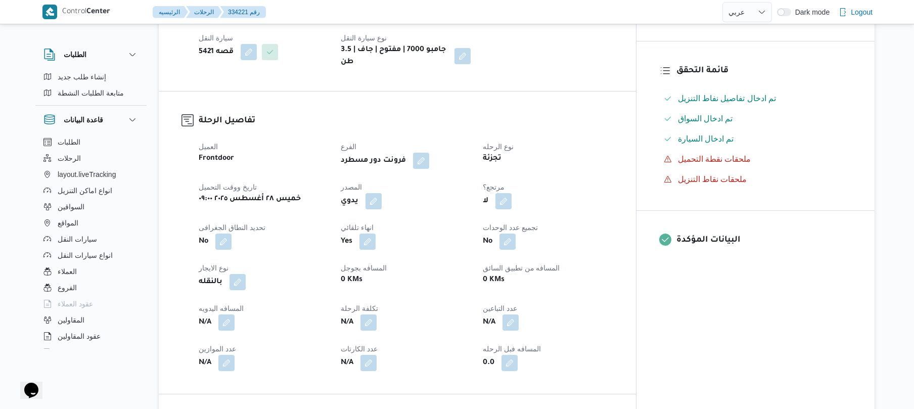
scroll to position [269, 0]
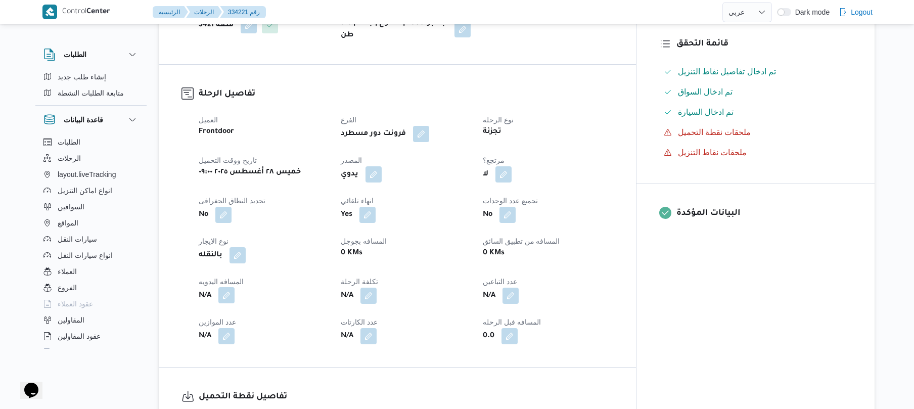
click at [226, 289] on button "button" at bounding box center [226, 295] width 16 height 16
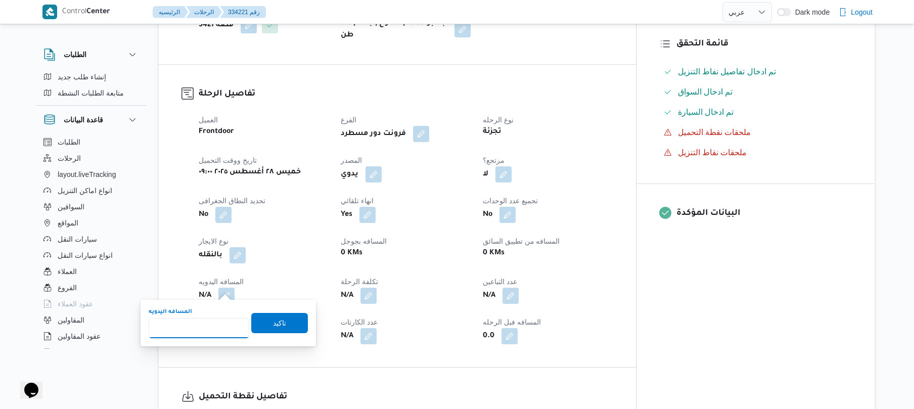
click at [212, 328] on input "المسافه اليدويه" at bounding box center [199, 328] width 101 height 20
type input "60"
click at [273, 324] on span "تاكيد" at bounding box center [279, 322] width 13 height 12
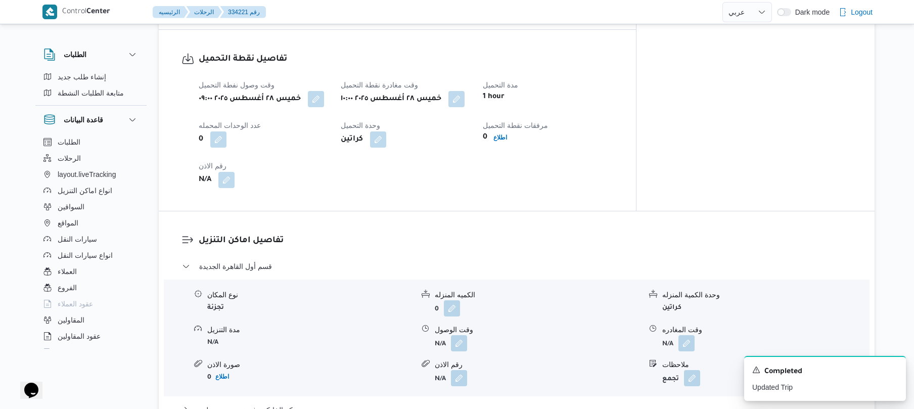
scroll to position [647, 0]
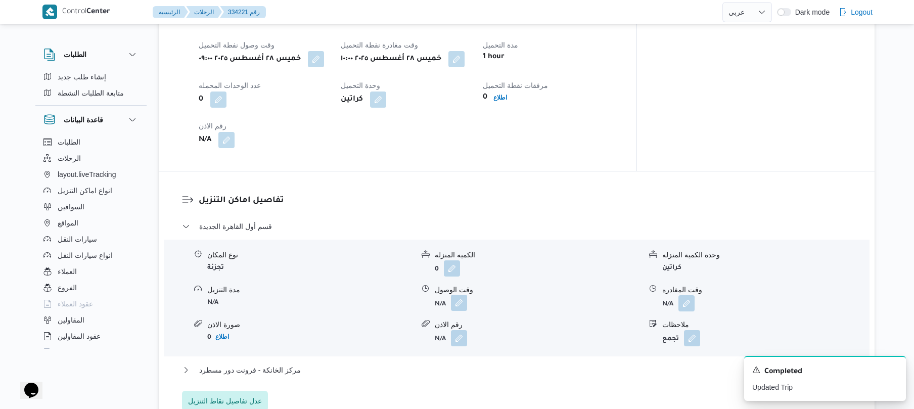
click at [457, 295] on button "button" at bounding box center [459, 303] width 16 height 16
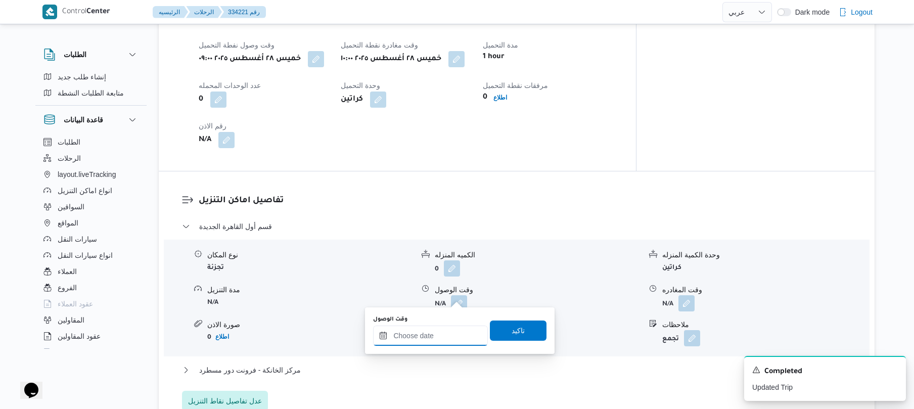
click at [414, 339] on input "وقت الوصول" at bounding box center [430, 336] width 115 height 20
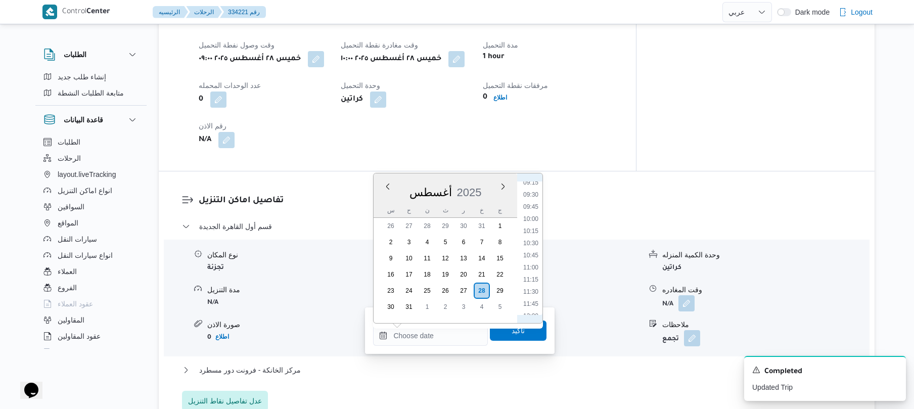
scroll to position [449, 0]
click at [535, 255] on li "10:45" at bounding box center [530, 259] width 23 height 10
type input "٢٨/٠٨/٢٠٢٥ ١٠:٤٥"
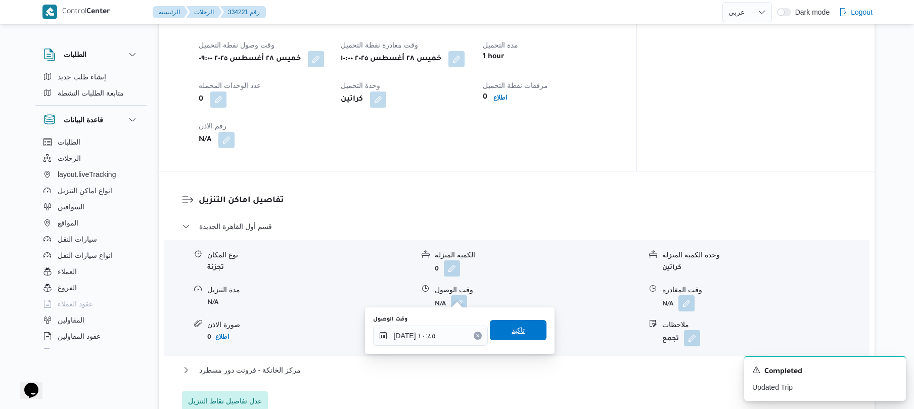
click at [501, 329] on span "تاكيد" at bounding box center [518, 330] width 57 height 20
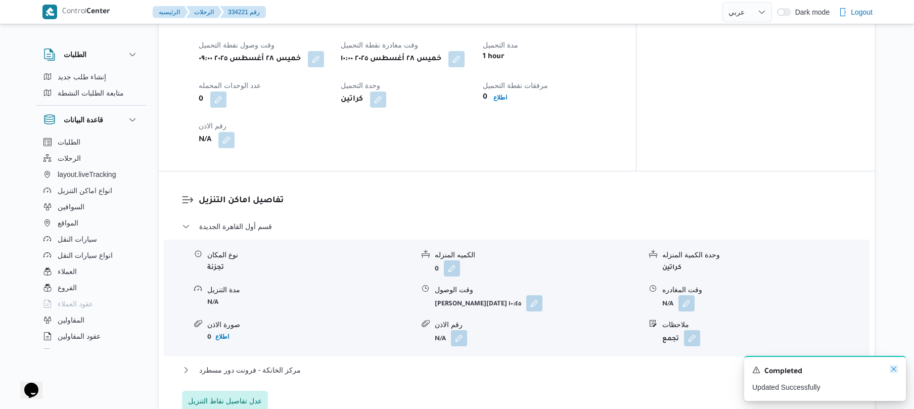
click at [896, 371] on icon "Dismiss toast" at bounding box center [894, 369] width 8 height 8
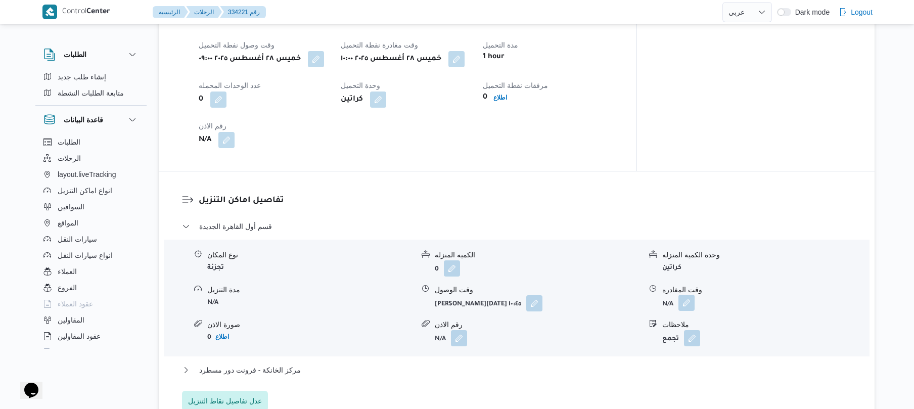
click at [687, 296] on button "button" at bounding box center [686, 303] width 16 height 16
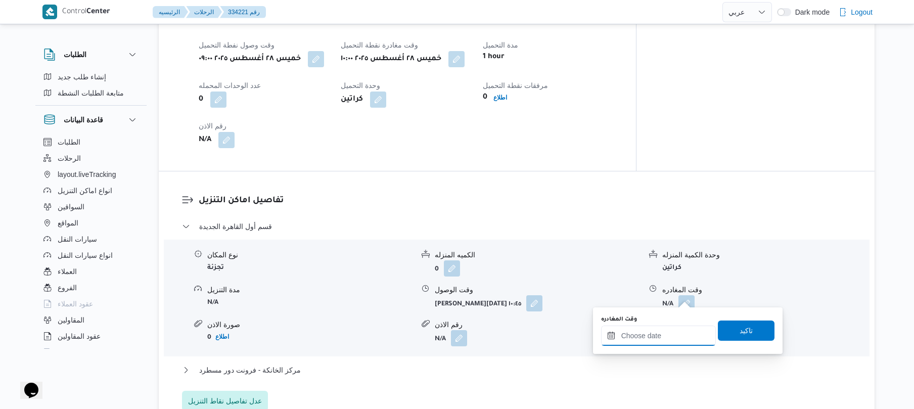
click at [625, 337] on input "وقت المغادره" at bounding box center [658, 336] width 115 height 20
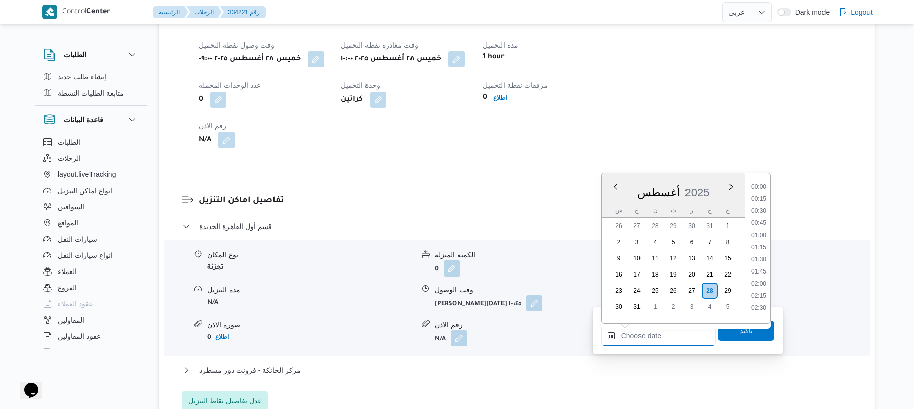
scroll to position [902, 0]
click at [757, 182] on li "18:30" at bounding box center [758, 182] width 23 height 10
type input "[DATE] ١٨:٣٠"
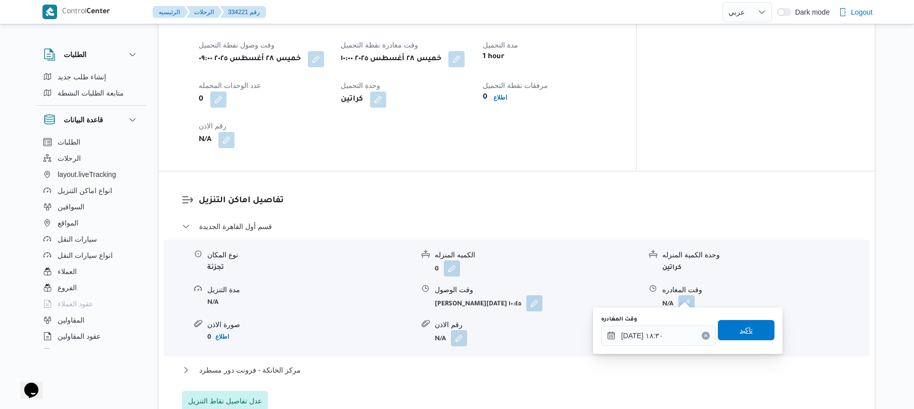
click at [739, 332] on span "تاكيد" at bounding box center [745, 330] width 13 height 12
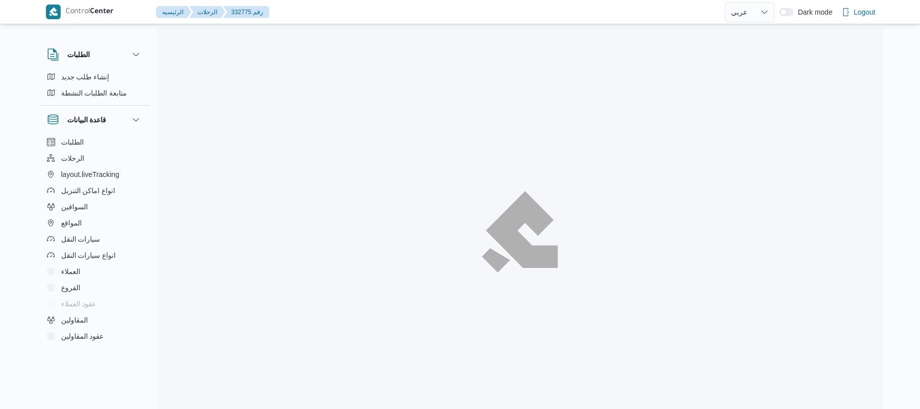
select select "ar"
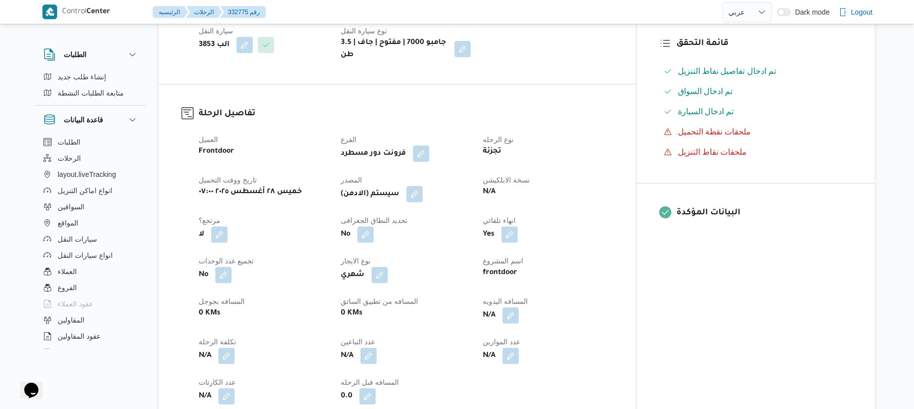
scroll to position [296, 0]
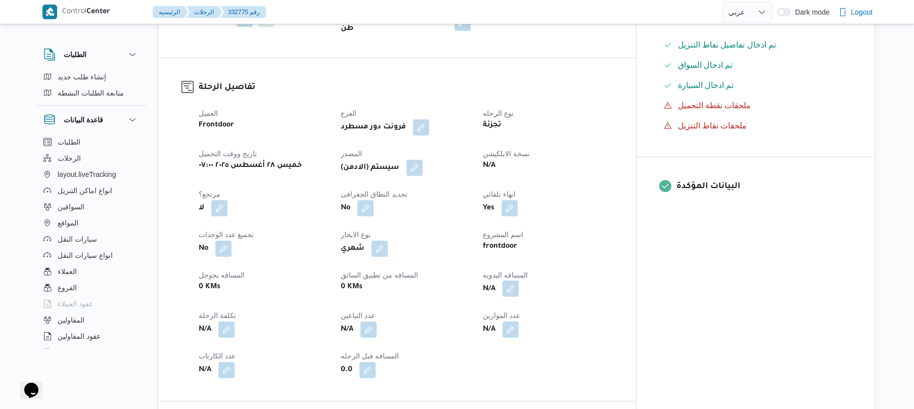
click at [519, 281] on button "button" at bounding box center [510, 289] width 16 height 16
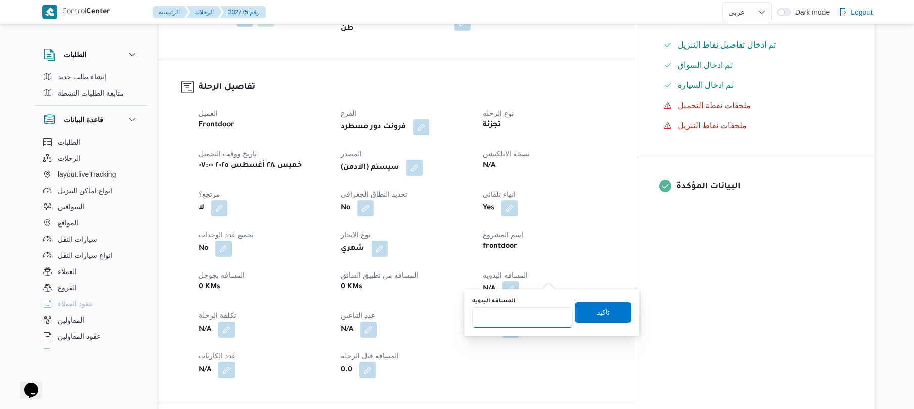
click at [520, 317] on input "المسافه اليدويه" at bounding box center [522, 317] width 101 height 20
type input "70"
click at [596, 310] on span "تاكيد" at bounding box center [602, 312] width 13 height 12
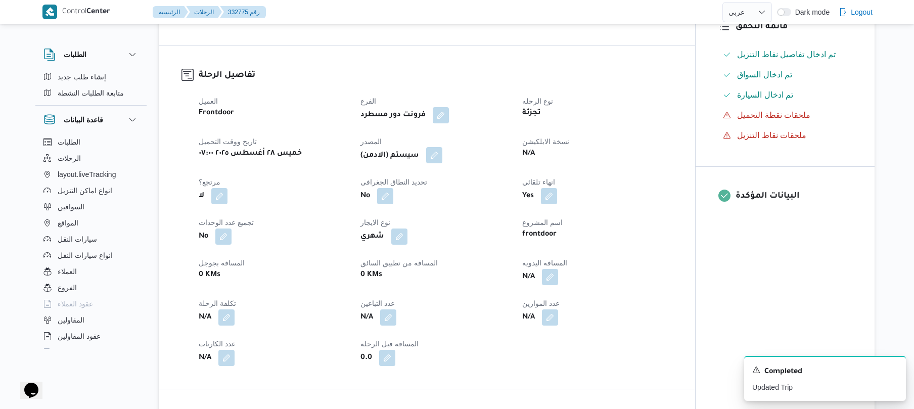
click at [440, 157] on button "button" at bounding box center [434, 155] width 16 height 16
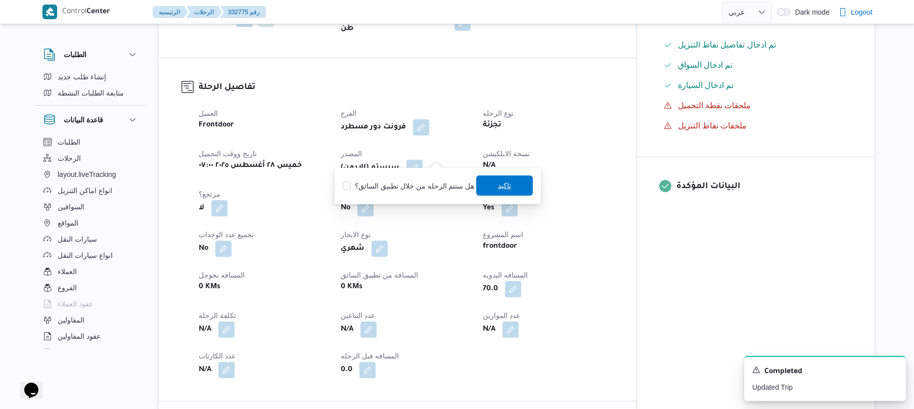
click at [506, 185] on span "تاكيد" at bounding box center [504, 185] width 13 height 12
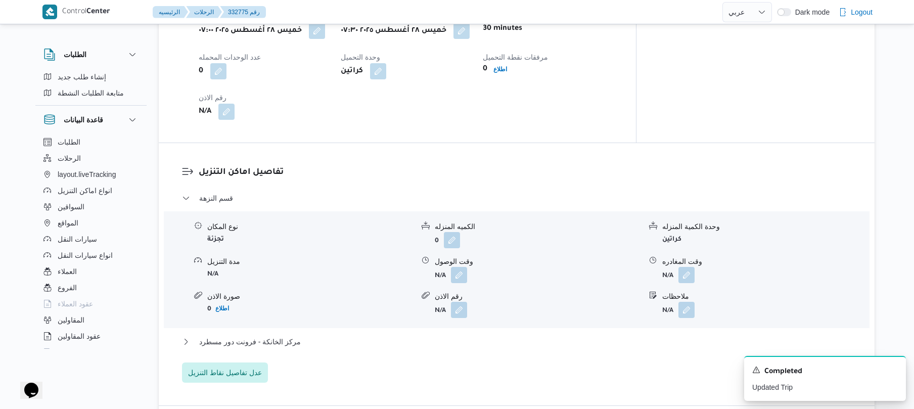
scroll to position [755, 0]
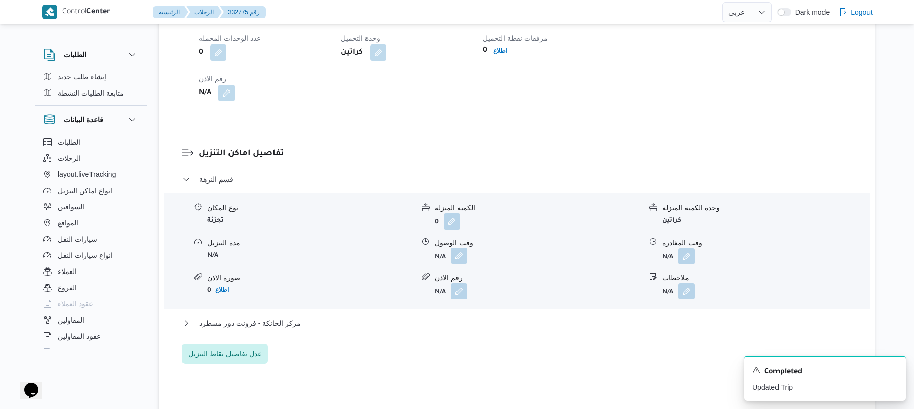
click at [457, 248] on button "button" at bounding box center [459, 256] width 16 height 16
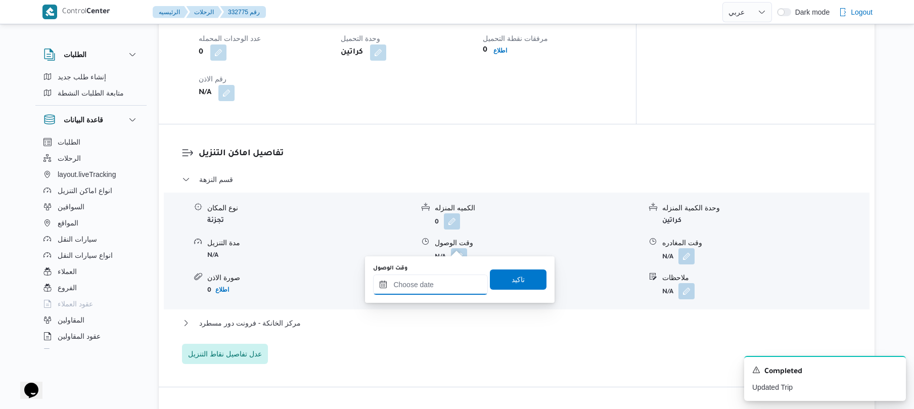
click at [430, 282] on input "وقت الوصول" at bounding box center [430, 284] width 115 height 20
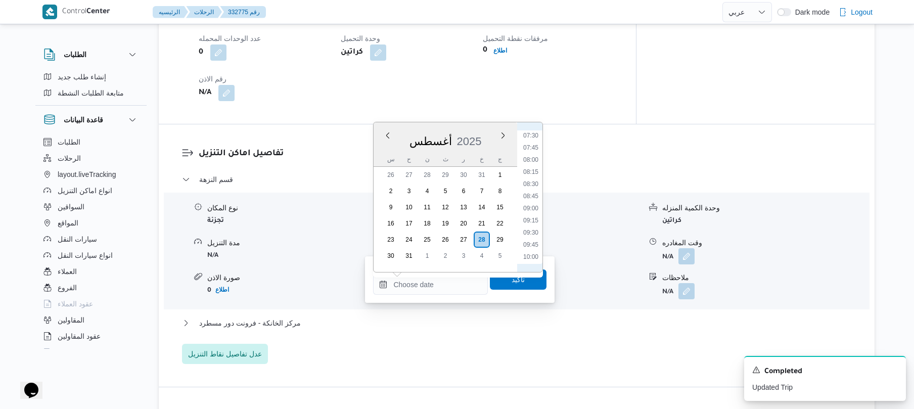
scroll to position [336, 0]
click at [534, 199] on li "08:15" at bounding box center [530, 200] width 23 height 10
type input "٢٨/٠٨/٢٠٢٥ ٠٨:١٥"
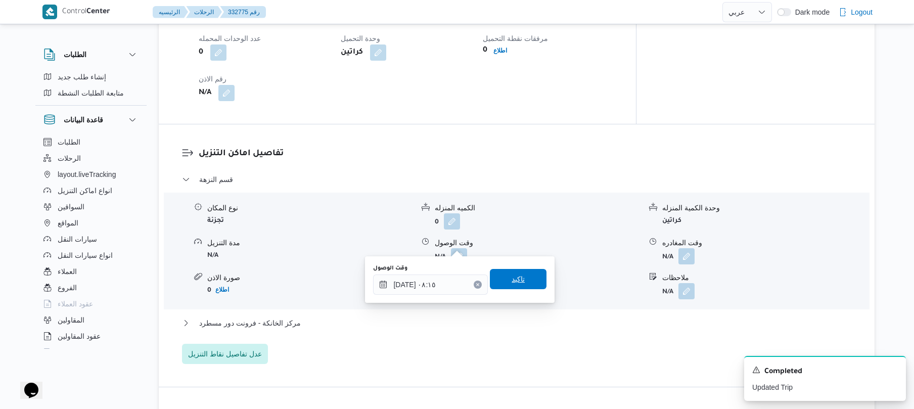
click at [512, 283] on span "تاكيد" at bounding box center [518, 279] width 13 height 12
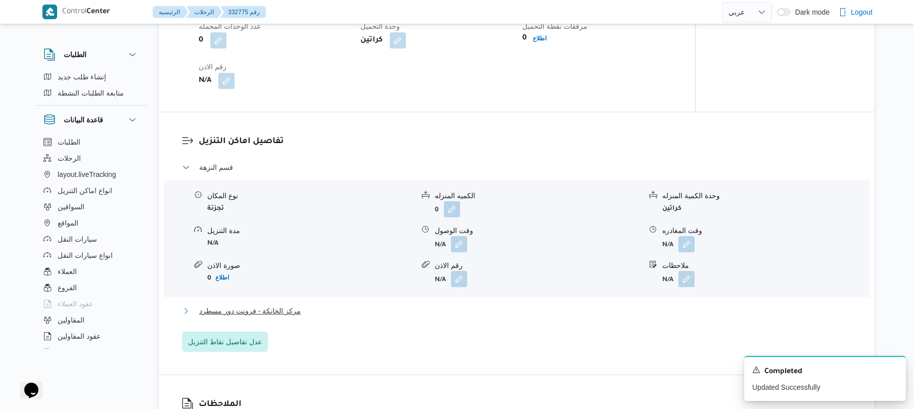
click at [479, 313] on button "مركز الخانكة - فرونت دور مسطرد" at bounding box center [517, 311] width 670 height 12
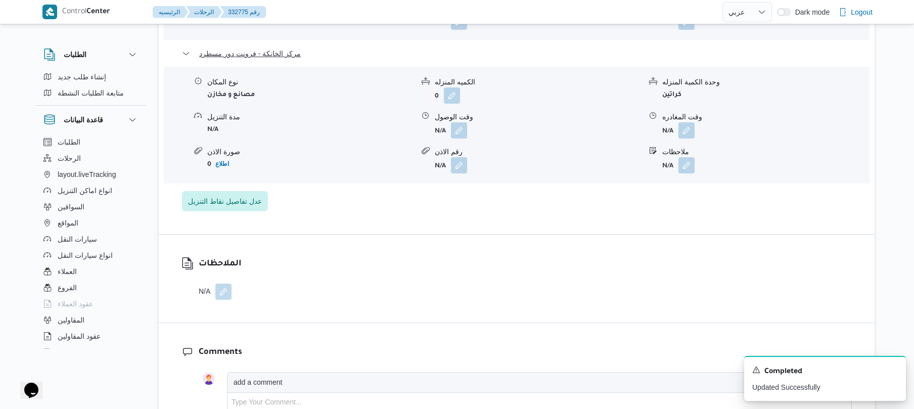
scroll to position [1051, 0]
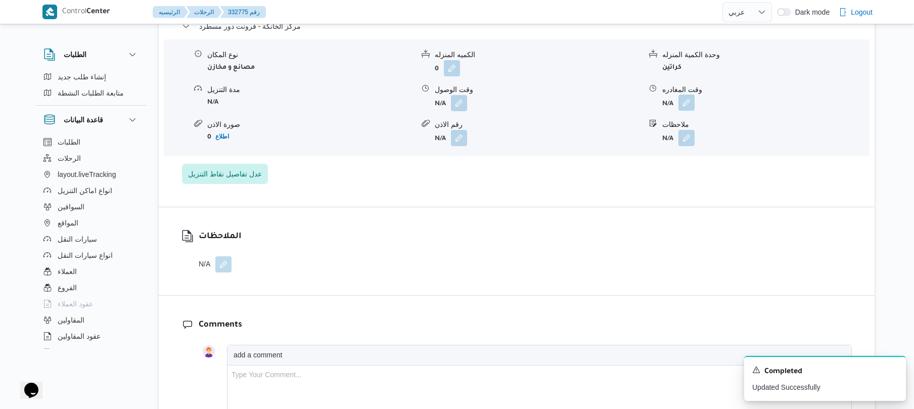
click at [690, 95] on button "button" at bounding box center [686, 103] width 16 height 16
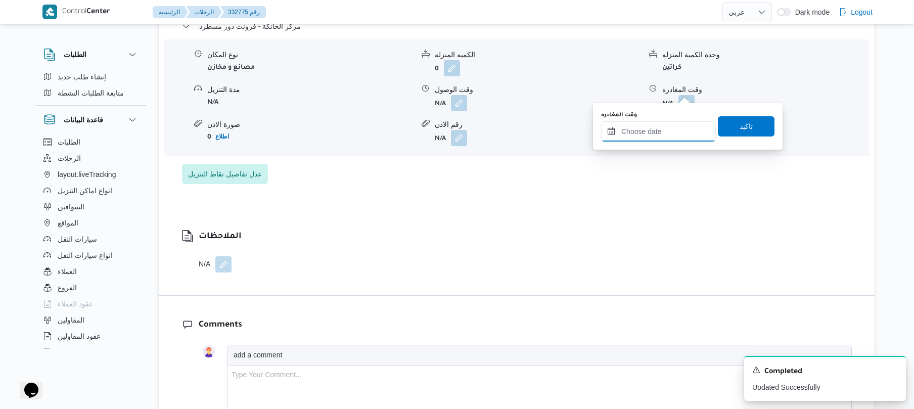
click at [652, 130] on input "وقت المغادره" at bounding box center [658, 131] width 115 height 20
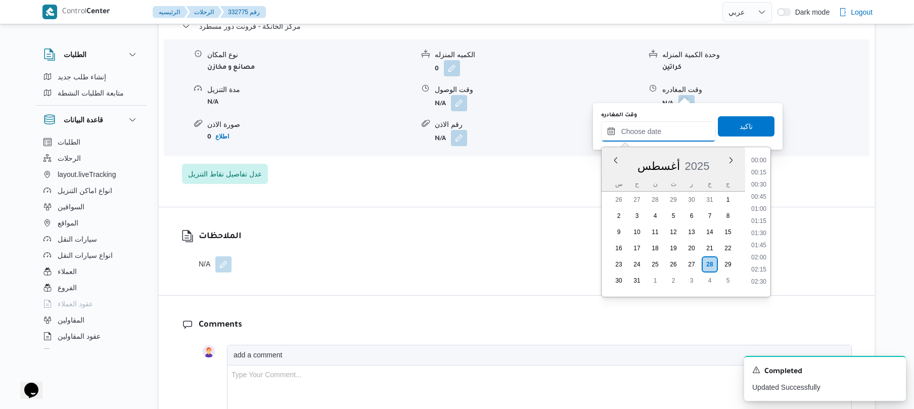
scroll to position [902, 0]
click at [759, 159] on li "18:30" at bounding box center [758, 156] width 23 height 10
type input "٢٨/٠٨/٢٠٢٥ ١٨:٣٠"
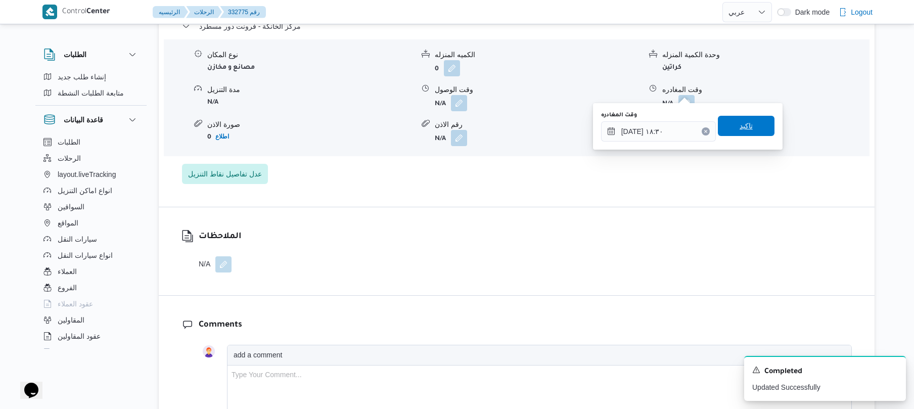
click at [743, 134] on span "تاكيد" at bounding box center [746, 126] width 57 height 20
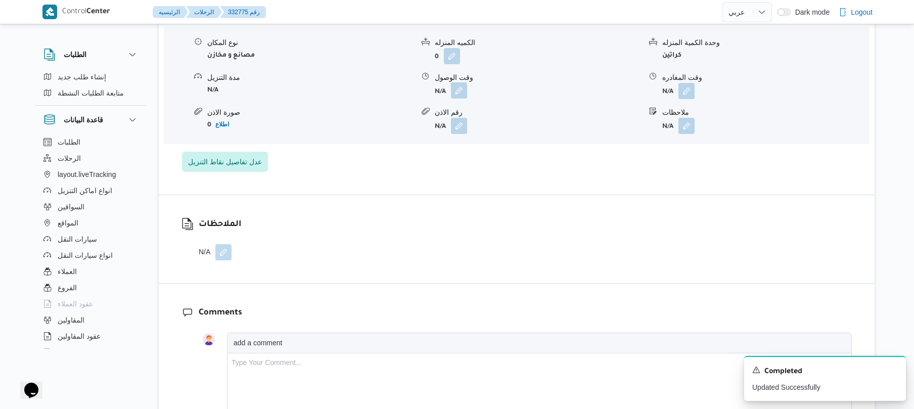
click at [463, 96] on button "button" at bounding box center [459, 90] width 16 height 16
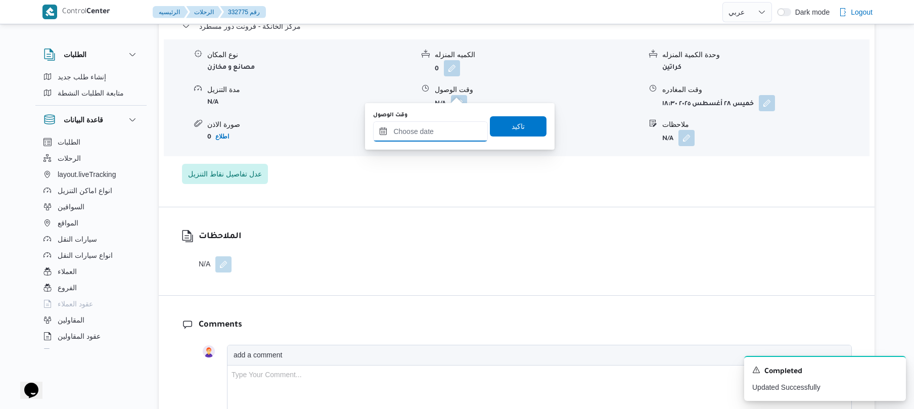
click at [444, 131] on input "وقت الوصول" at bounding box center [430, 131] width 115 height 20
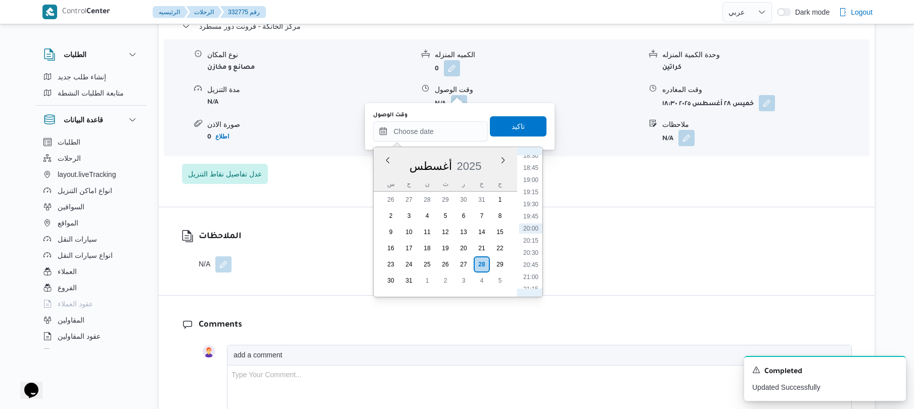
scroll to position [789, 0]
click at [531, 257] on li "18:15" at bounding box center [530, 257] width 23 height 10
type input "٢٨/٠٨/٢٠٢٥ ١٨:١٥"
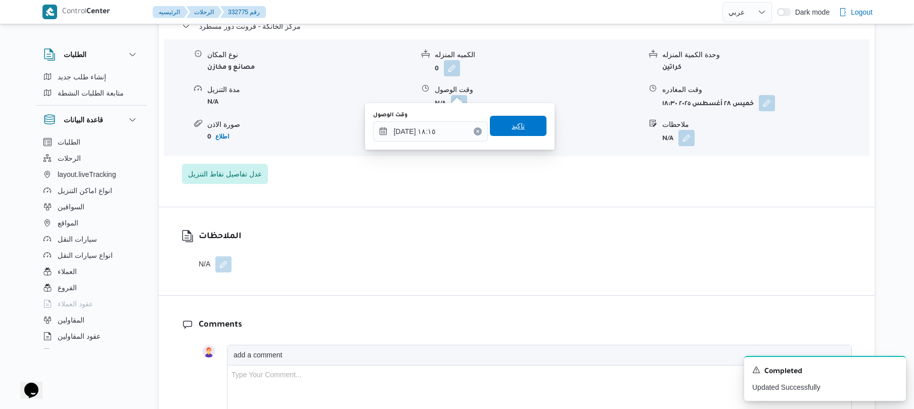
click at [524, 128] on span "تاكيد" at bounding box center [518, 126] width 57 height 20
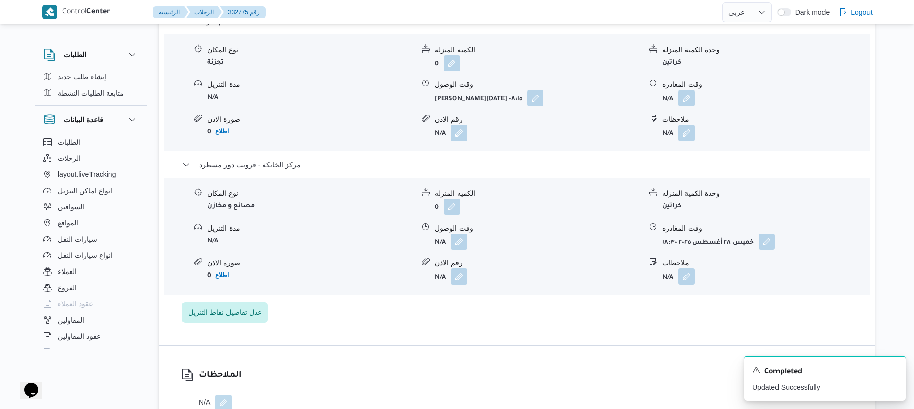
scroll to position [890, 0]
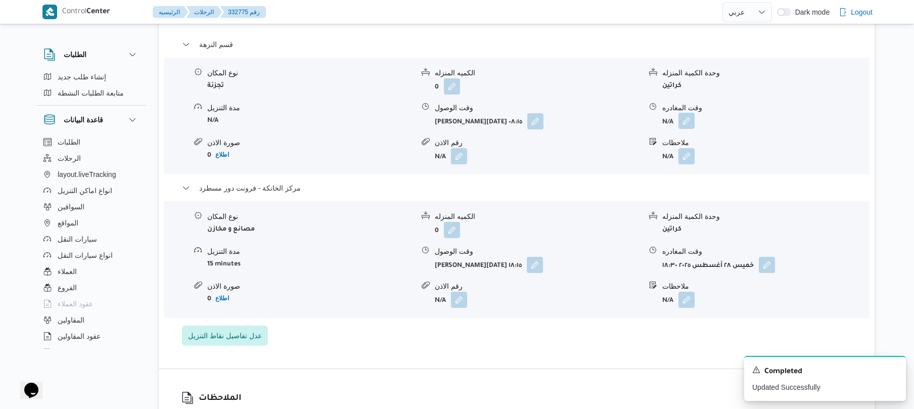
click at [687, 113] on button "button" at bounding box center [686, 121] width 16 height 16
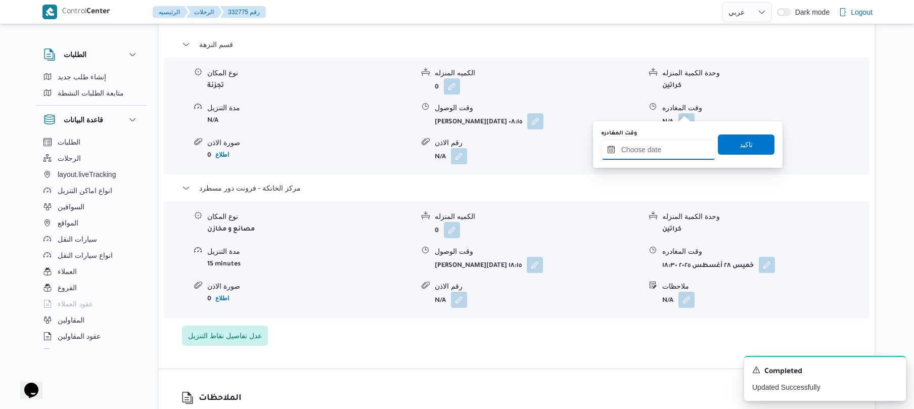
click at [633, 148] on input "وقت المغادره" at bounding box center [658, 150] width 115 height 20
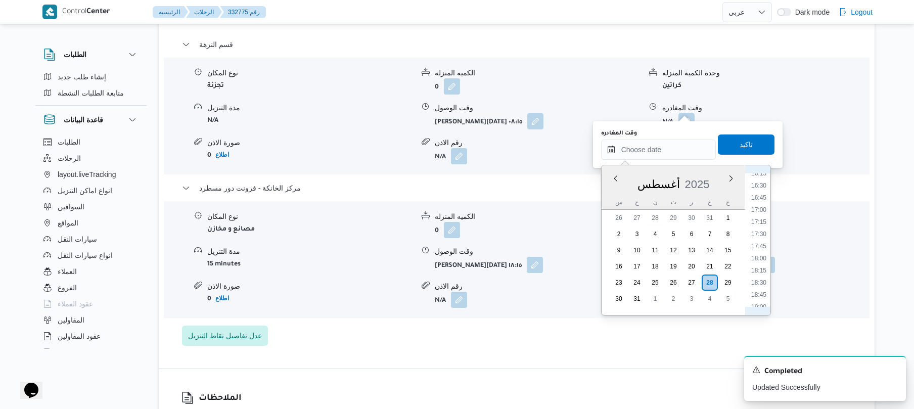
scroll to position [789, 0]
click at [760, 239] on li "17:30" at bounding box center [758, 239] width 23 height 10
type input "٢٨/٠٨/٢٠٢٥ ١٧:٣٠"
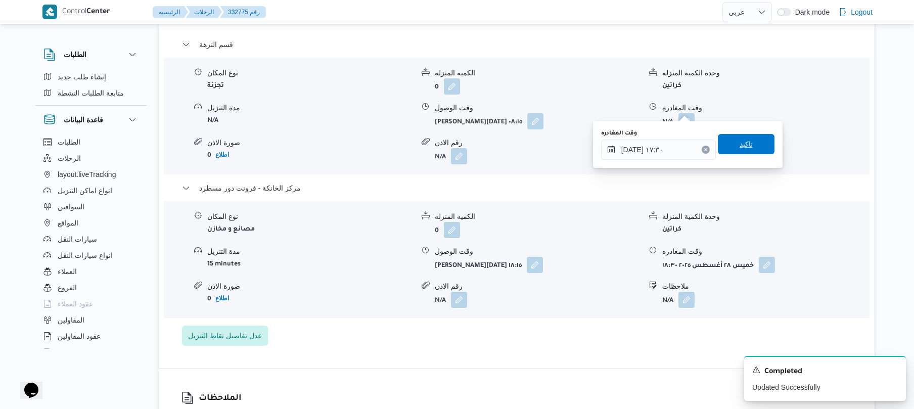
click at [751, 148] on span "تاكيد" at bounding box center [746, 144] width 57 height 20
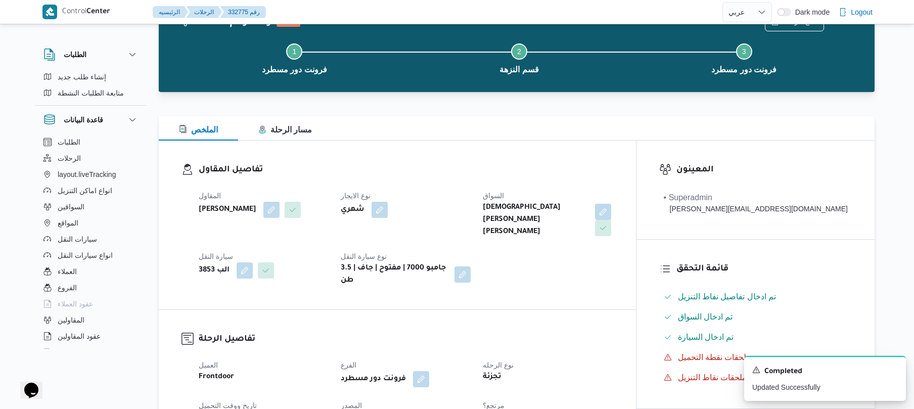
scroll to position [0, 0]
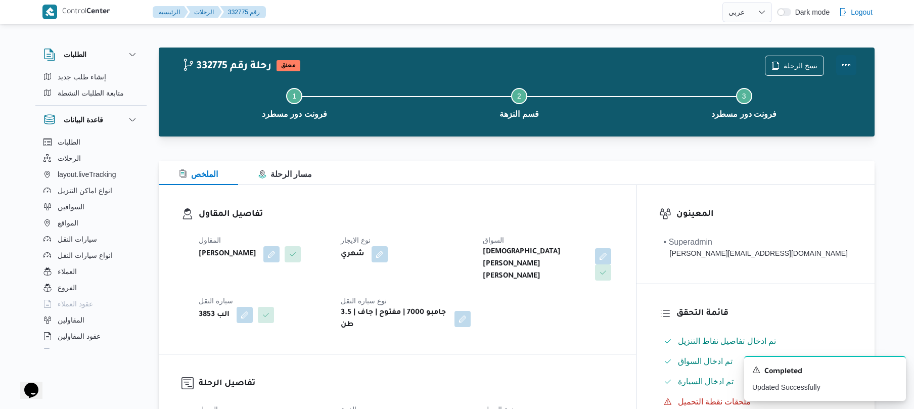
click at [849, 67] on button "Actions" at bounding box center [846, 65] width 20 height 20
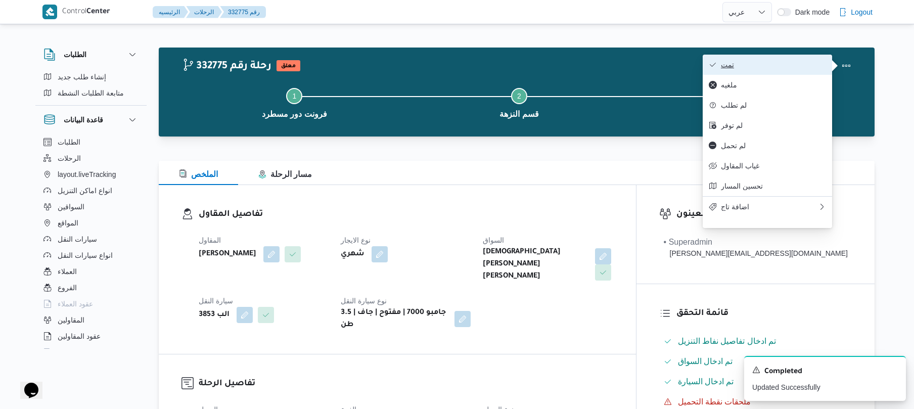
click at [773, 70] on button "تمت" at bounding box center [767, 65] width 129 height 20
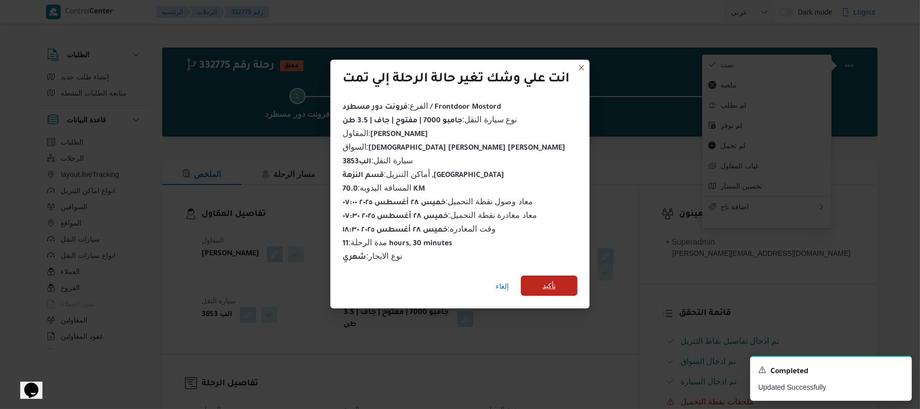
click at [548, 280] on span "تأكيد" at bounding box center [549, 286] width 13 height 12
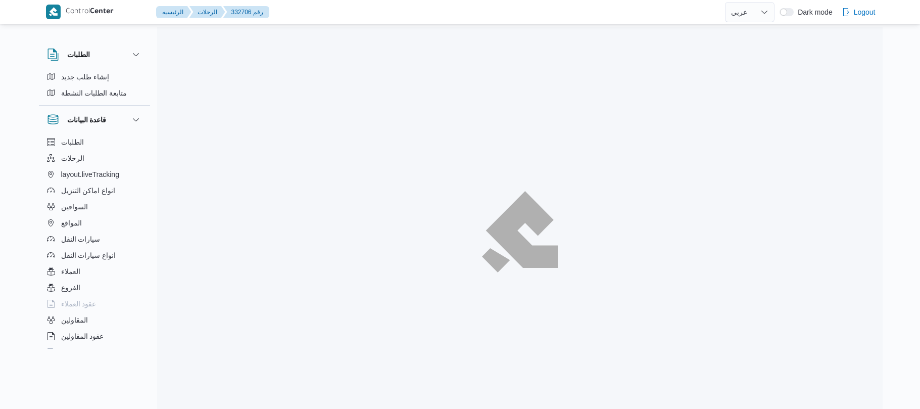
select select "ar"
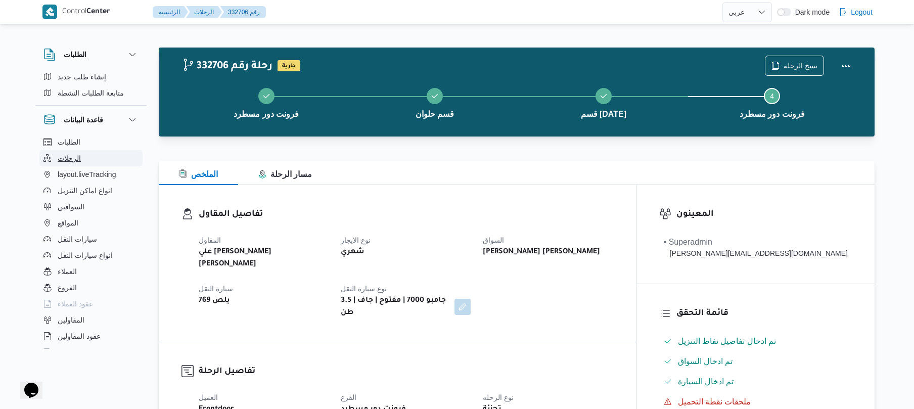
click at [101, 154] on button "الرحلات" at bounding box center [90, 158] width 103 height 16
select select "ar"
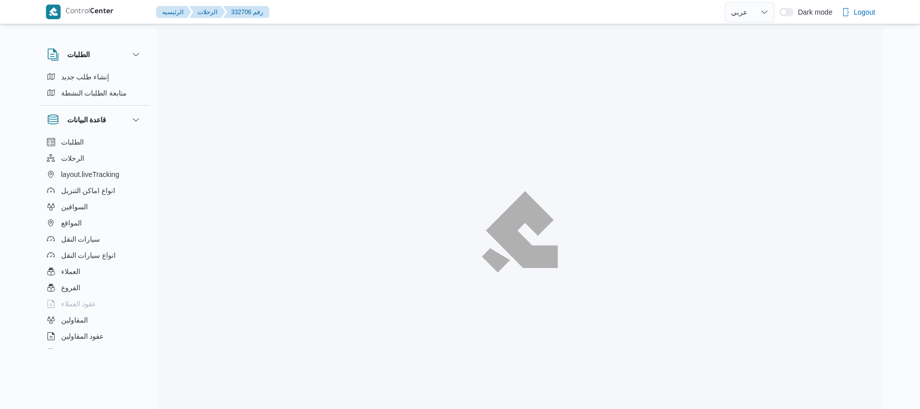
select select "ar"
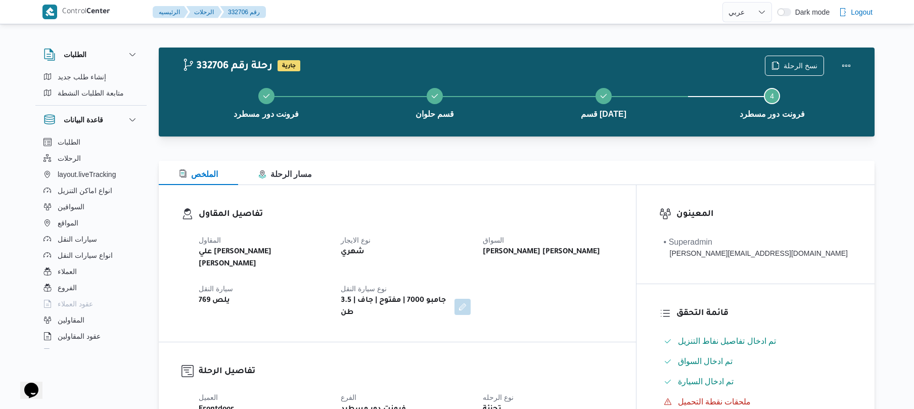
click at [444, 174] on div "الملخص مسار الرحلة" at bounding box center [517, 173] width 716 height 24
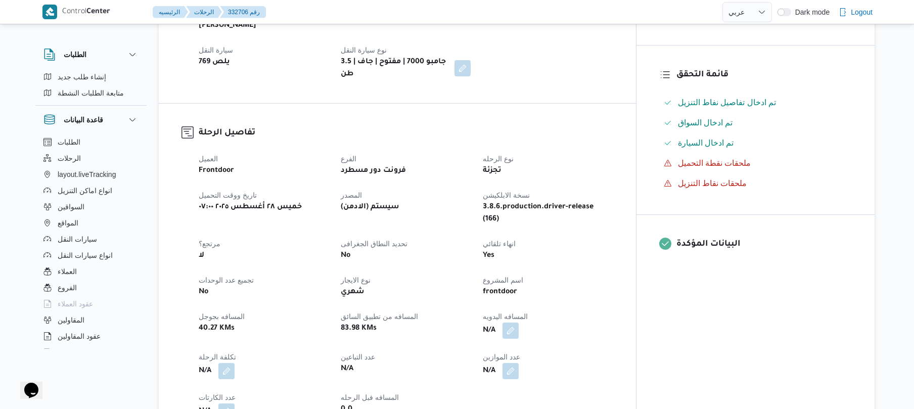
scroll to position [243, 0]
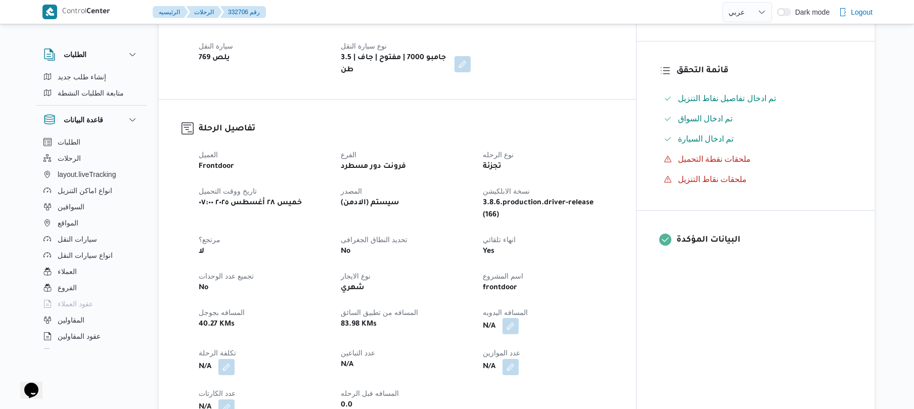
click at [519, 318] on button "button" at bounding box center [510, 326] width 16 height 16
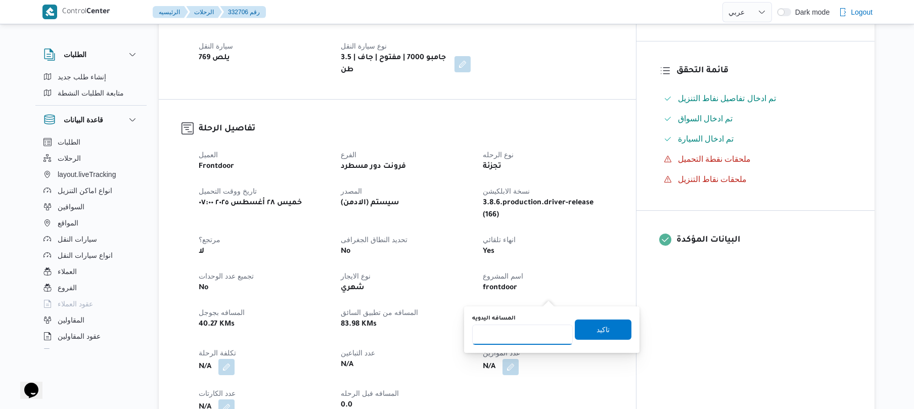
click at [513, 335] on input "المسافه اليدويه" at bounding box center [522, 334] width 101 height 20
type input "145"
click at [606, 322] on span "تاكيد" at bounding box center [603, 329] width 57 height 20
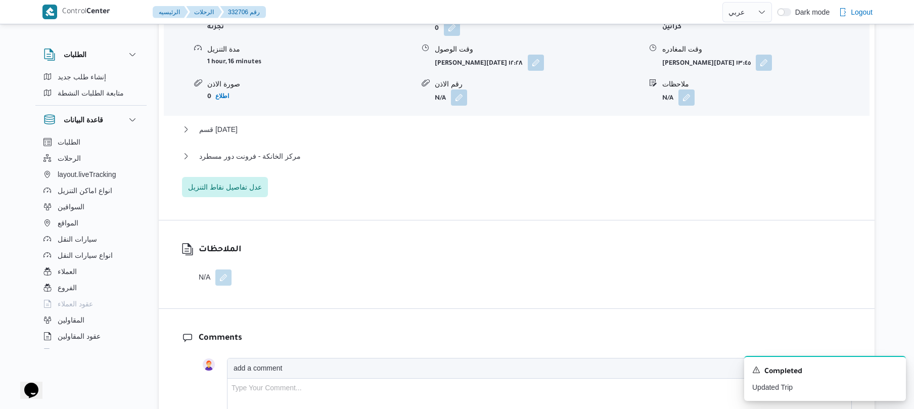
scroll to position [915, 0]
